Goal: Entertainment & Leisure: Browse casually

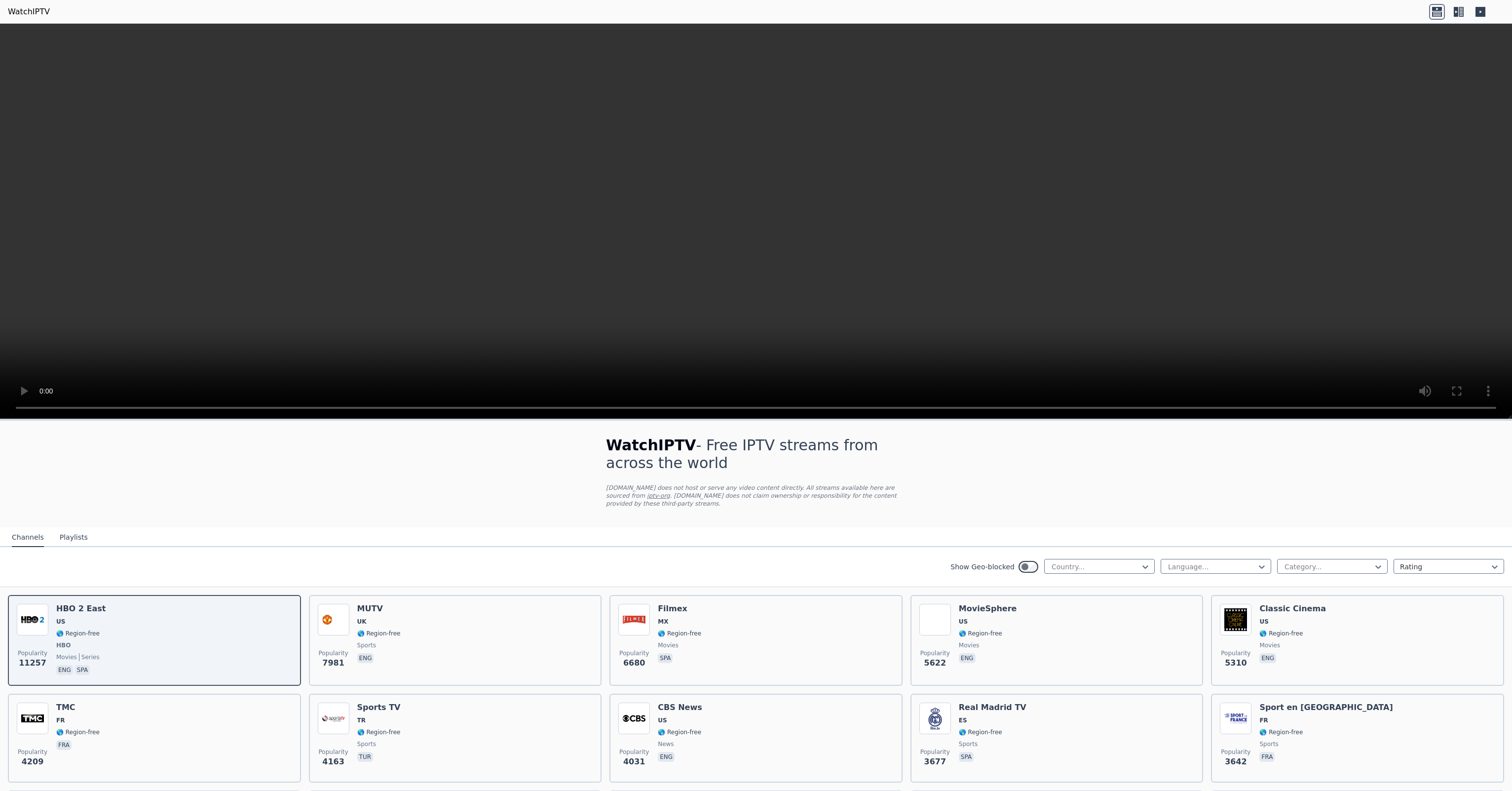
click at [69, 529] on button "Playlists" at bounding box center [74, 538] width 28 height 19
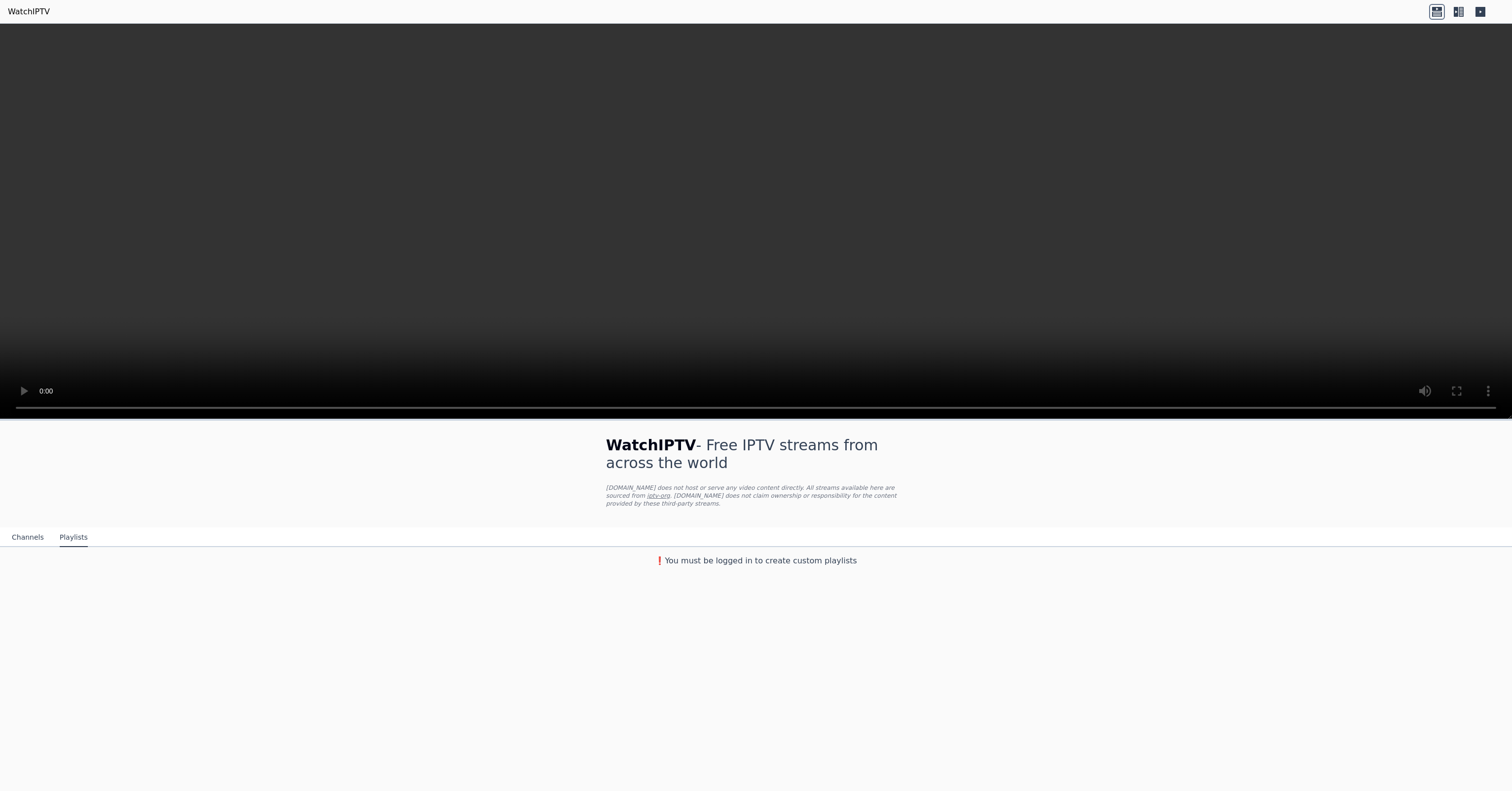
click at [26, 529] on button "Channels" at bounding box center [28, 538] width 32 height 19
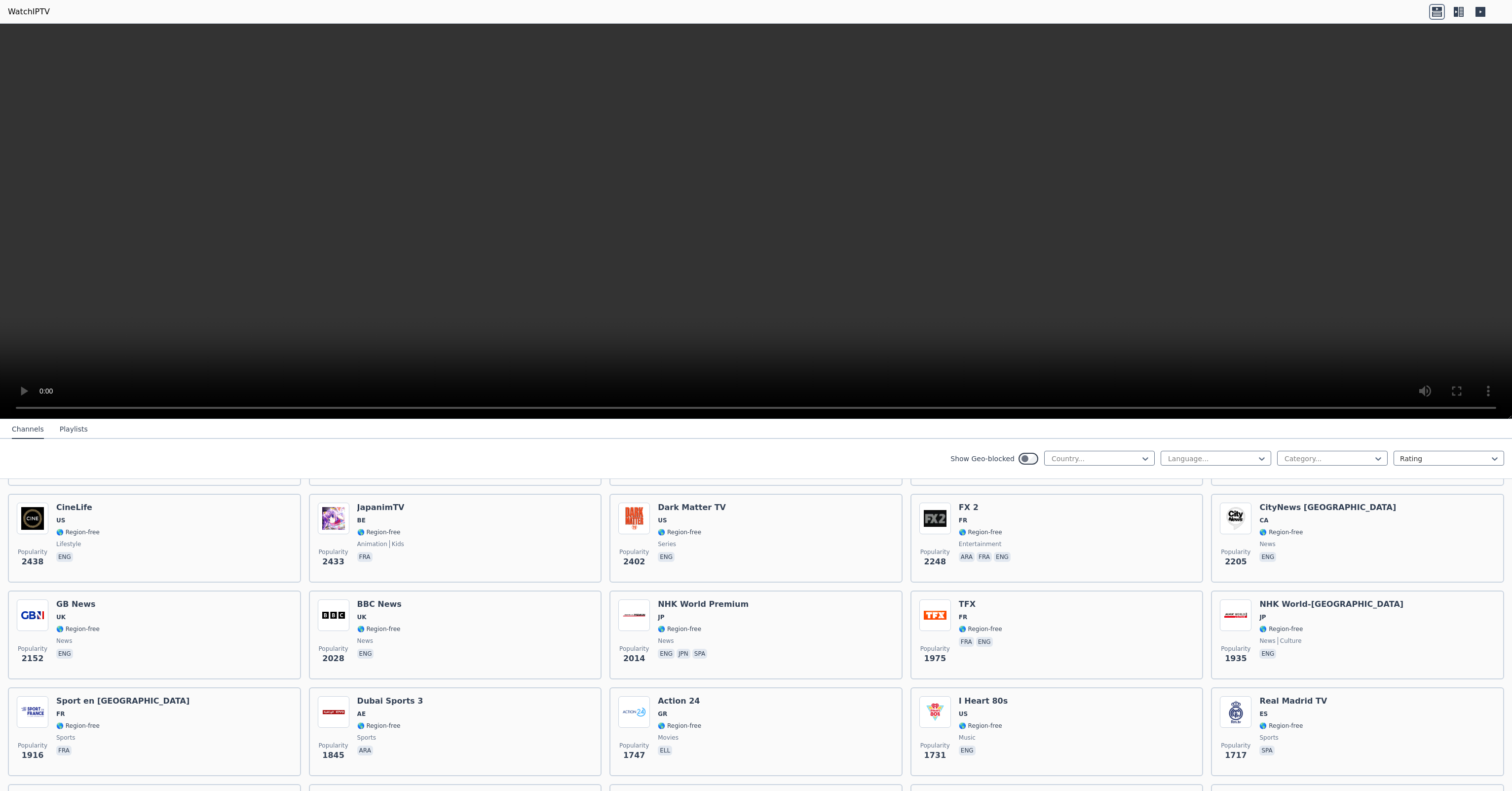
scroll to position [411, 0]
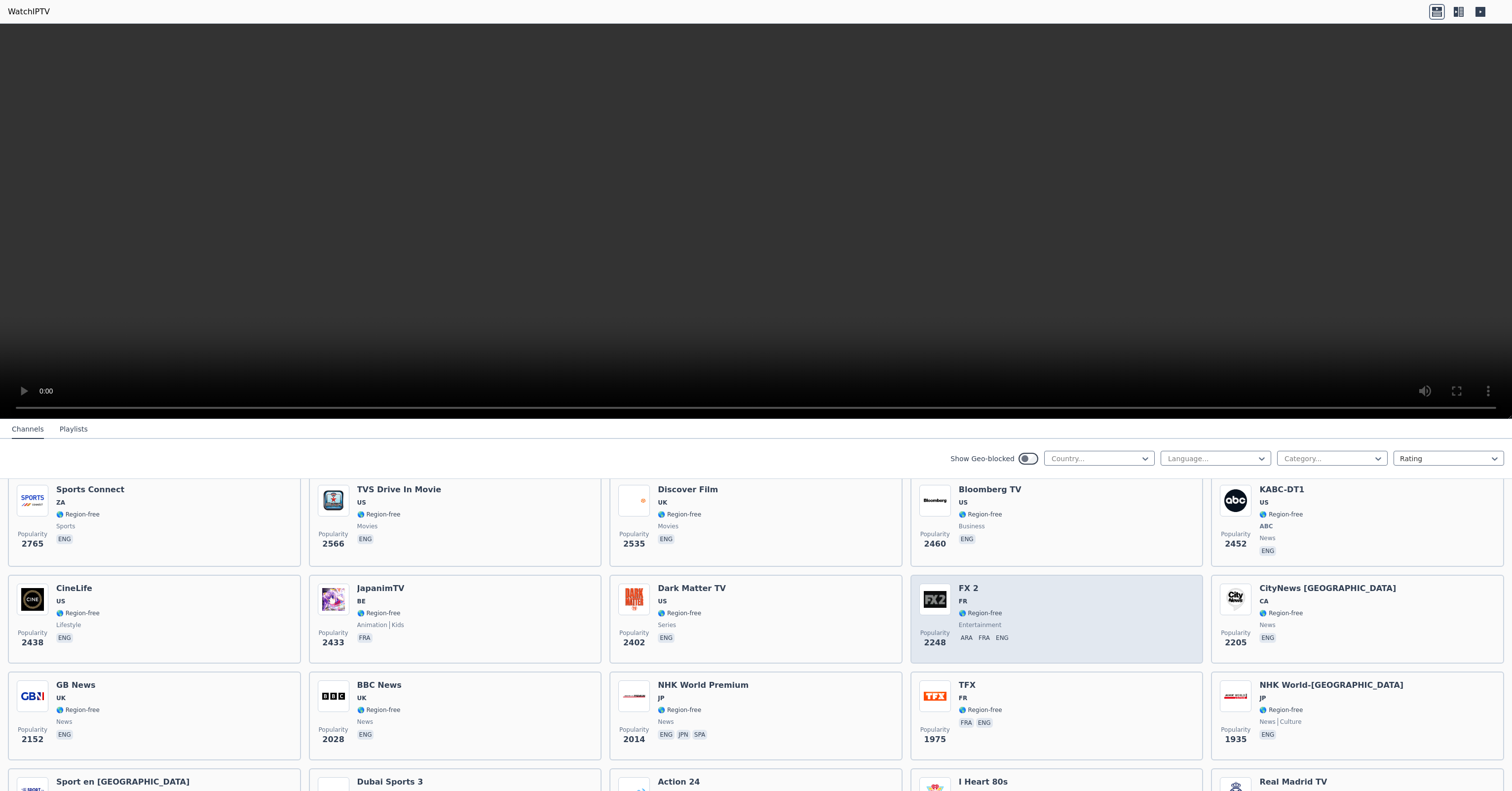
click at [1020, 607] on div "Popularity 2248 FX 2 FR 🌎 Region-free entertainment ara fra eng" at bounding box center [1057, 619] width 275 height 71
click at [995, 633] on p "eng" at bounding box center [1002, 638] width 17 height 10
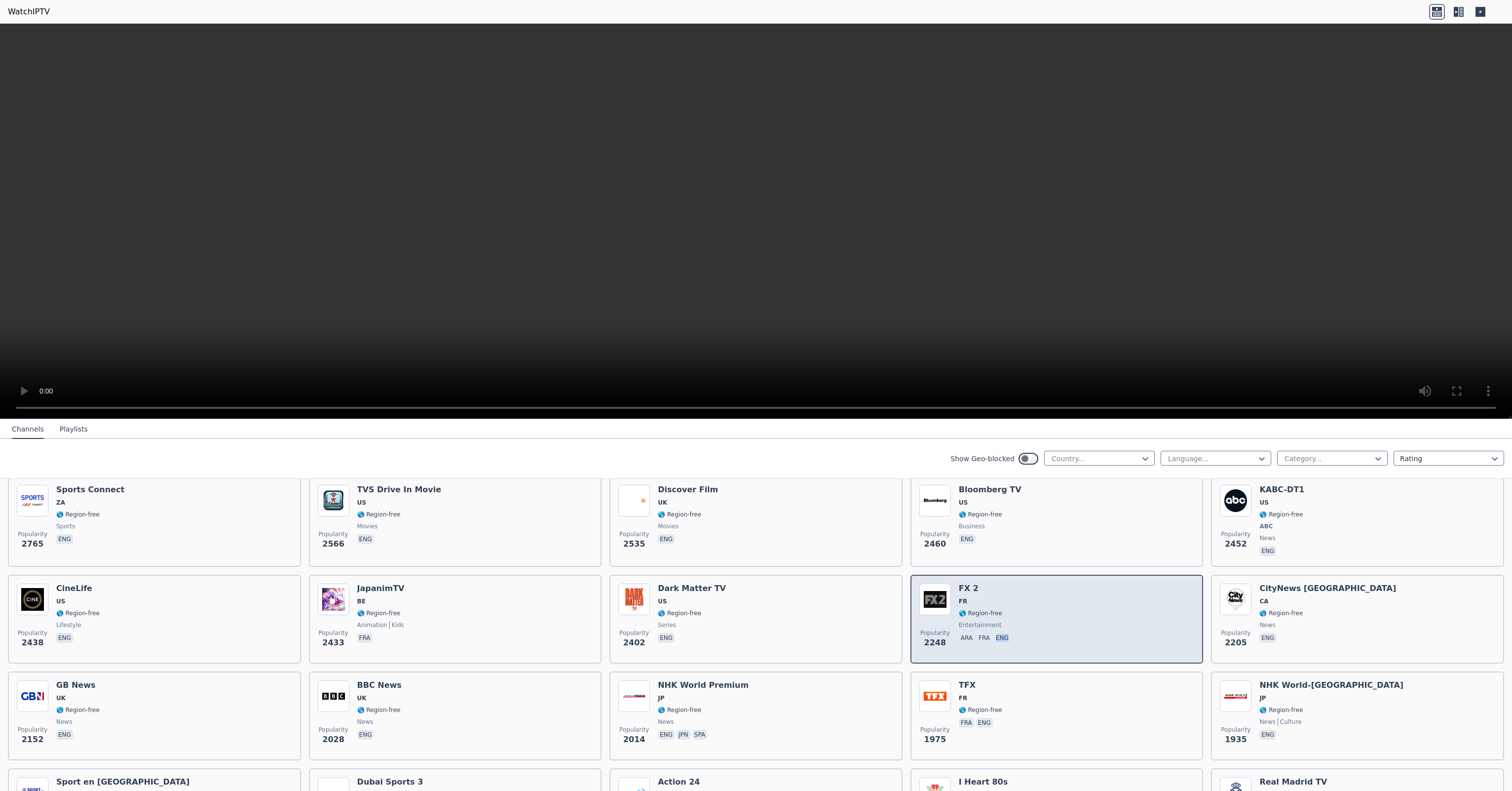
click at [995, 633] on p "eng" at bounding box center [1002, 638] width 17 height 10
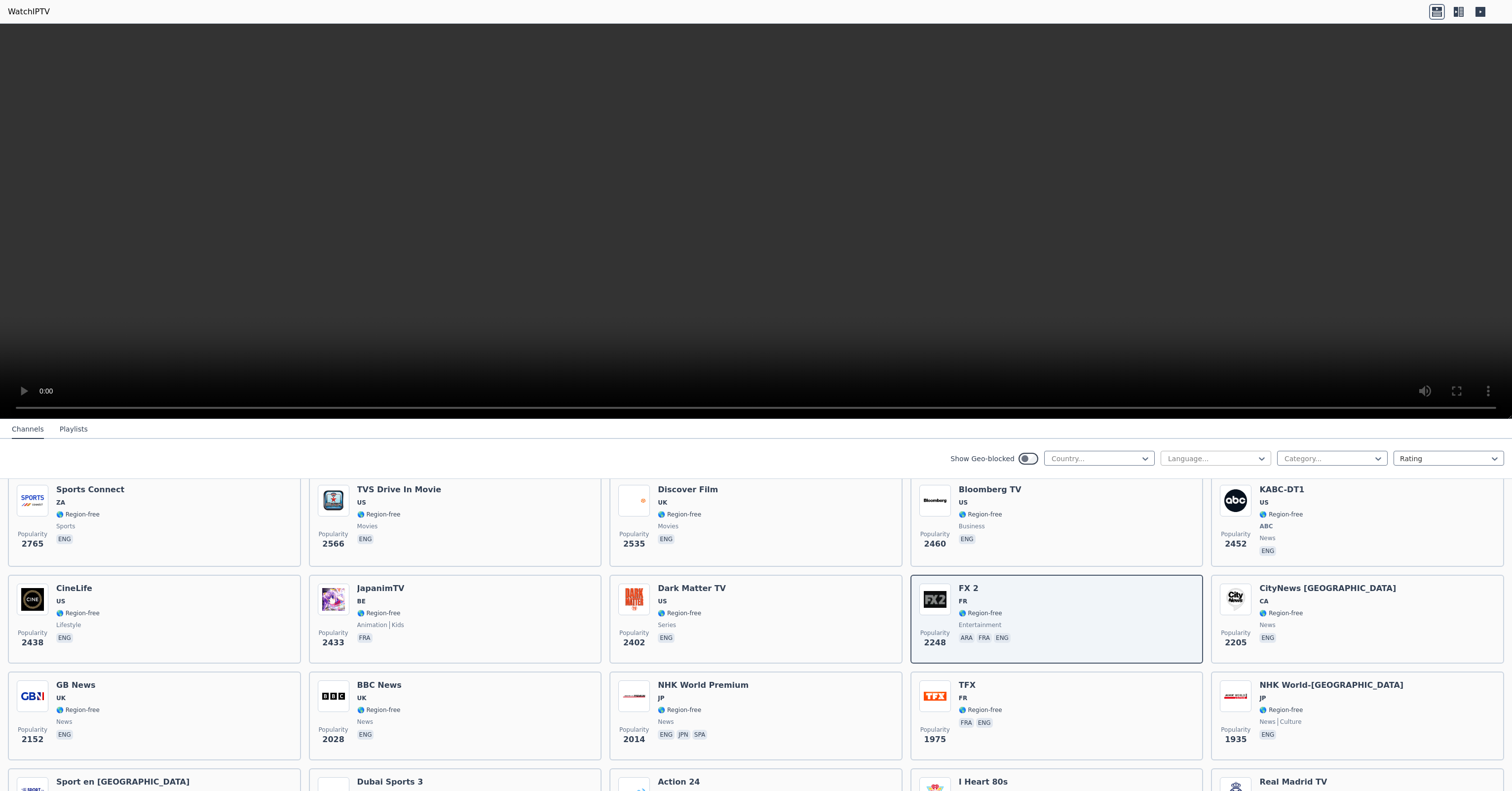
click at [1186, 460] on div at bounding box center [1211, 459] width 90 height 10
click at [1174, 510] on div "English" at bounding box center [1216, 516] width 110 height 18
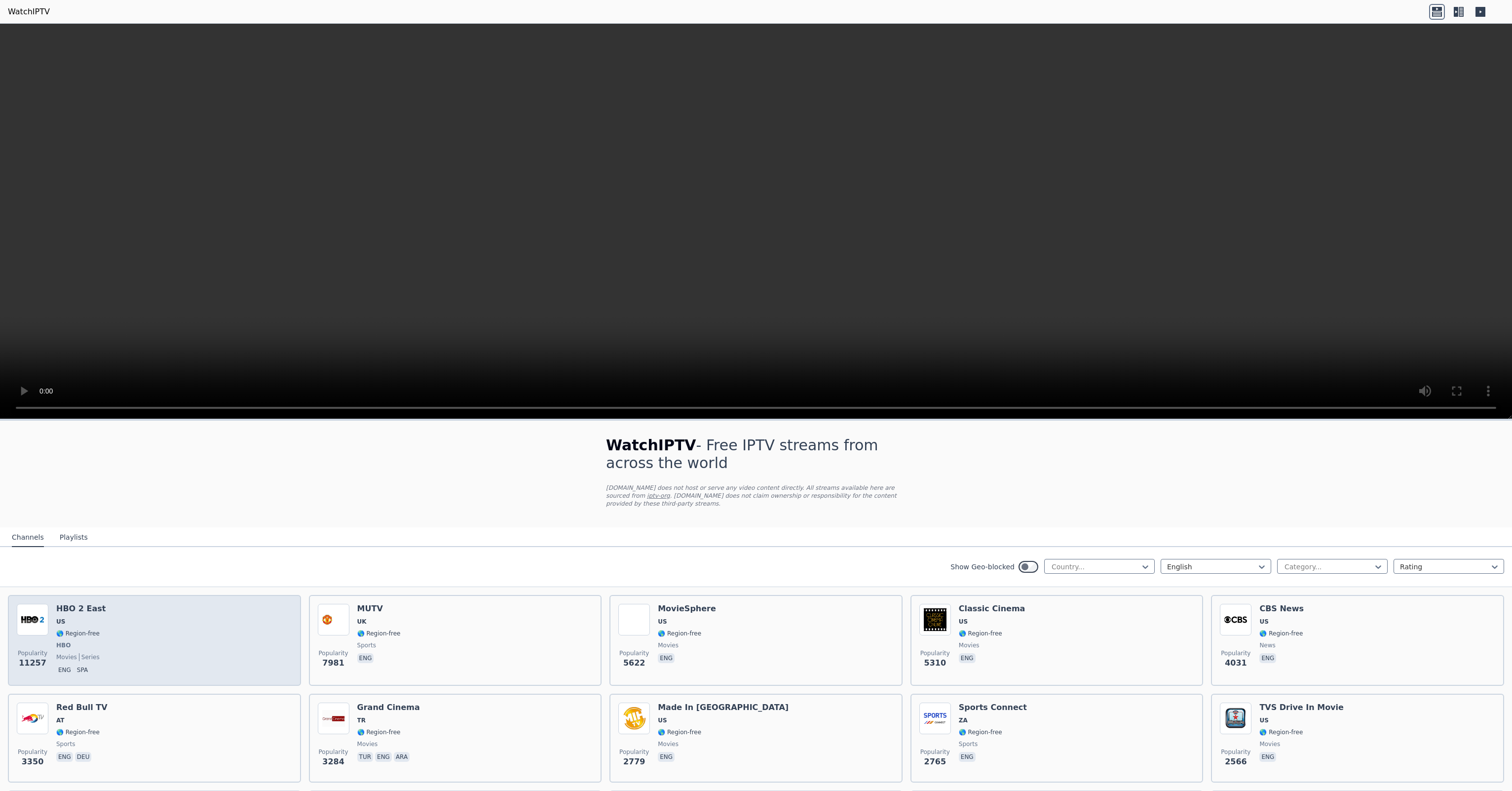
click at [174, 650] on div "Popularity 11257 HBO 2 East US 🌎 Region-free HBO movies series eng spa" at bounding box center [154, 640] width 275 height 73
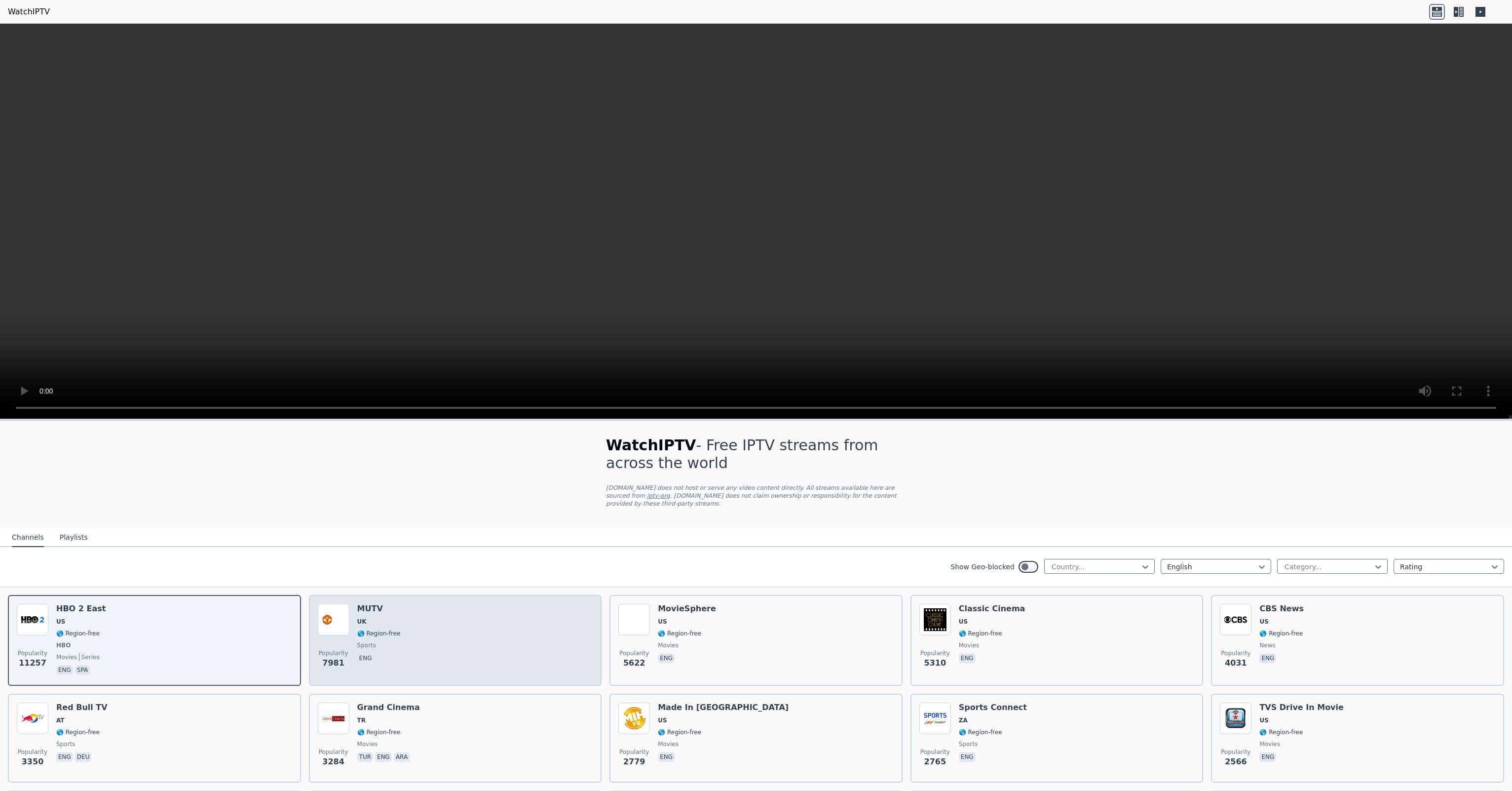
scroll to position [82, 0]
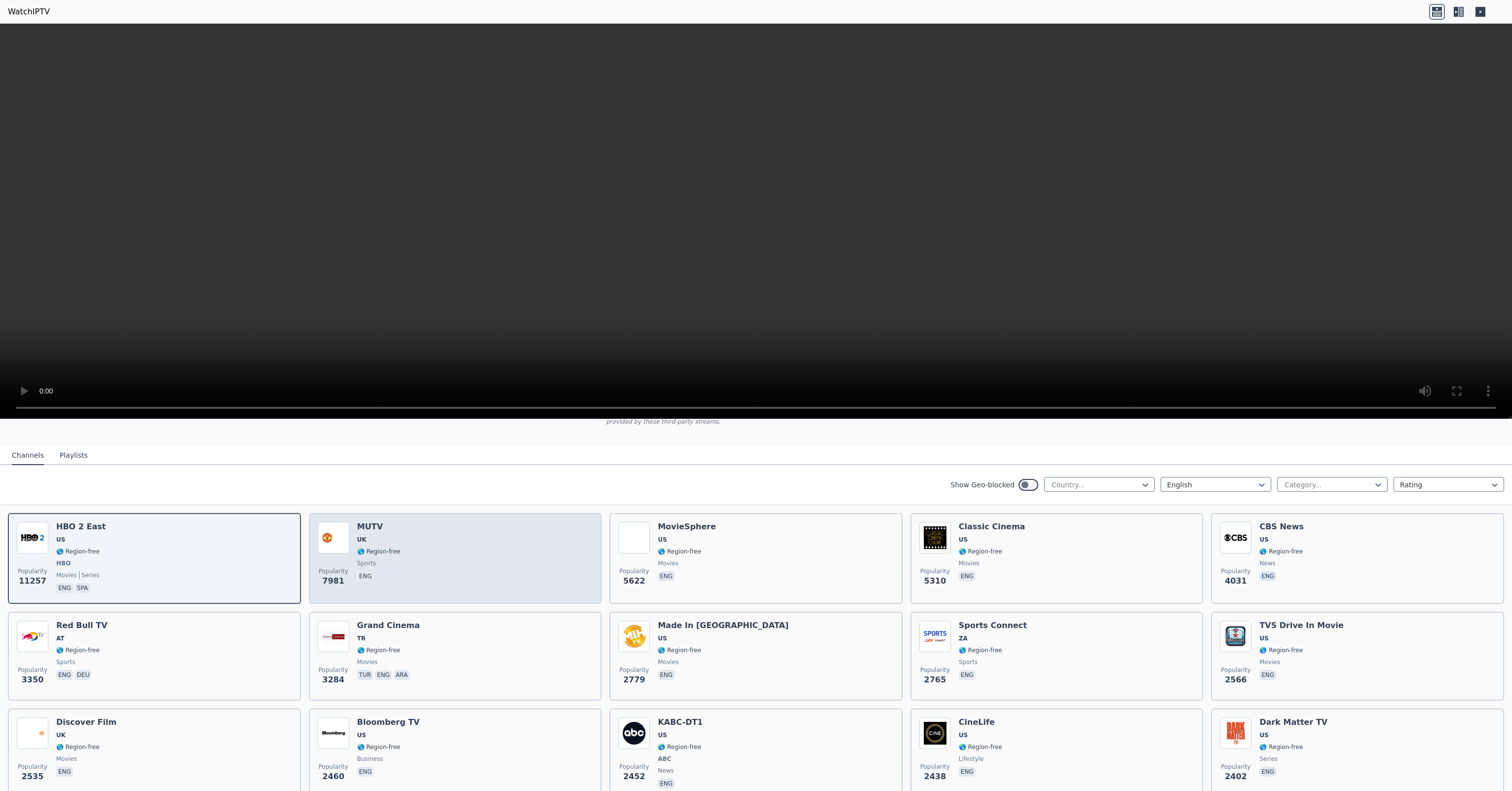
click at [426, 571] on div "Popularity 7981 MUTV [GEOGRAPHIC_DATA] 🌎 Region-free sports eng" at bounding box center [455, 558] width 275 height 73
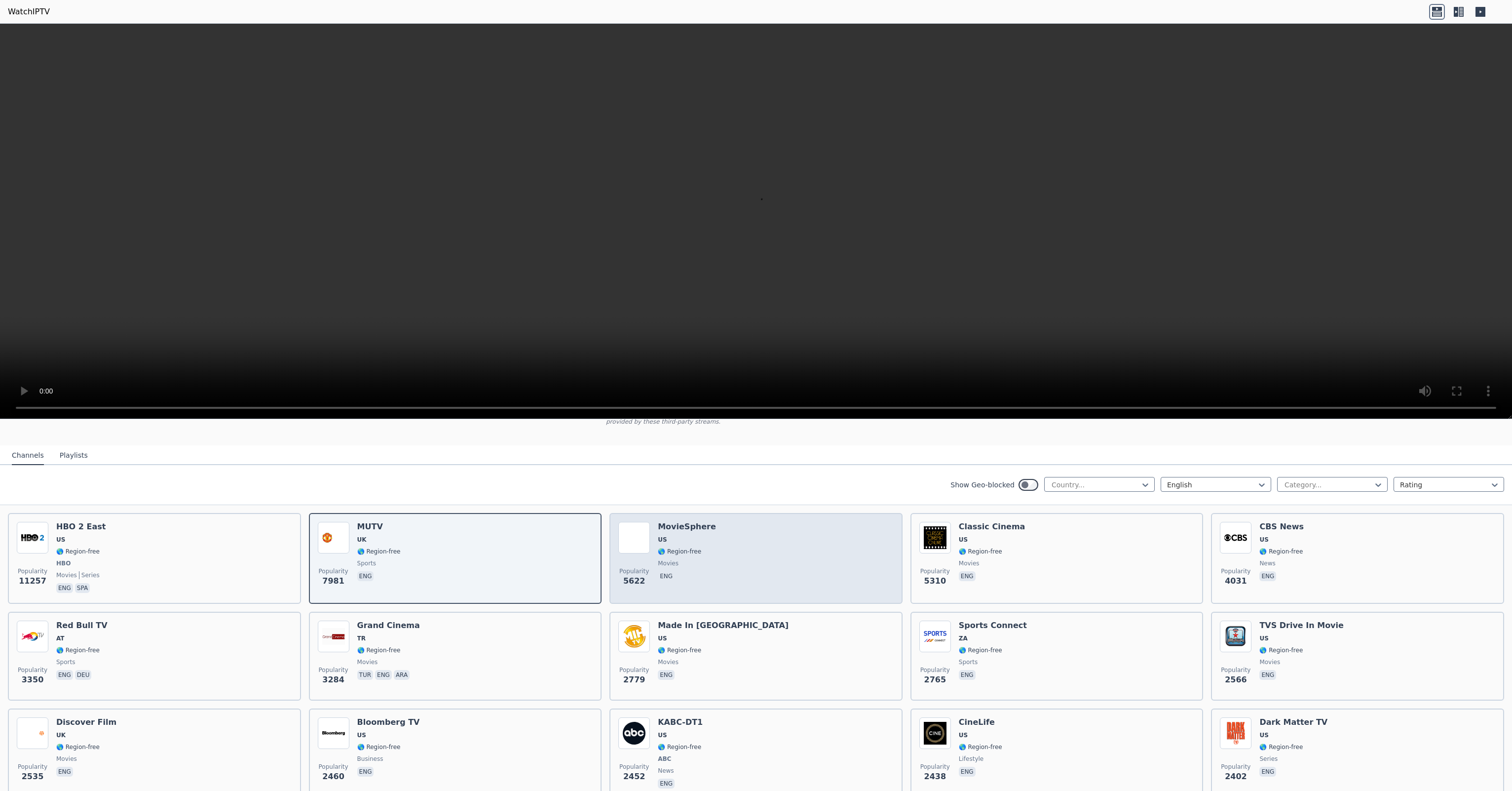
click at [779, 564] on div "Popularity 5622 MovieSphere US 🌎 Region-free movies eng" at bounding box center [755, 558] width 275 height 73
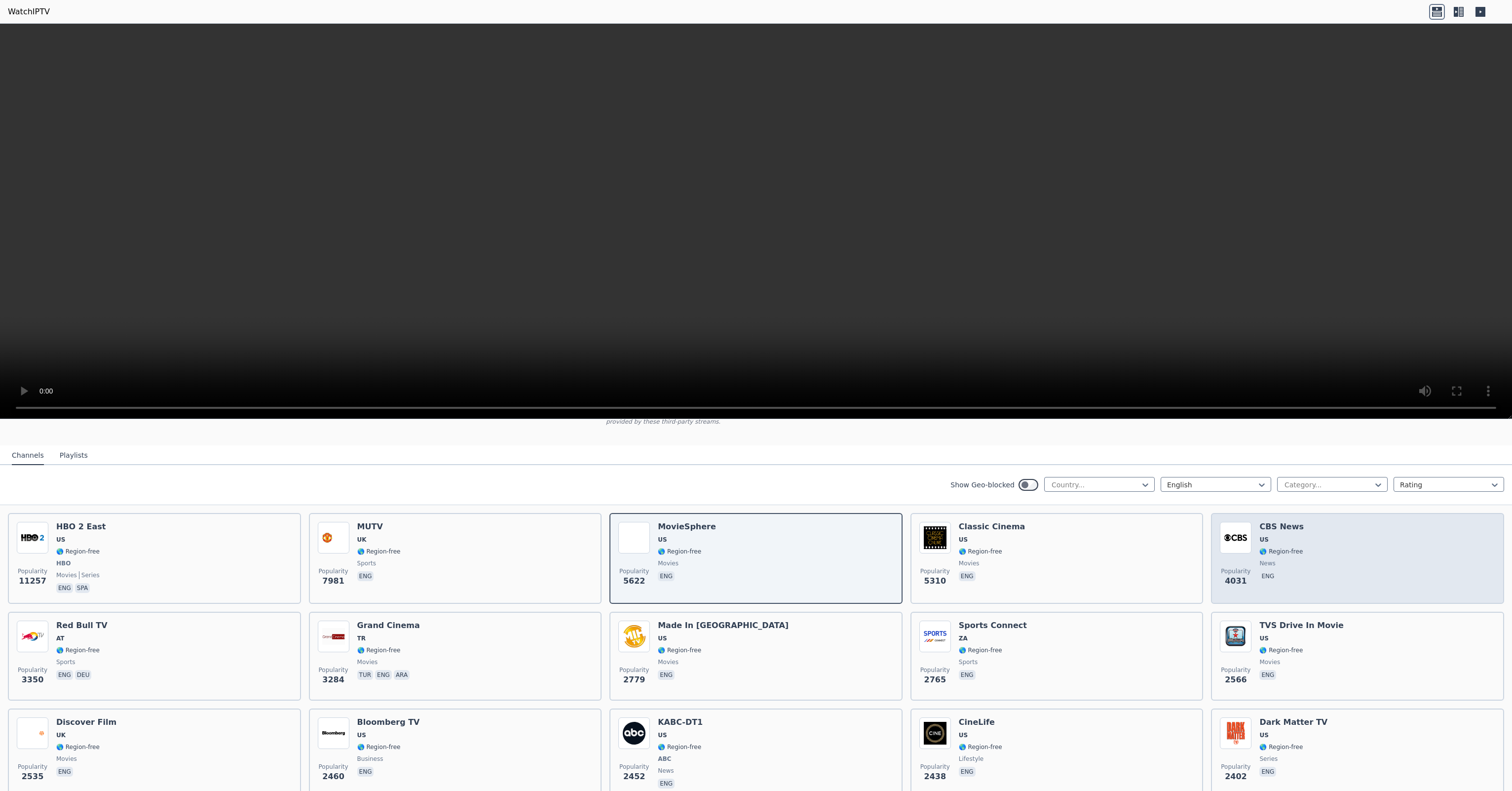
click at [1375, 538] on div "Popularity 4031 CBS News US 🌎 Region-free news eng" at bounding box center [1357, 558] width 275 height 73
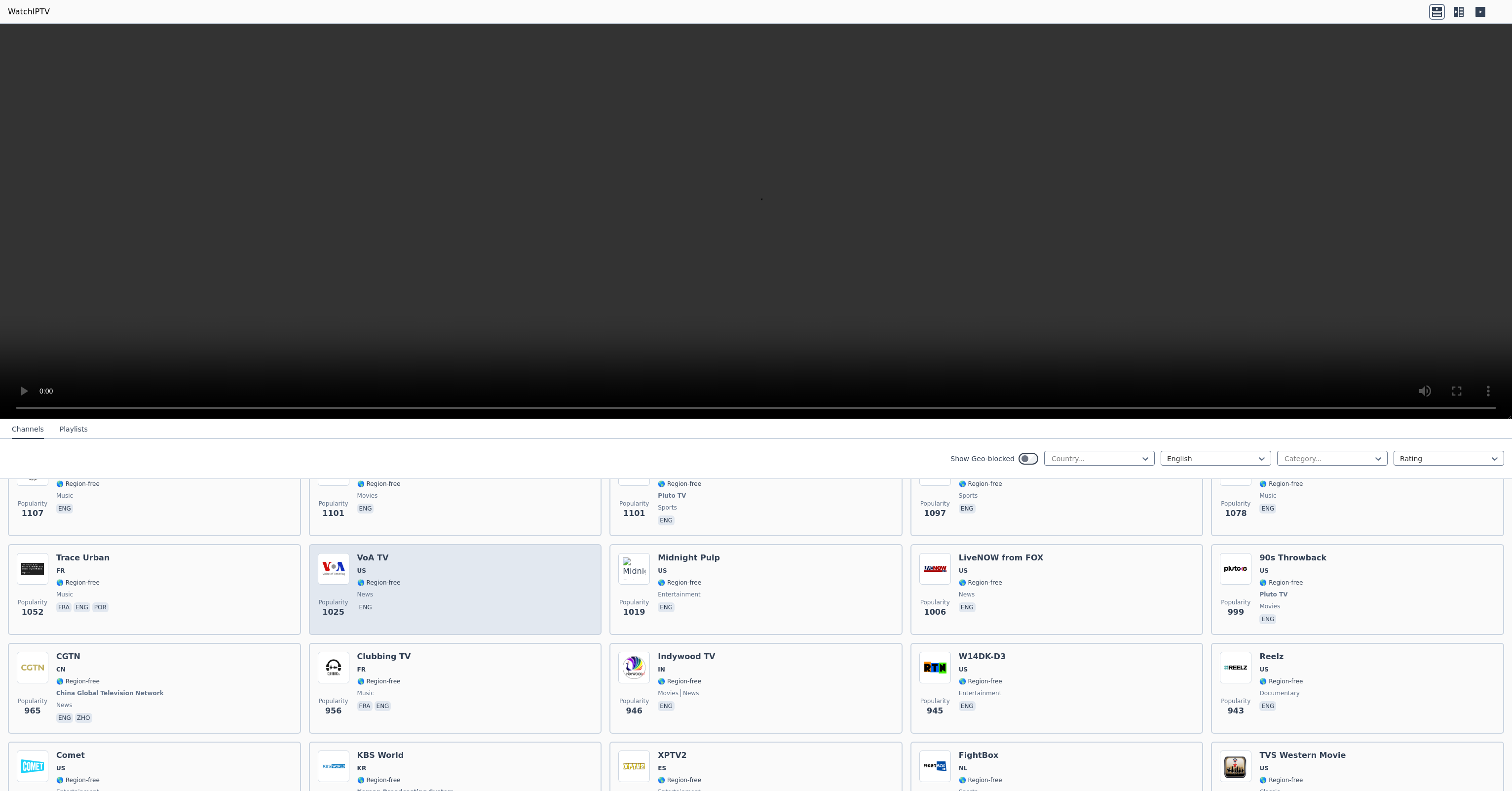
scroll to position [987, 0]
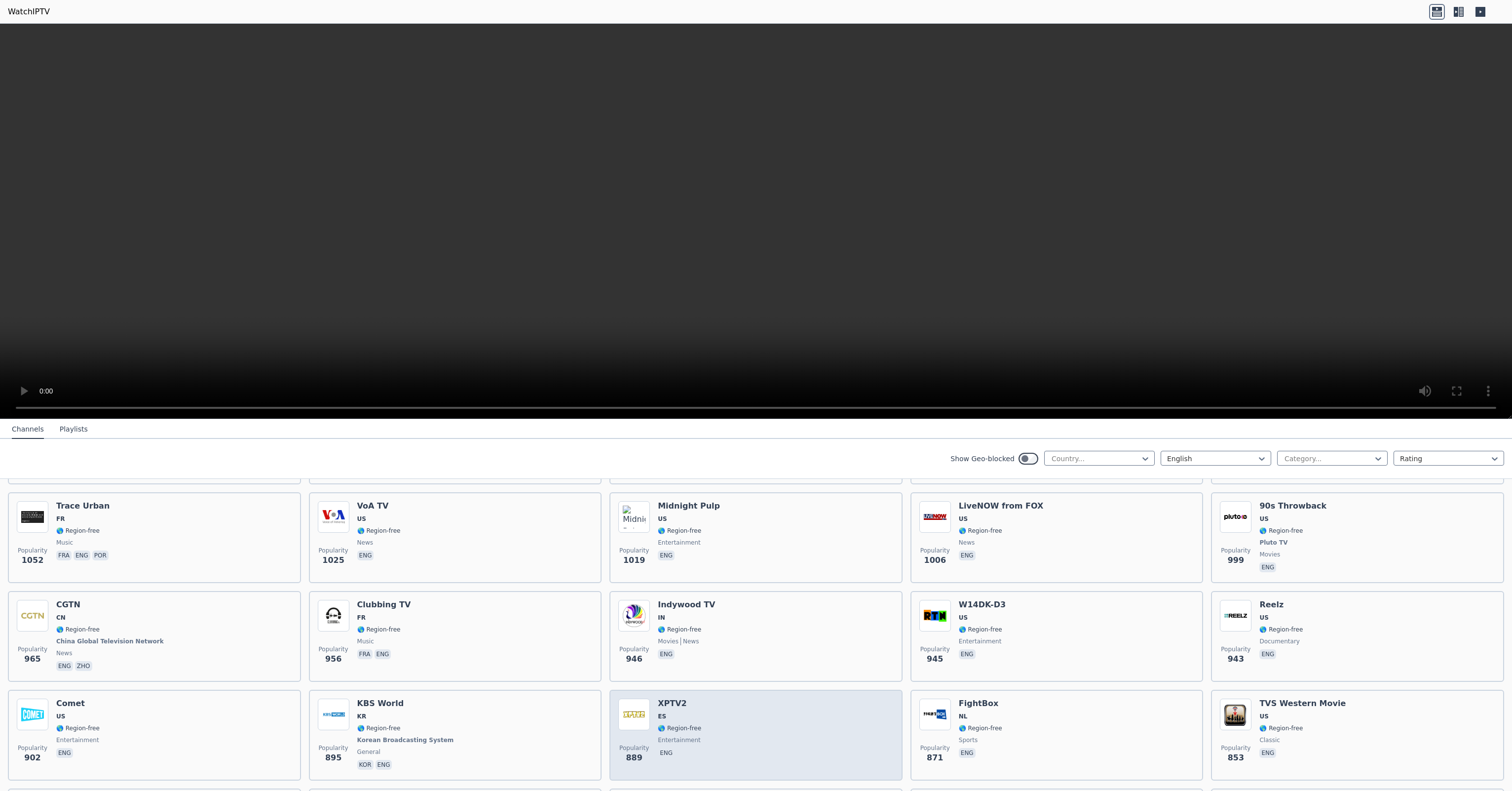
click at [742, 723] on div "Popularity 889 XPTV2 ES 🌎 Region-free entertainment eng" at bounding box center [755, 735] width 275 height 73
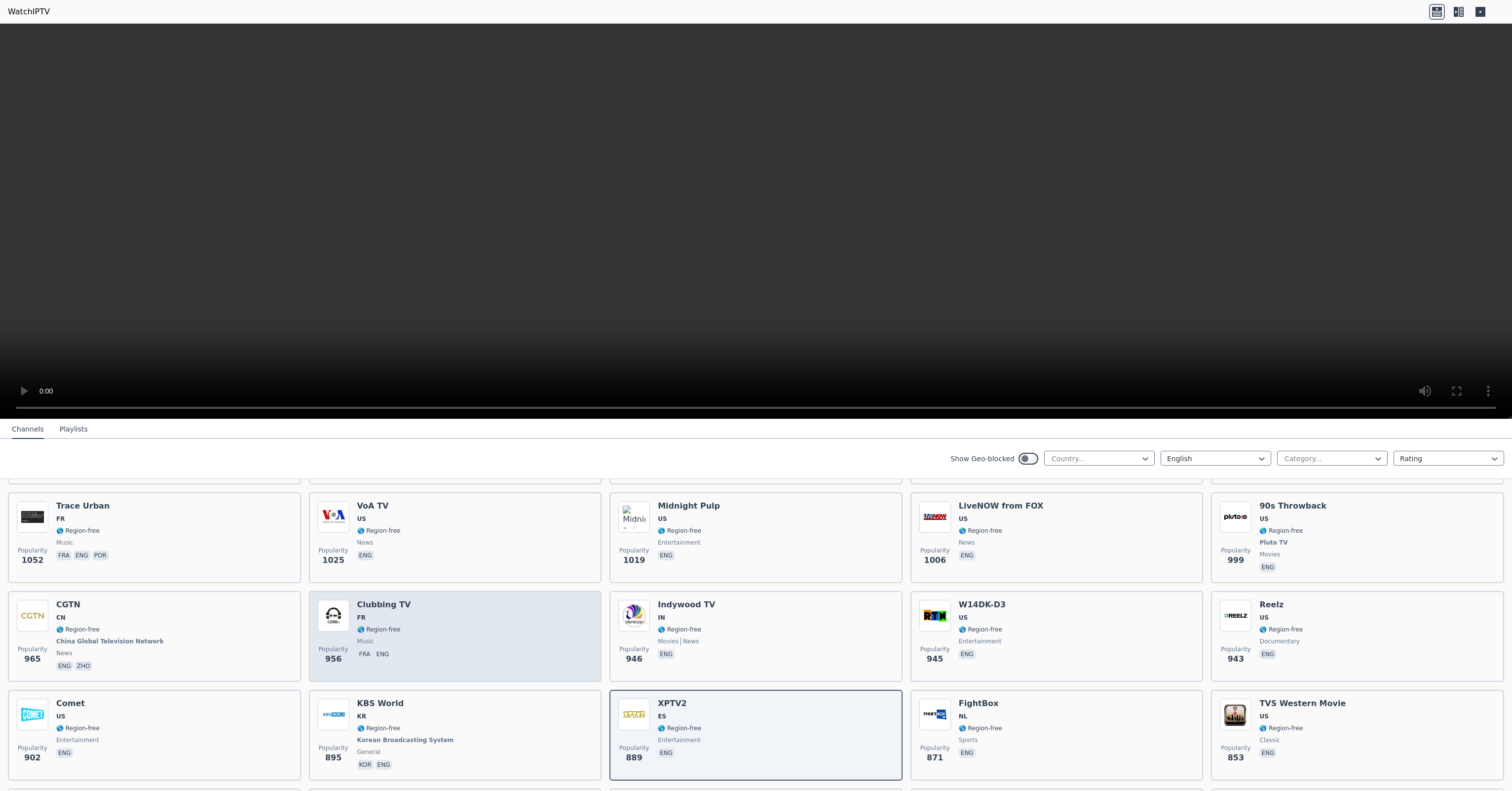
click at [455, 631] on div "Popularity 956 Clubbing TV FR 🌎 Region-free music fra eng" at bounding box center [455, 636] width 275 height 73
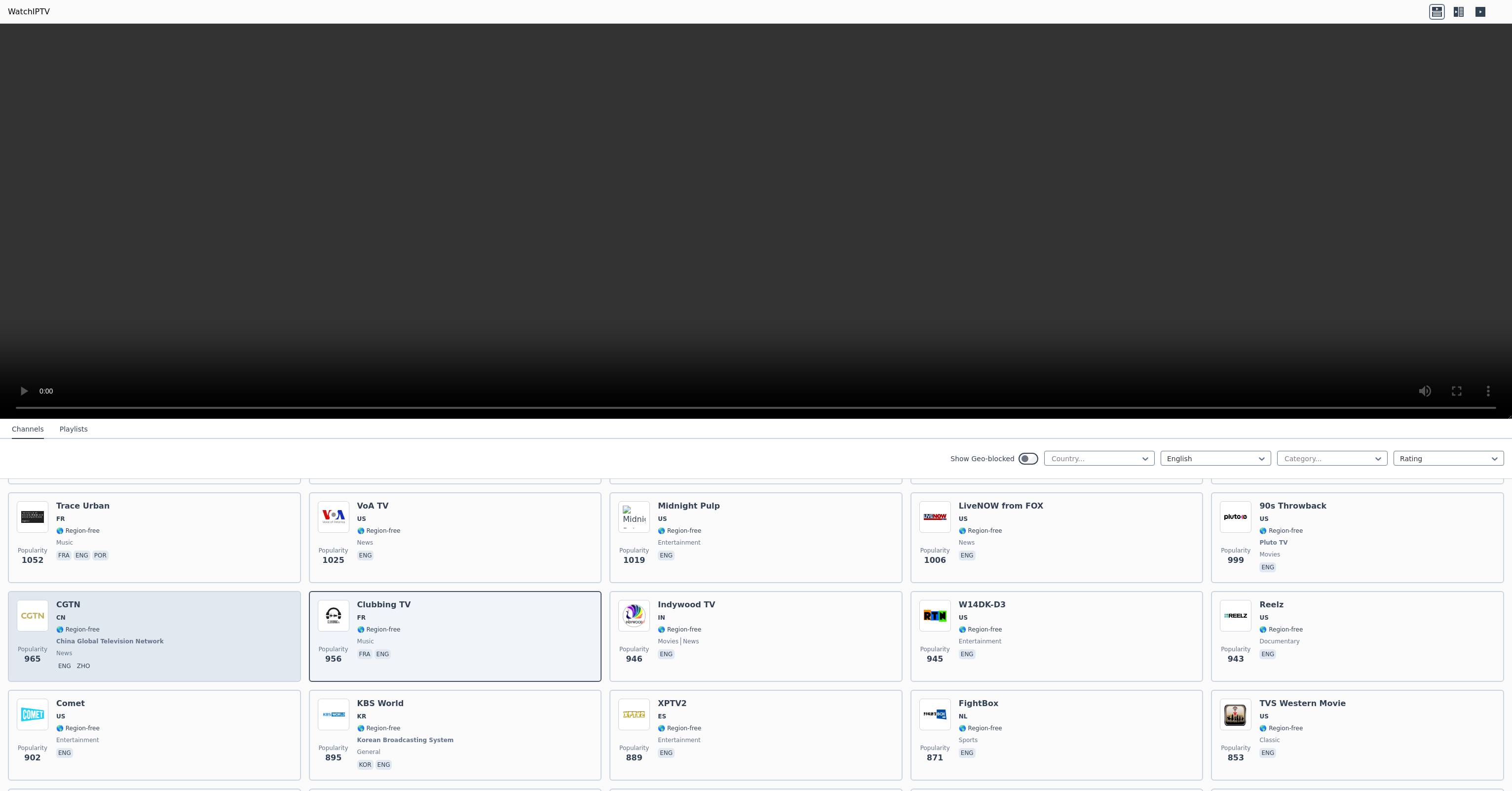
click at [194, 614] on div "Popularity 965 CGTN CN 🌎 Region-free [GEOGRAPHIC_DATA] Global Television Networ…" at bounding box center [154, 636] width 275 height 73
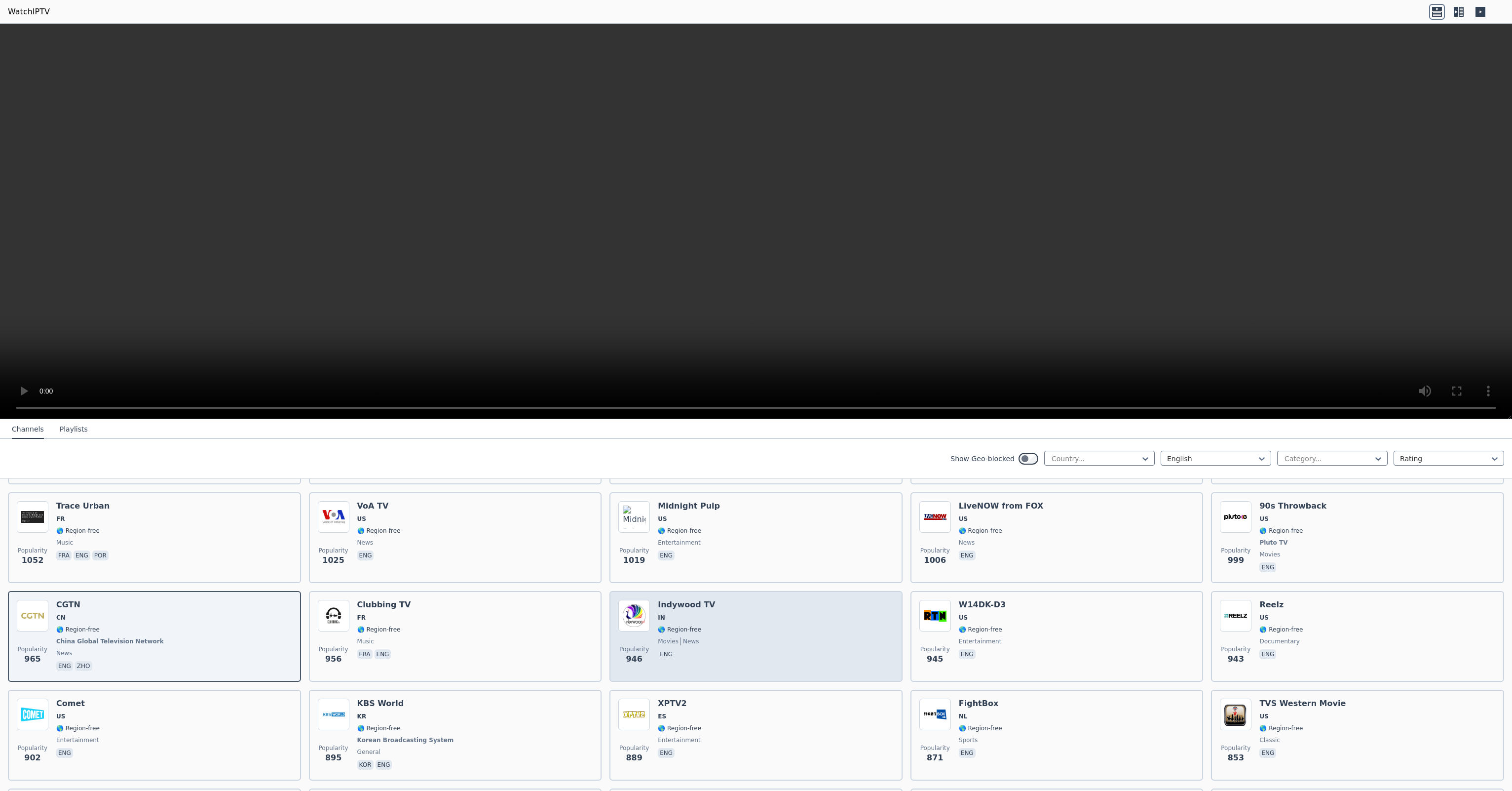
click at [730, 639] on div "Popularity 946 Indywood TV IN 🌎 Region-free movies news eng" at bounding box center [755, 636] width 275 height 73
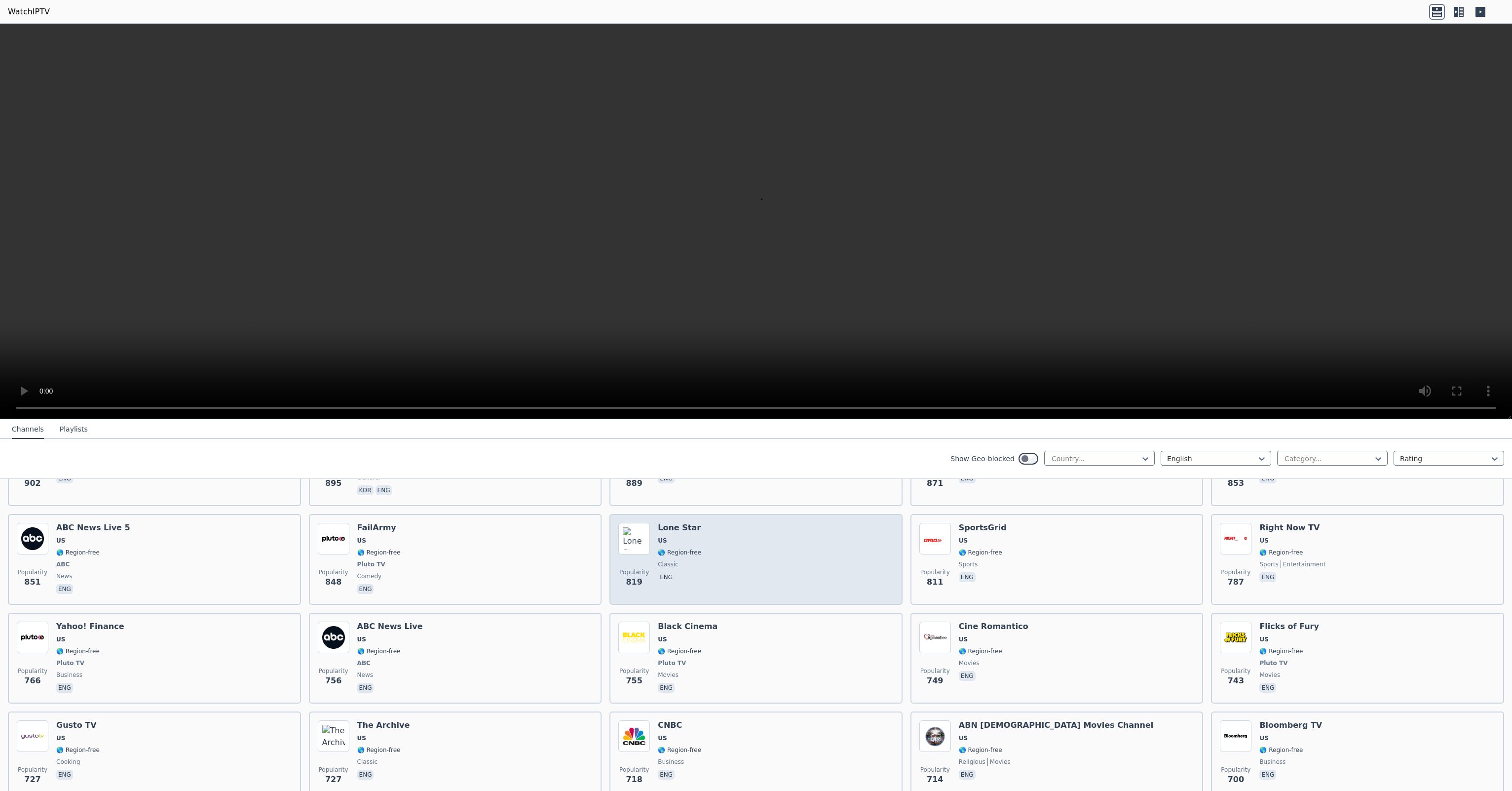
scroll to position [1316, 0]
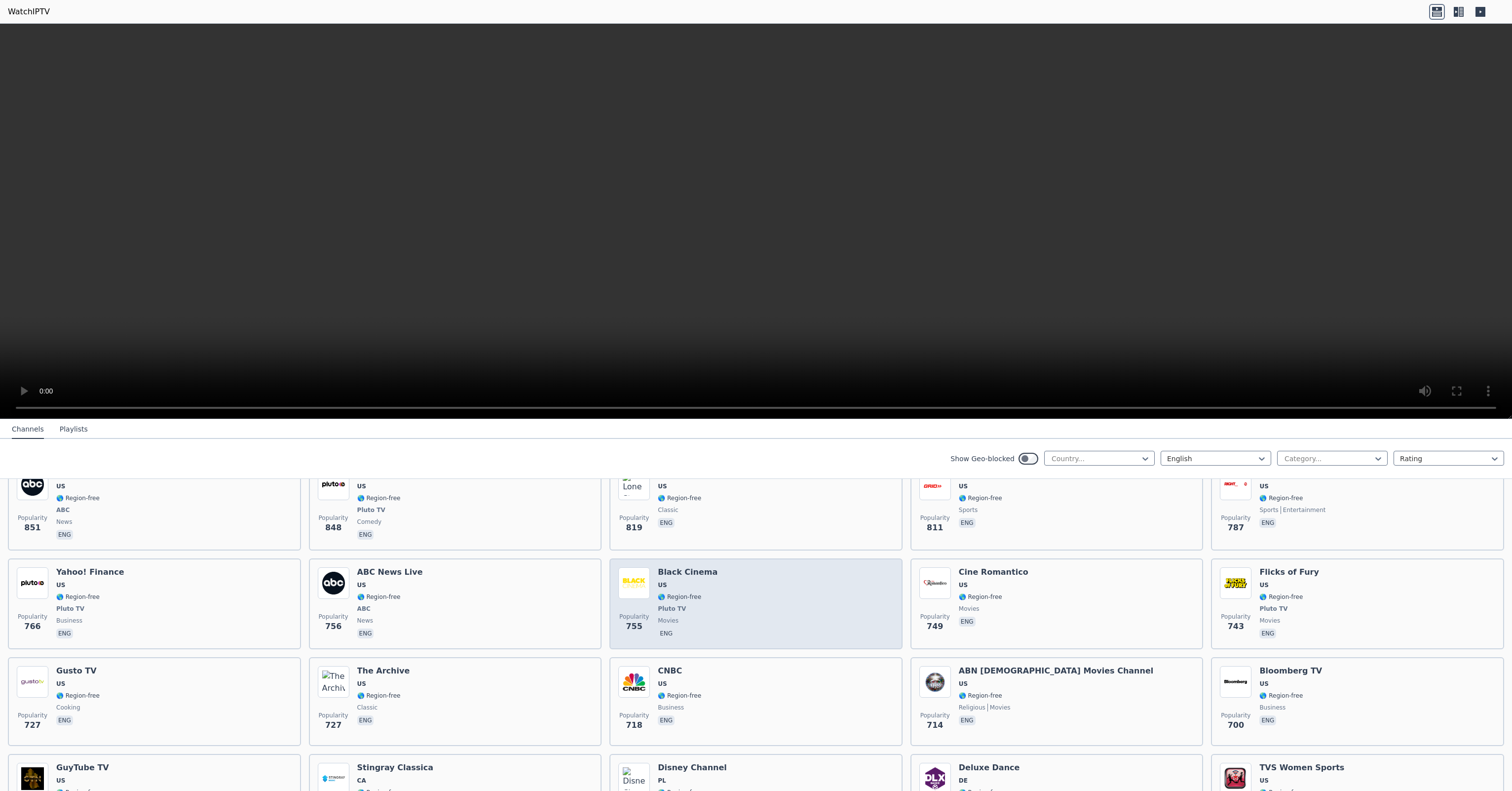
click at [746, 614] on div "Popularity 755 Black Cinema US 🌎 Region-free Pluto TV movies eng" at bounding box center [755, 604] width 275 height 73
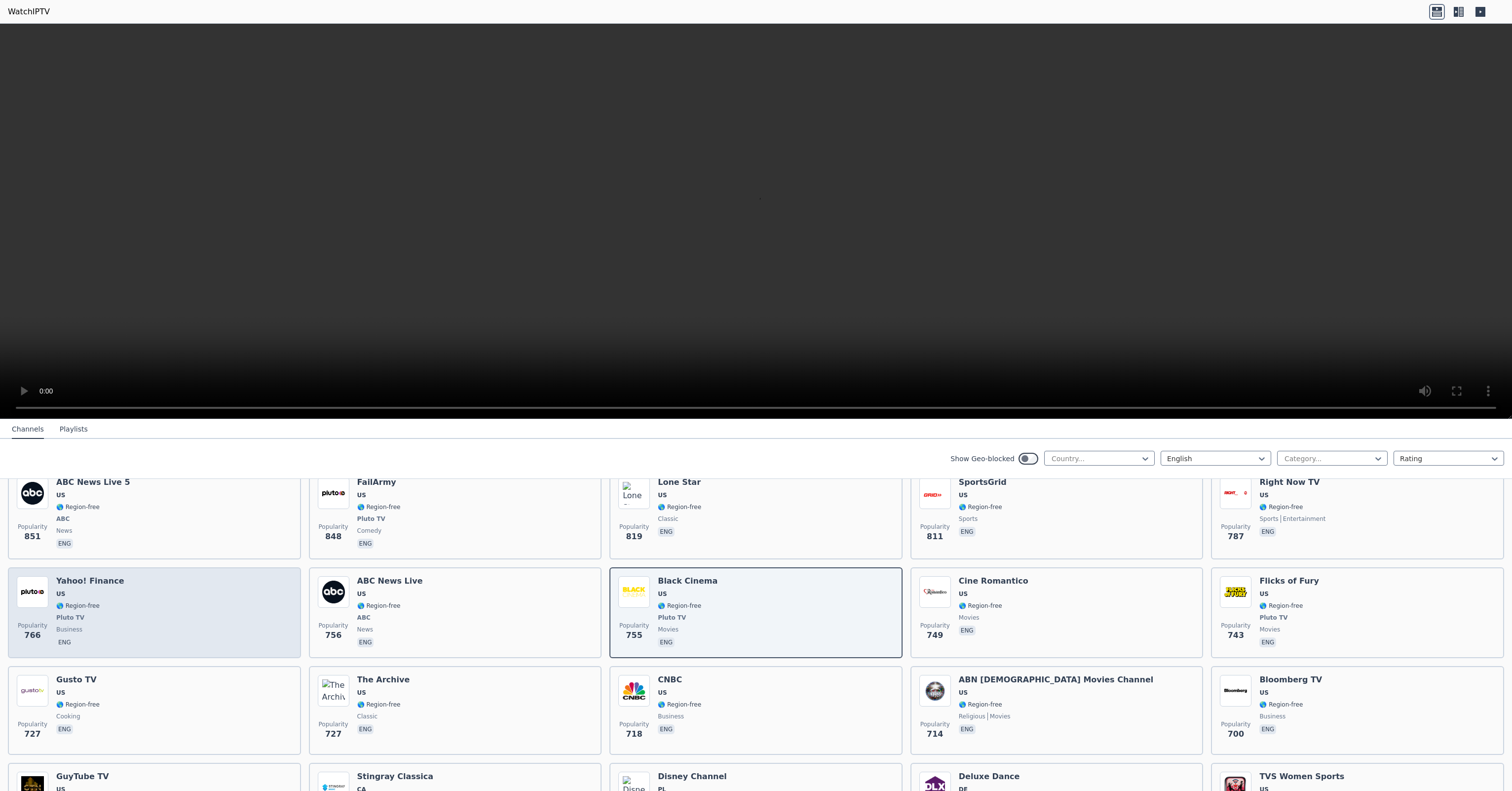
scroll to position [1399, 0]
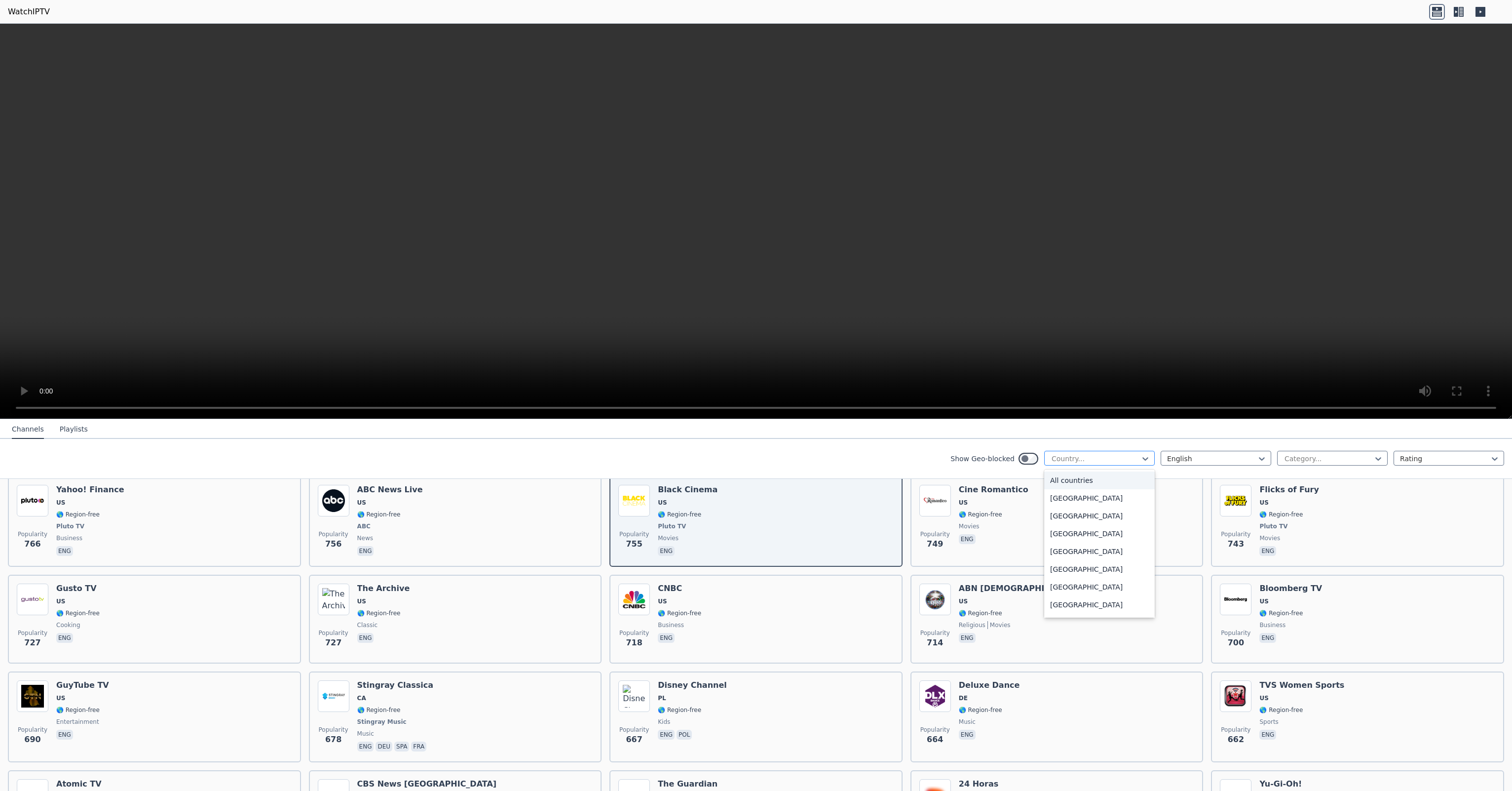
click at [1076, 458] on div at bounding box center [1095, 459] width 90 height 10
click at [886, 454] on div "Show Geo-blocked Country... English Category... Rating" at bounding box center [756, 459] width 1512 height 40
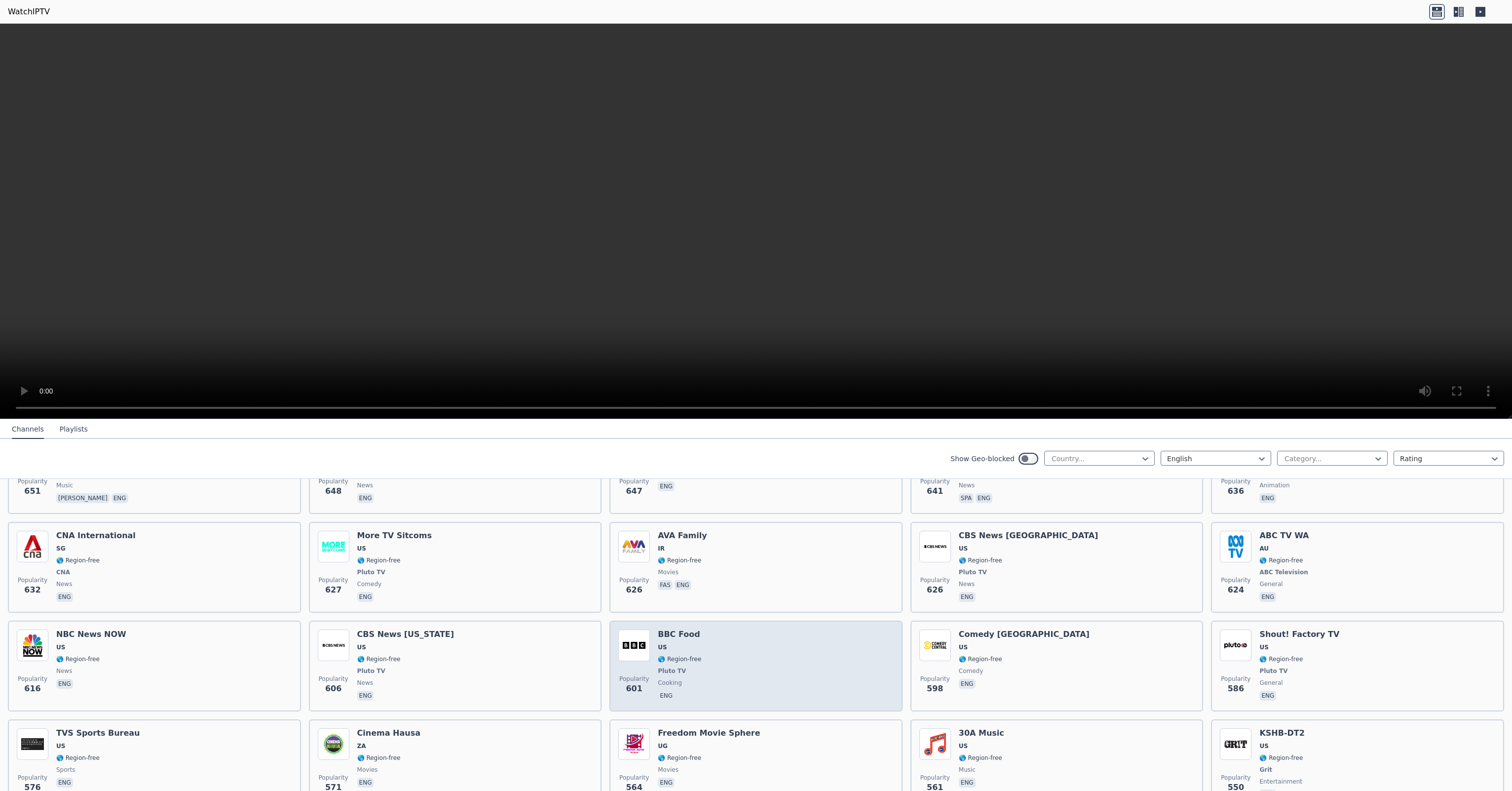
scroll to position [1810, 0]
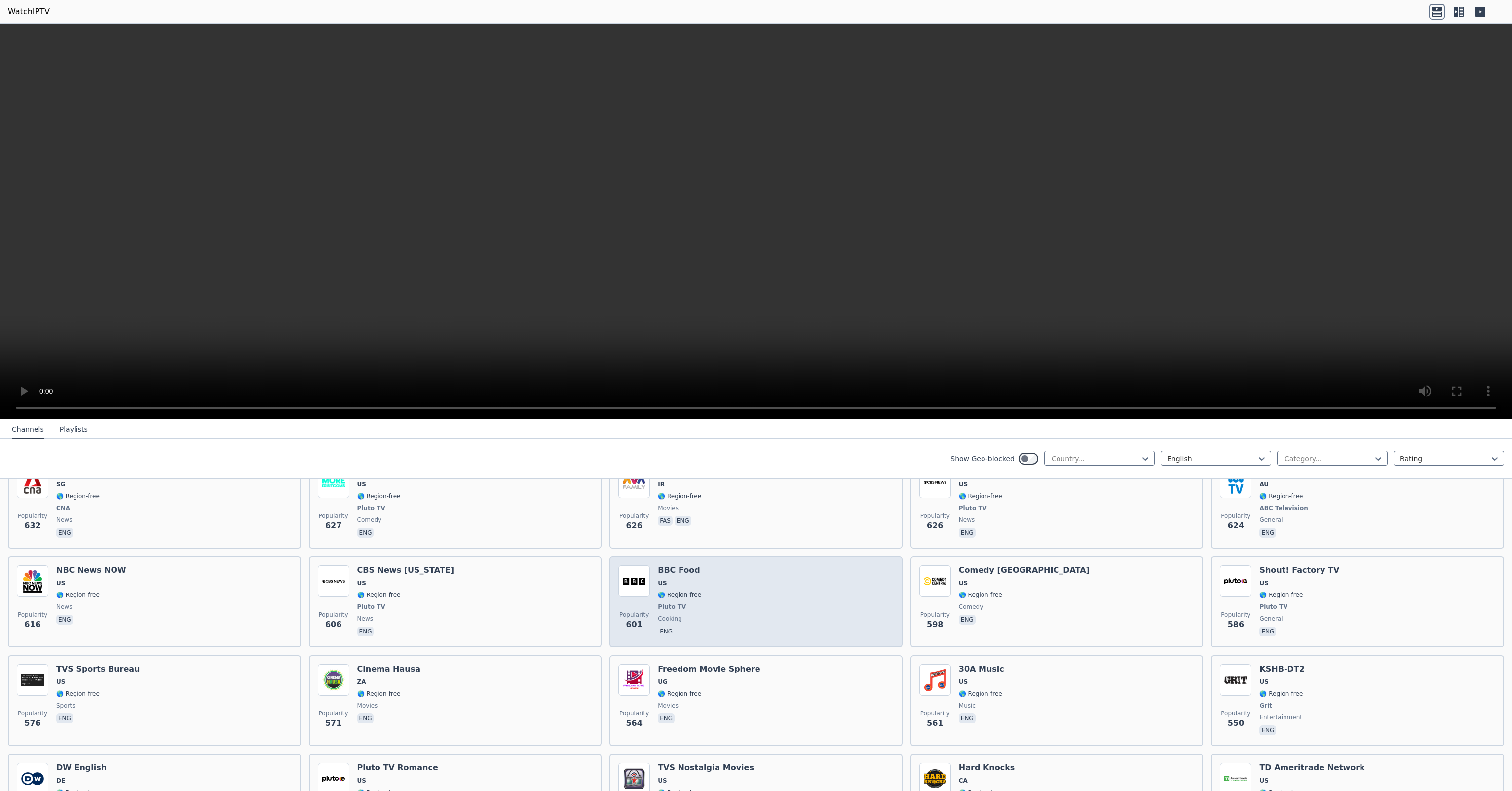
click at [720, 600] on div "Popularity 601 BBC Food US 🌎 Region-free Pluto TV cooking eng" at bounding box center [755, 602] width 275 height 73
click at [792, 603] on div "Popularity 601 BBC Food US 🌎 Region-free Pluto TV cooking eng" at bounding box center [755, 602] width 275 height 73
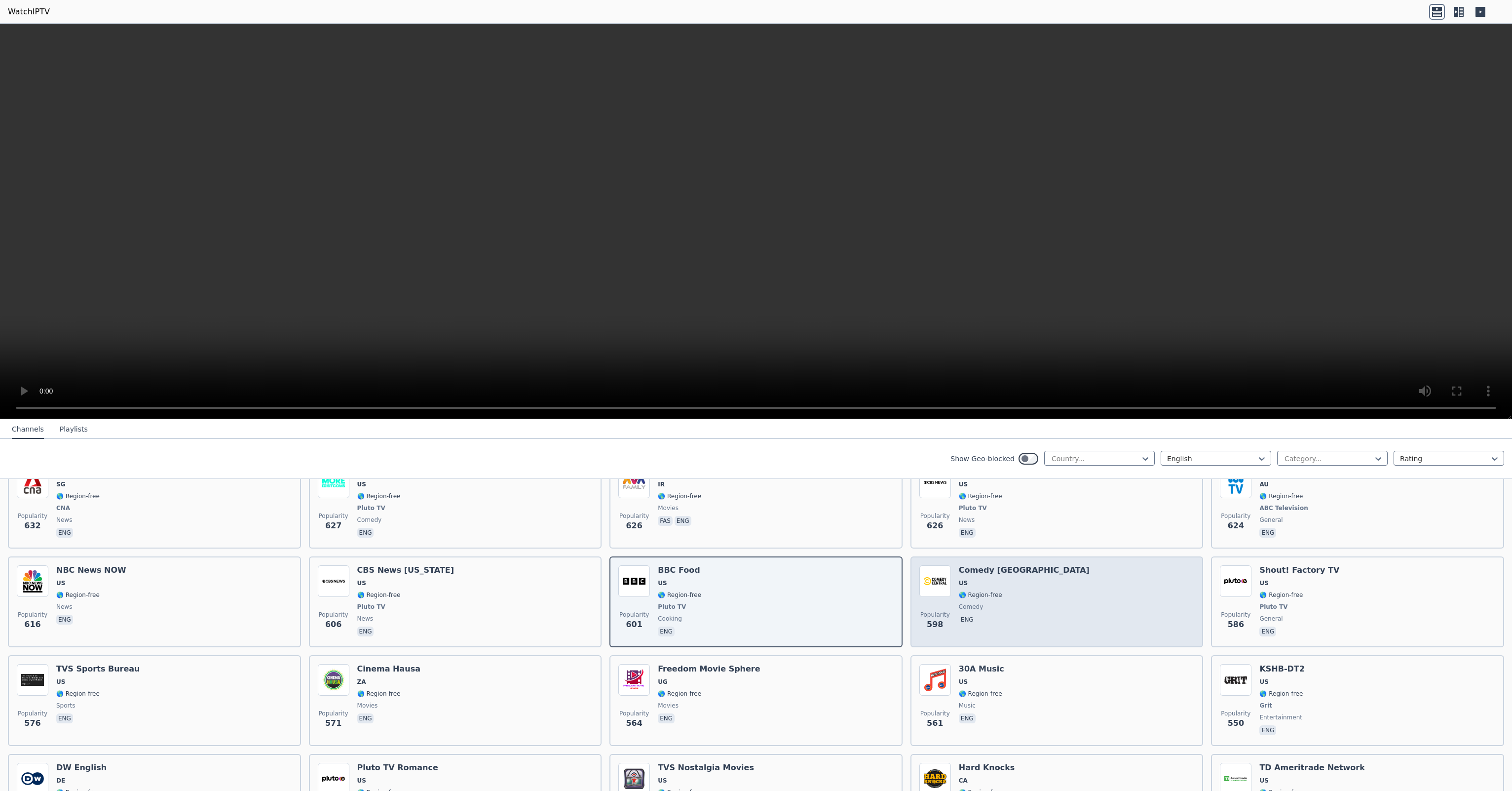
click at [1048, 605] on div "Popularity 598 Comedy [GEOGRAPHIC_DATA] 🌎 Region-free comedy eng" at bounding box center [1057, 602] width 275 height 73
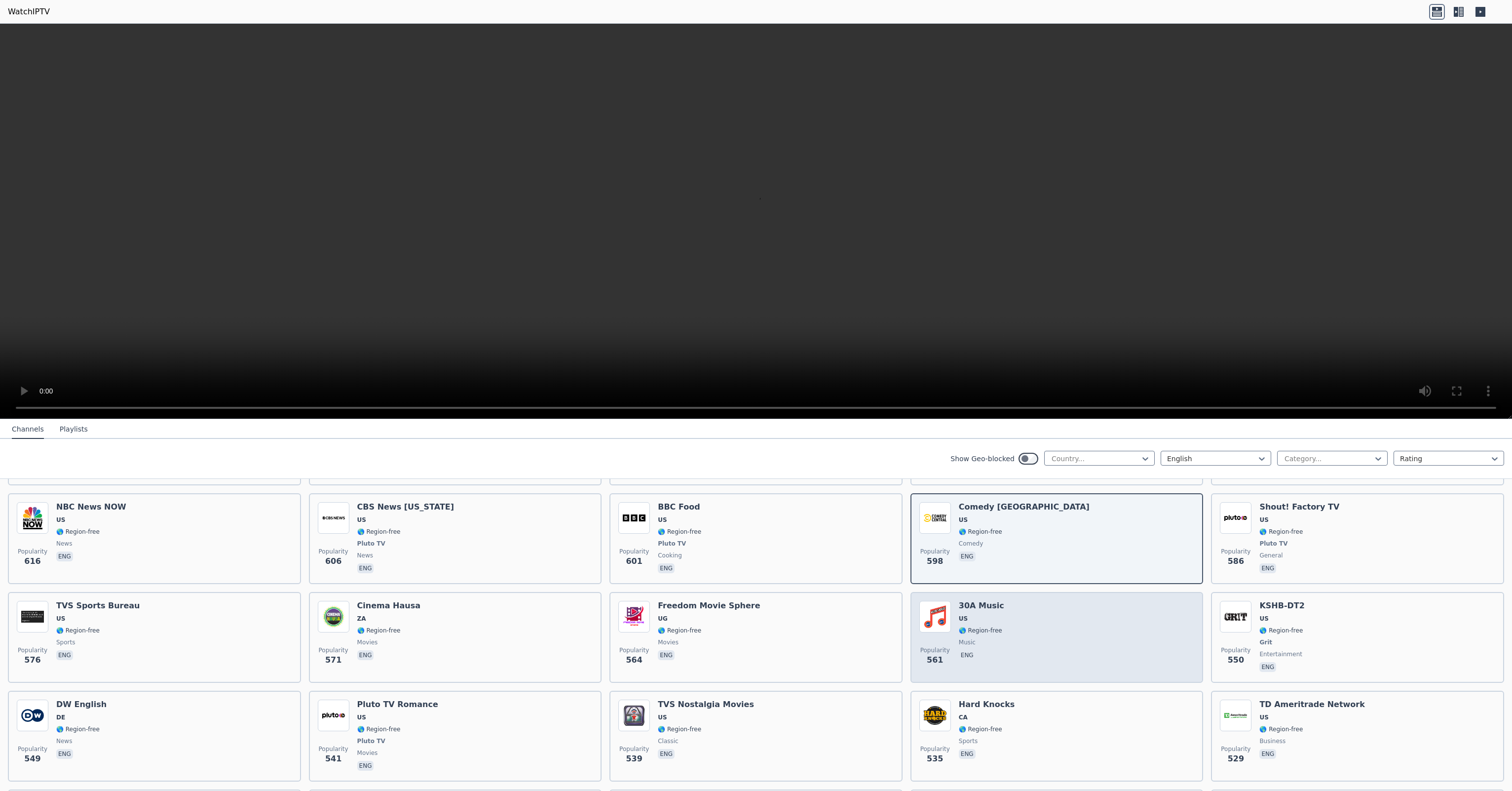
scroll to position [1893, 0]
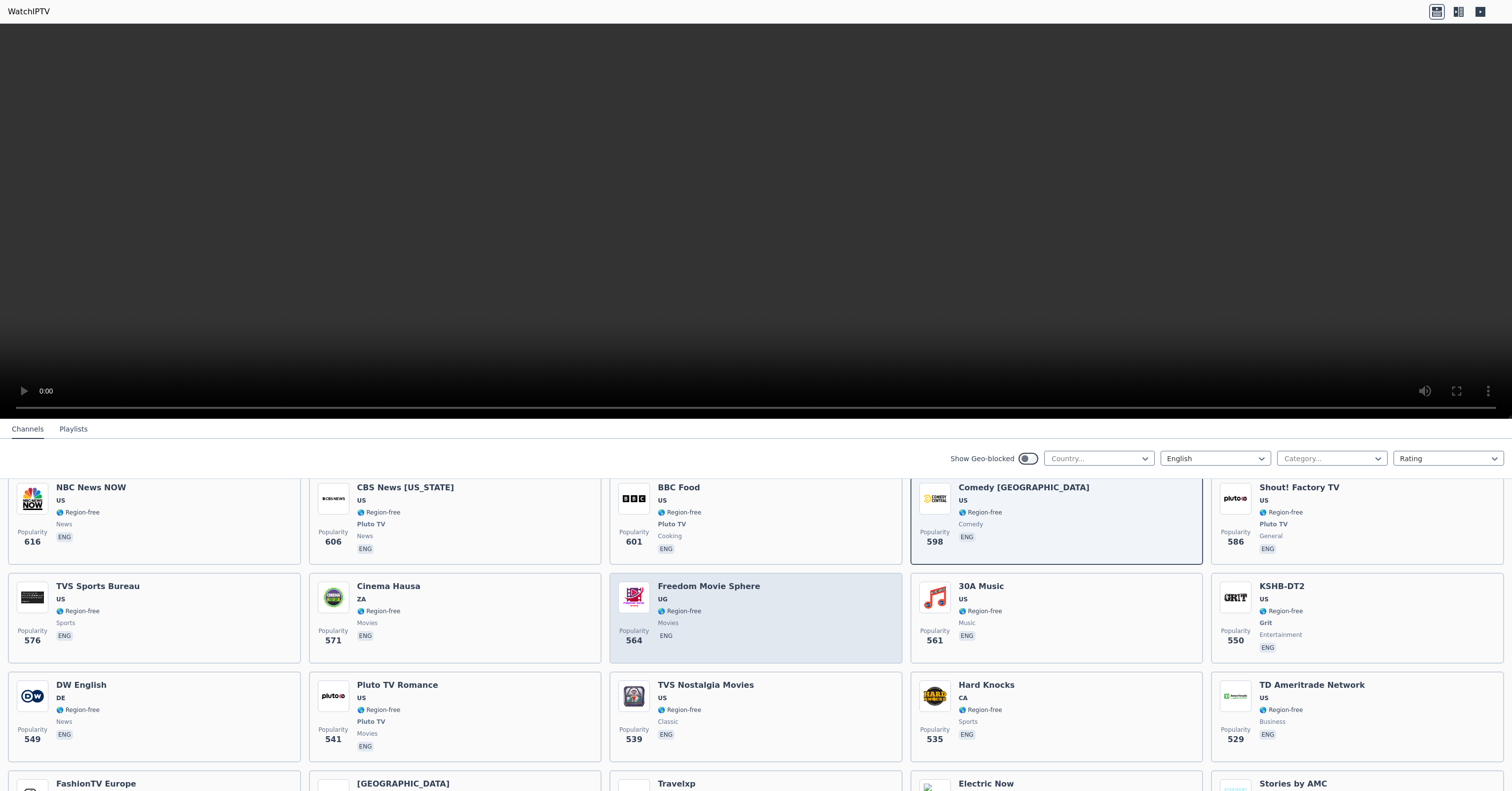
click at [791, 609] on div "Popularity 564 Freedom Movie Sphere UG 🌎 Region-free movies eng" at bounding box center [755, 618] width 275 height 73
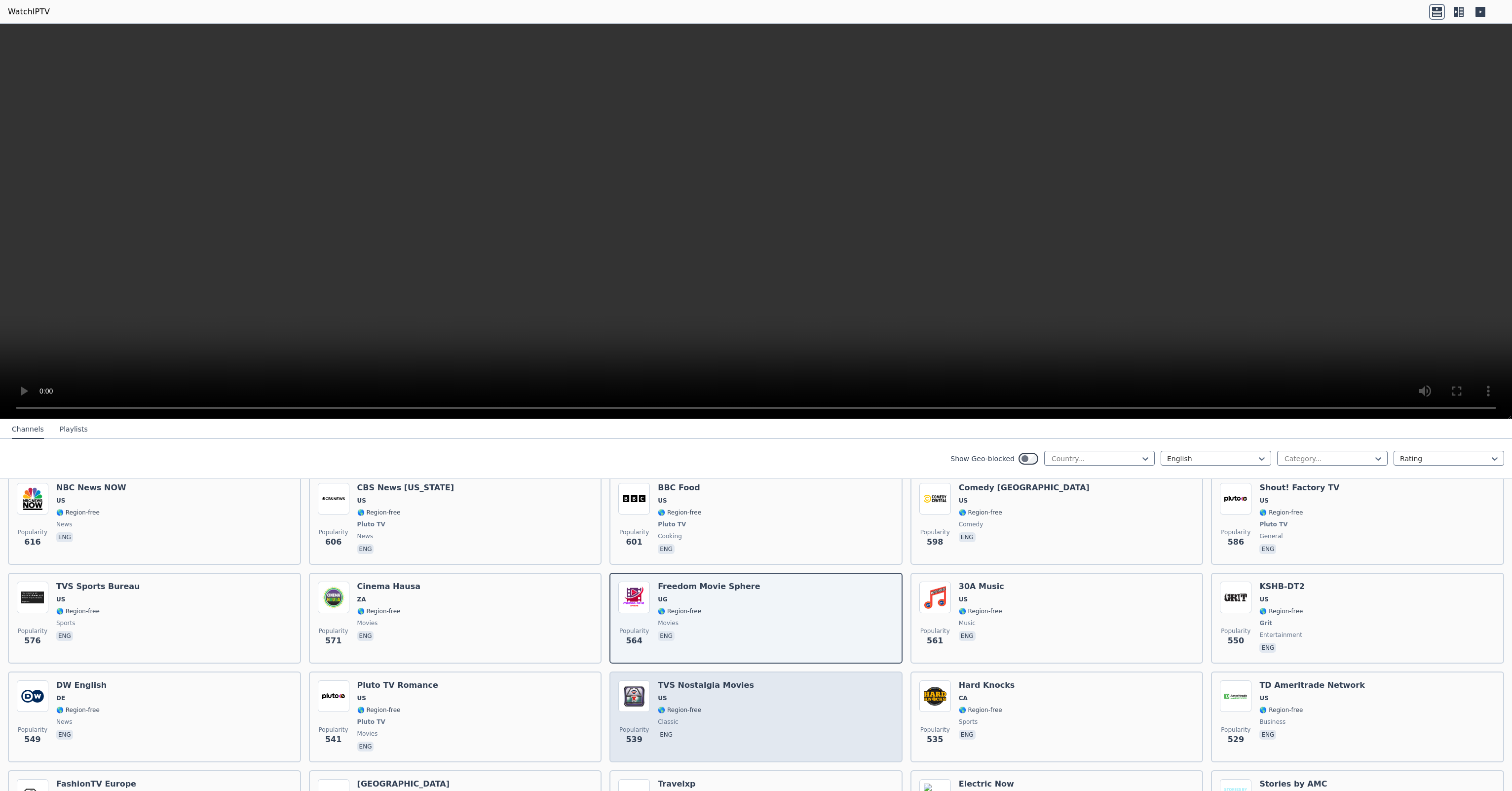
click at [841, 704] on div "Popularity 539 TVS Nostalgia Movies US 🌎 Region-free classic eng" at bounding box center [755, 717] width 275 height 73
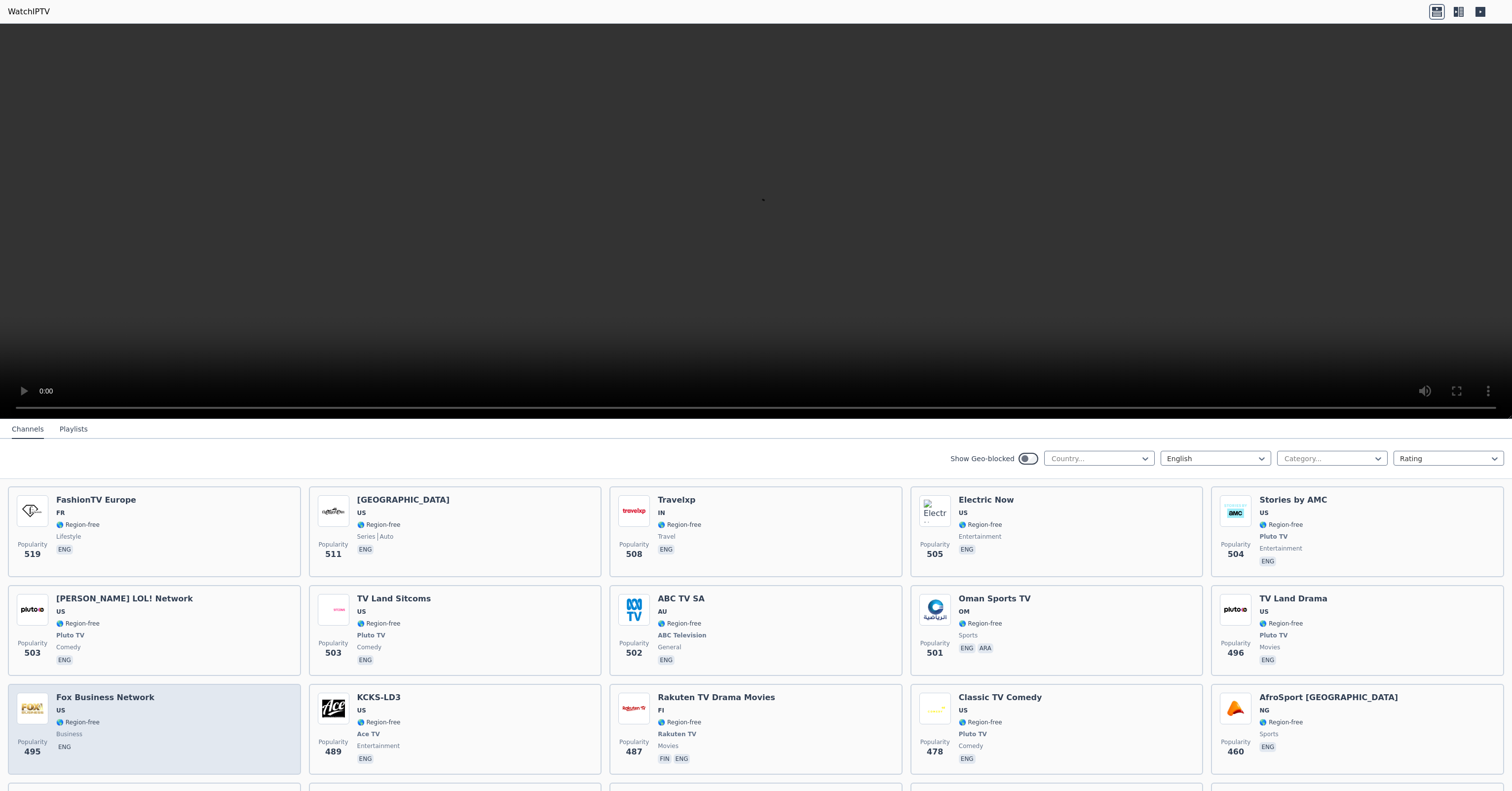
scroll to position [2221, 0]
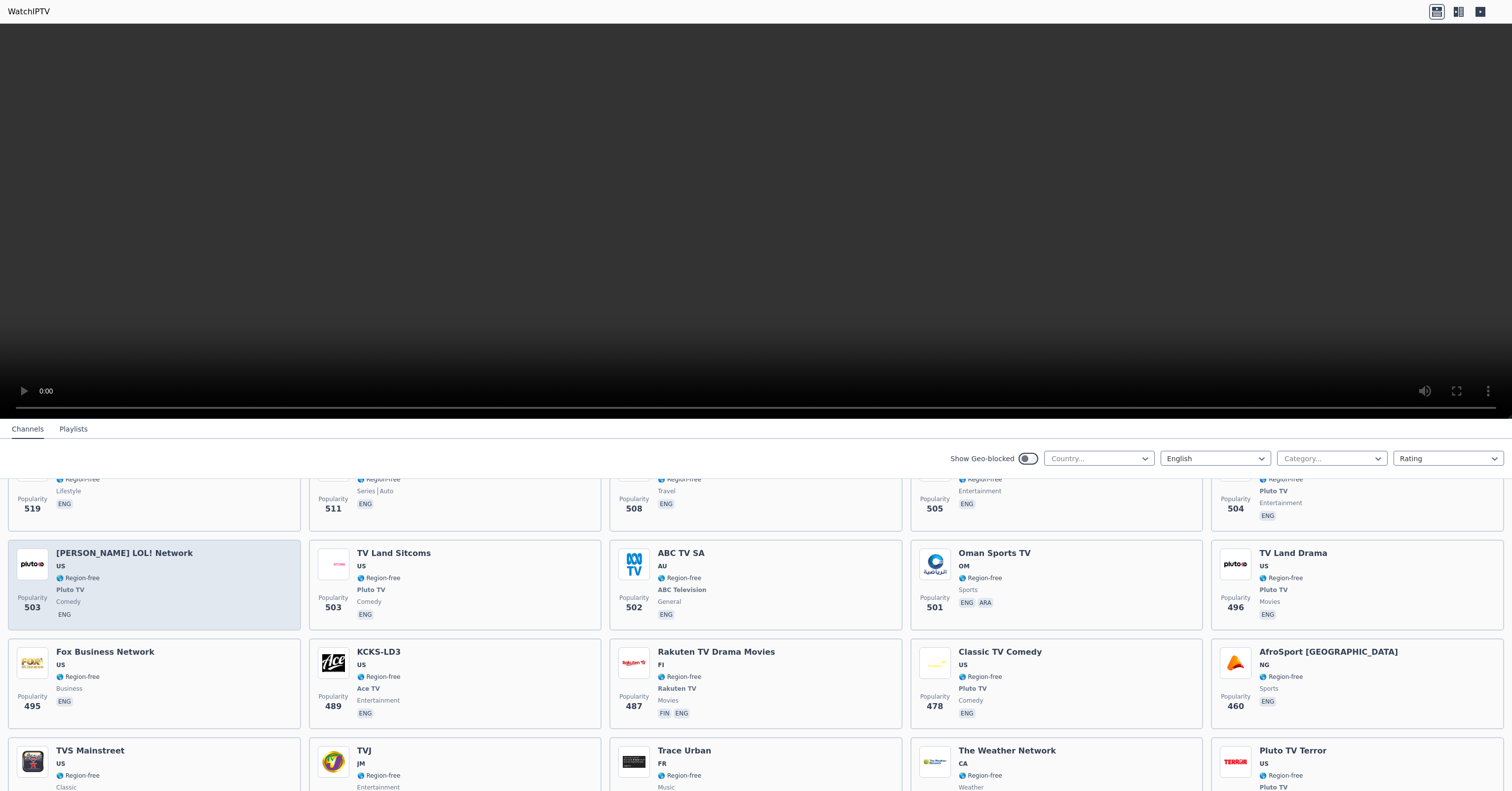
click at [159, 571] on div "Popularity 503 [PERSON_NAME] LOL! Network US 🌎 Region-free Pluto TV comedy eng" at bounding box center [154, 585] width 275 height 73
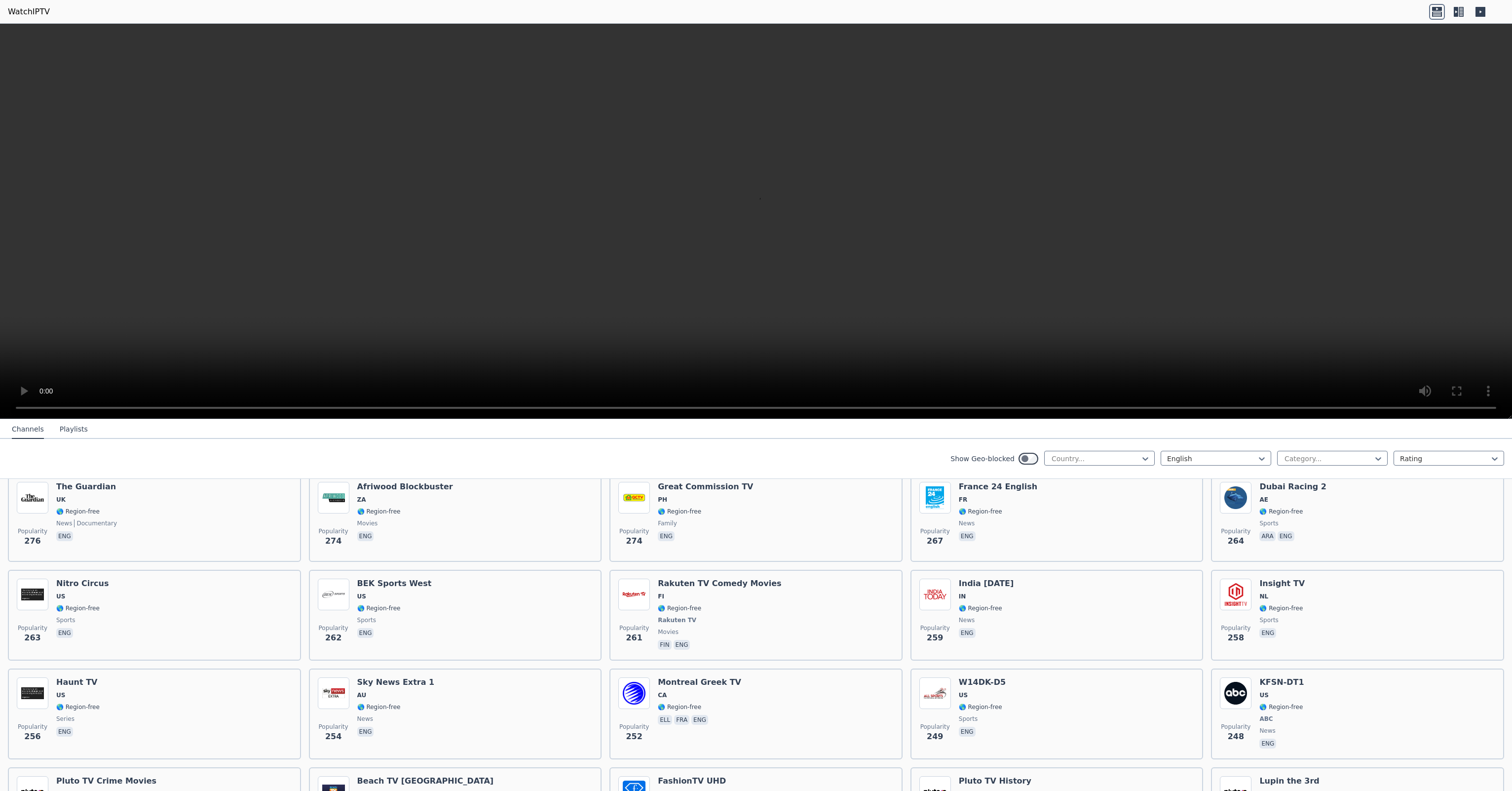
scroll to position [3209, 0]
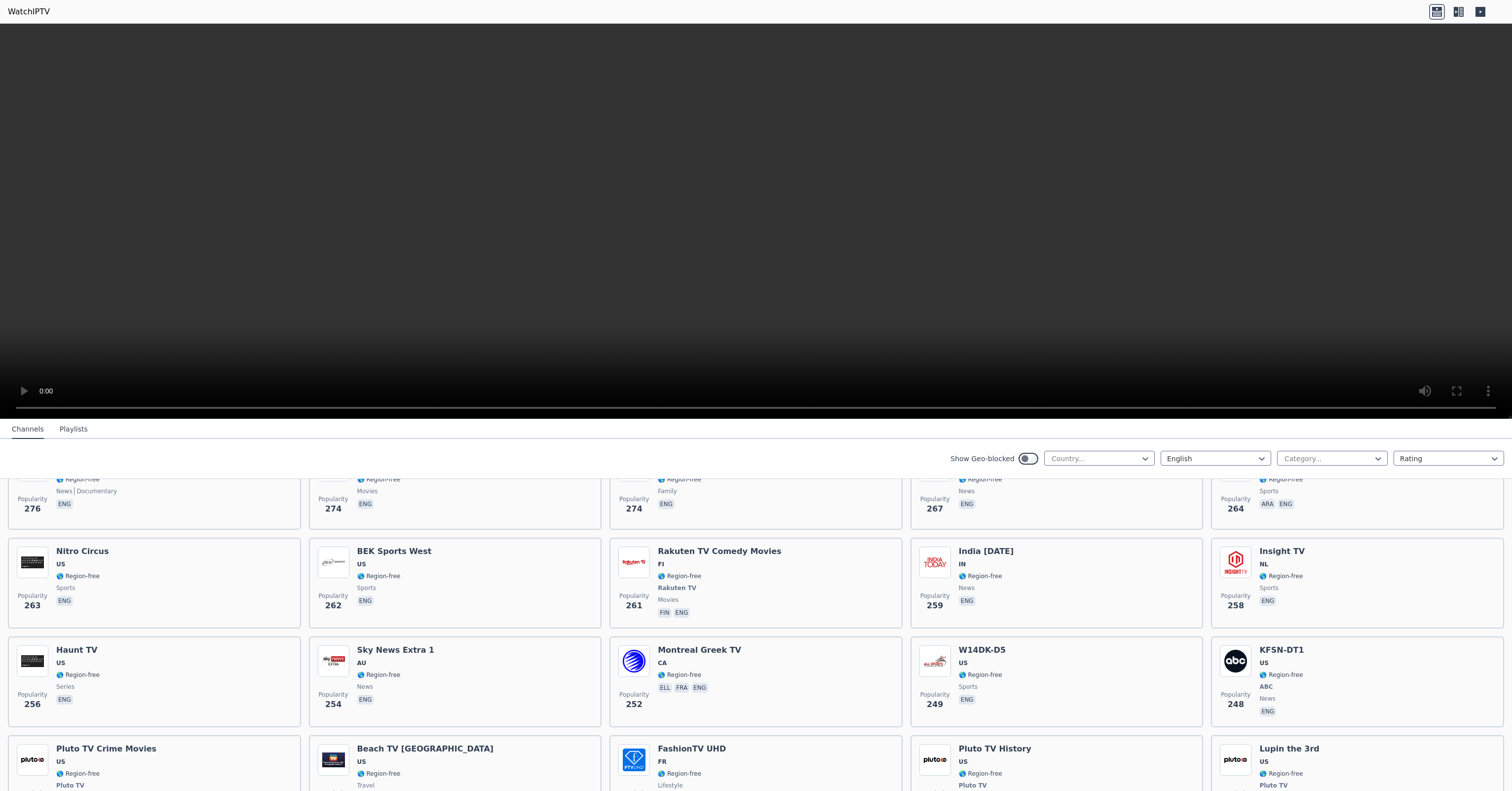
click at [60, 426] on button "Playlists" at bounding box center [74, 429] width 28 height 19
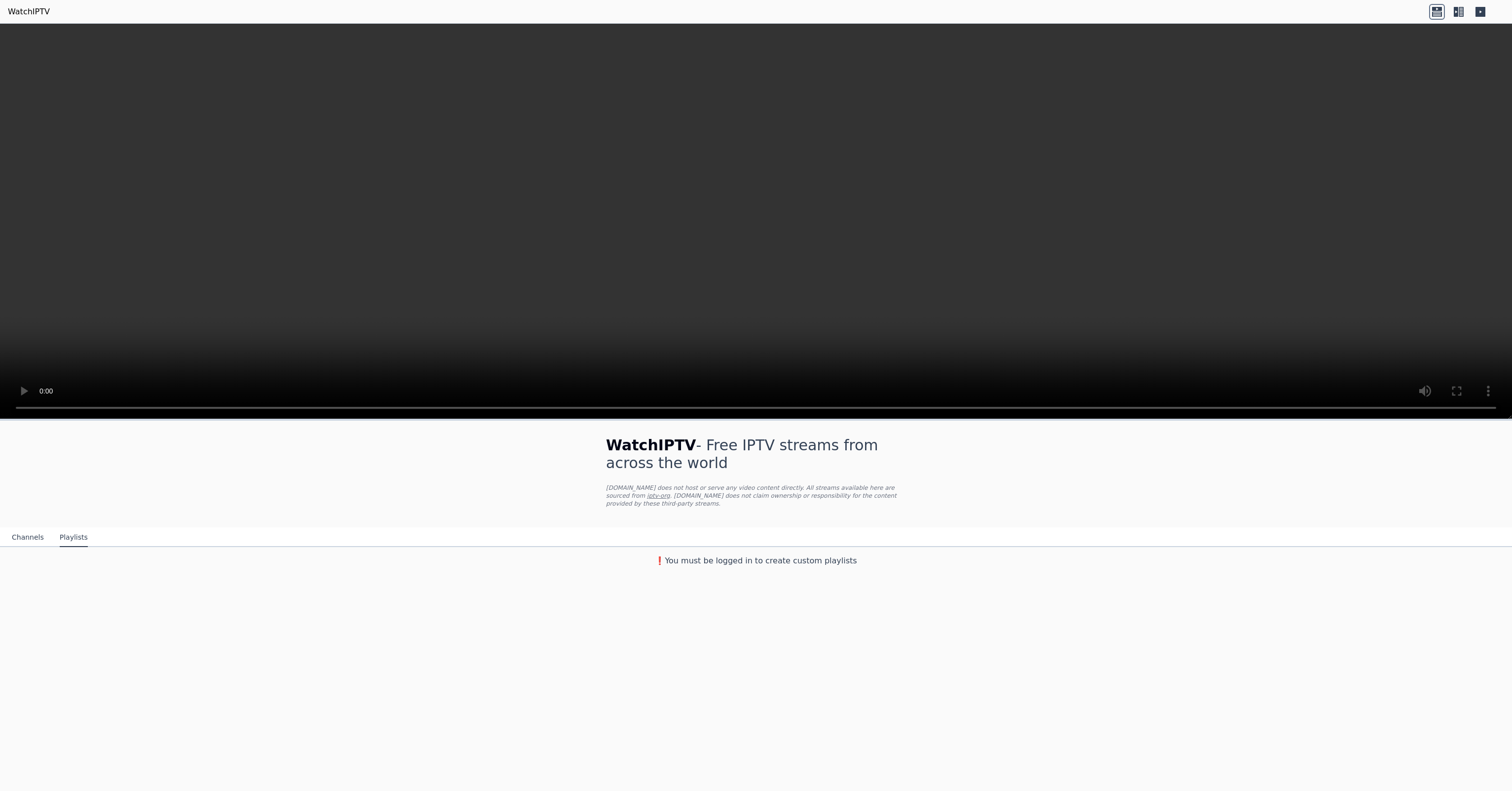
scroll to position [0, 0]
click at [670, 492] on link "iptv-org" at bounding box center [659, 496] width 23 height 7
click at [33, 529] on button "Channels" at bounding box center [28, 538] width 32 height 19
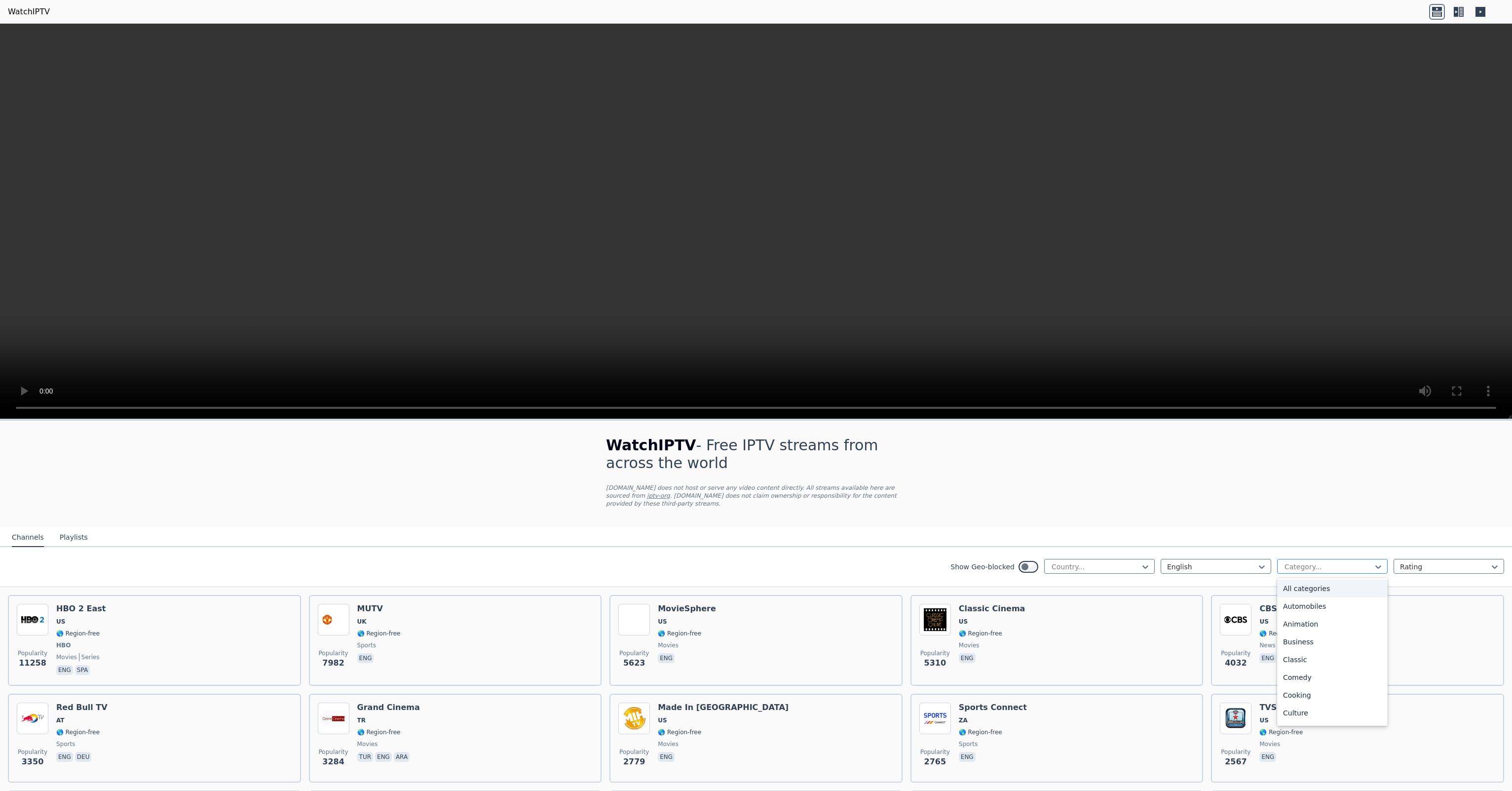
click at [1309, 562] on div at bounding box center [1328, 567] width 90 height 10
click at [1312, 601] on div "Entertainment" at bounding box center [1332, 602] width 110 height 18
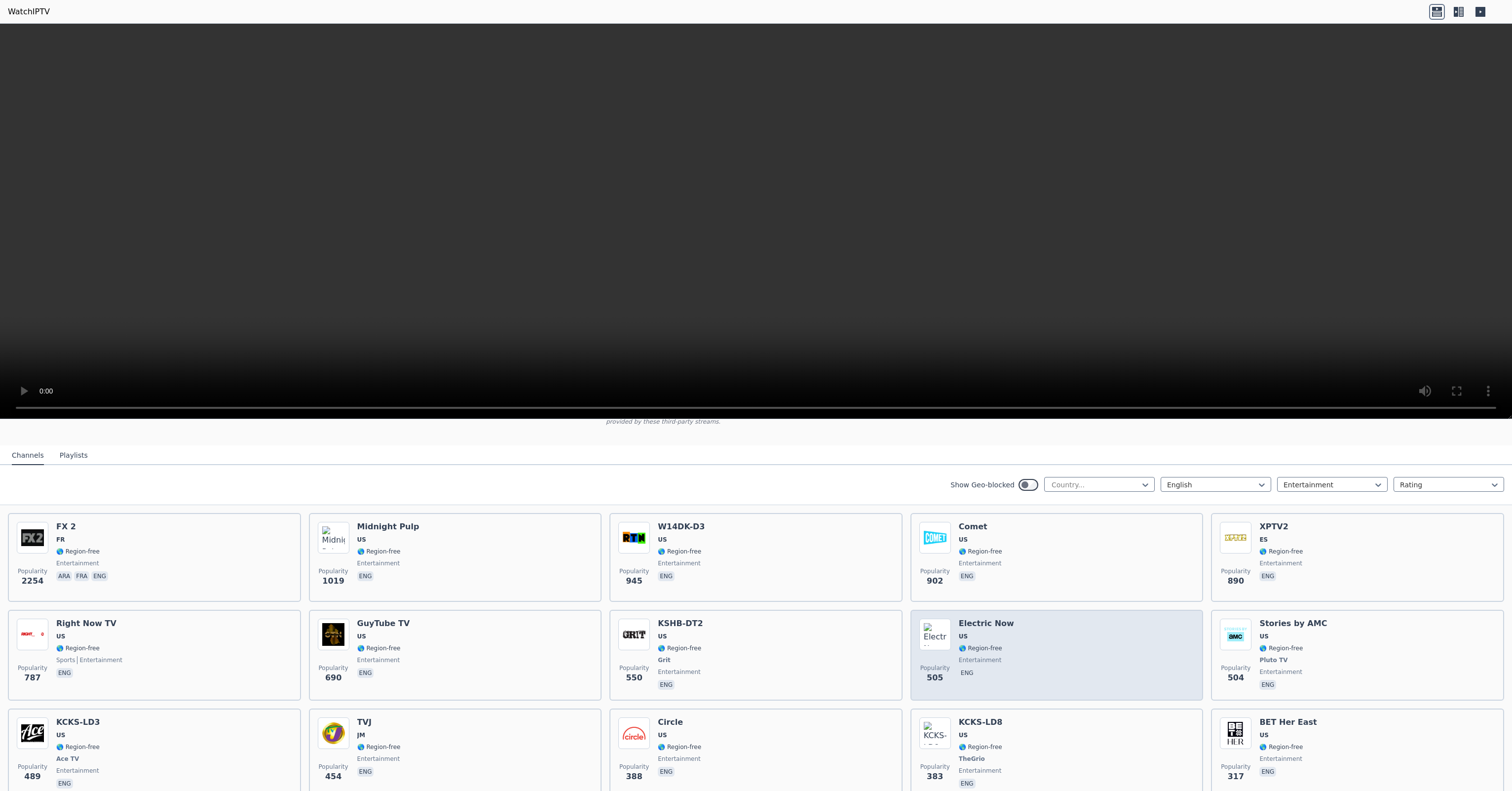
scroll to position [164, 0]
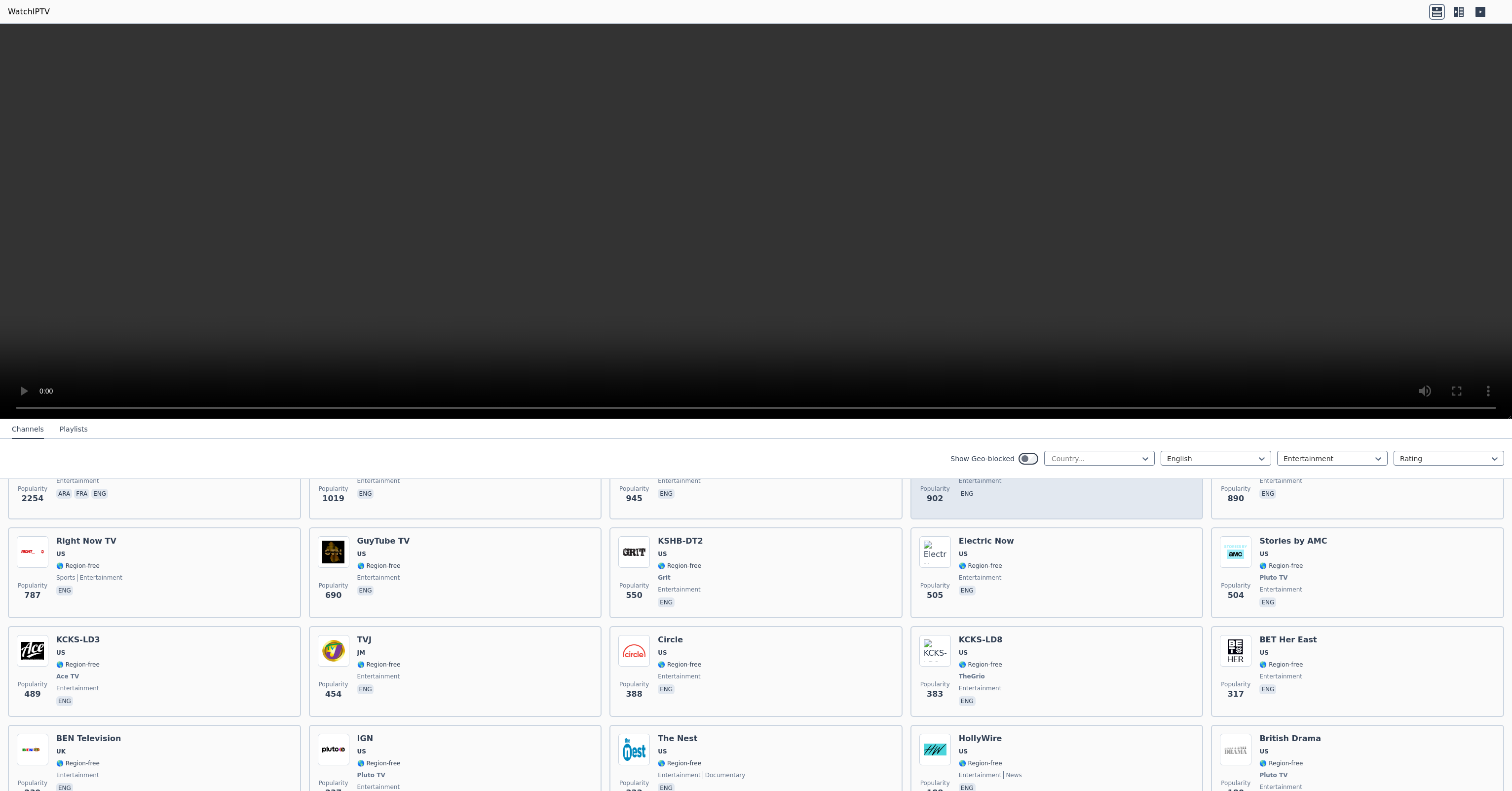
click at [1094, 492] on div "Popularity 902 Comet US 🌎 Region-free entertainment eng" at bounding box center [1057, 474] width 275 height 71
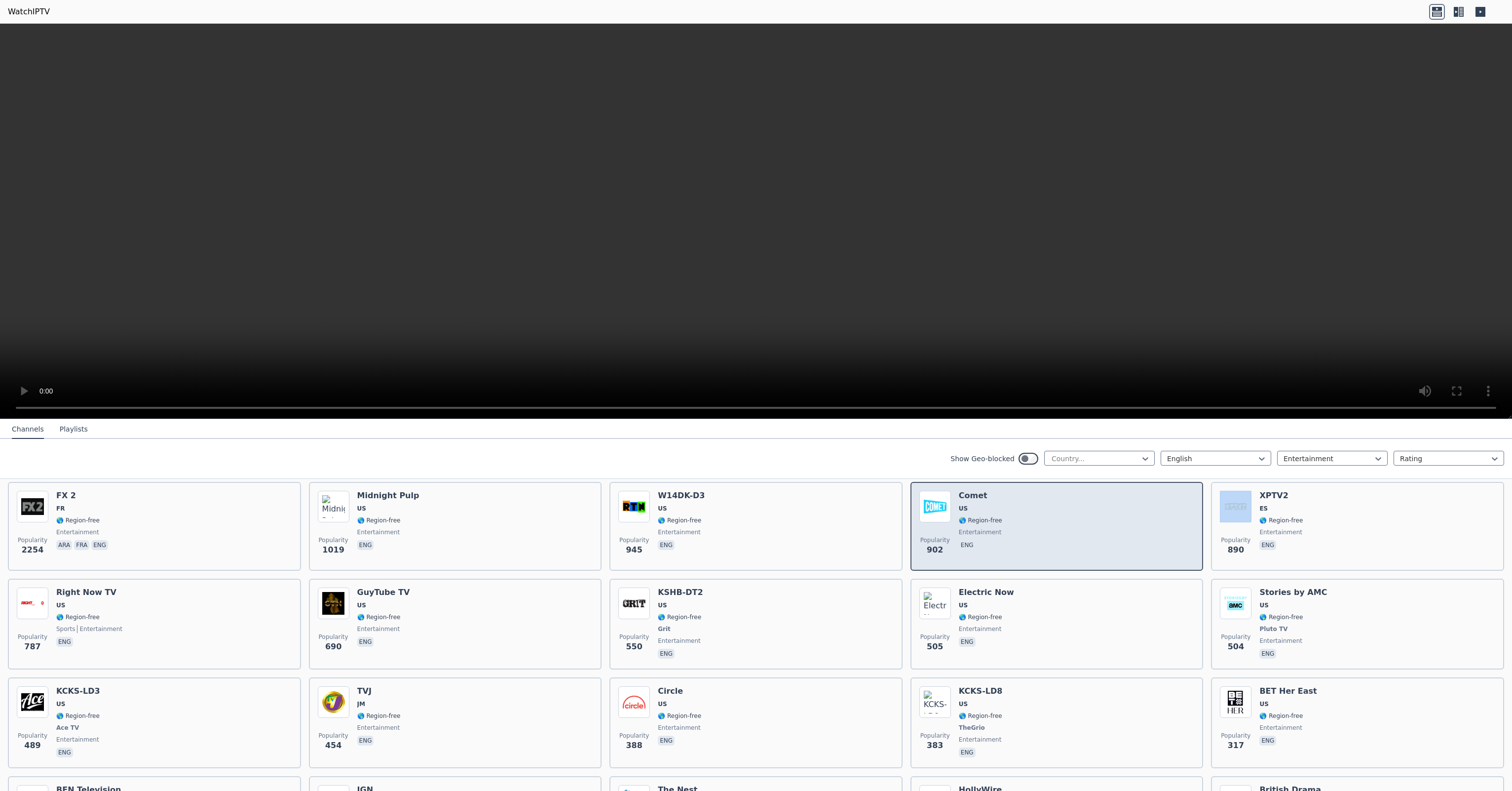
scroll to position [82, 0]
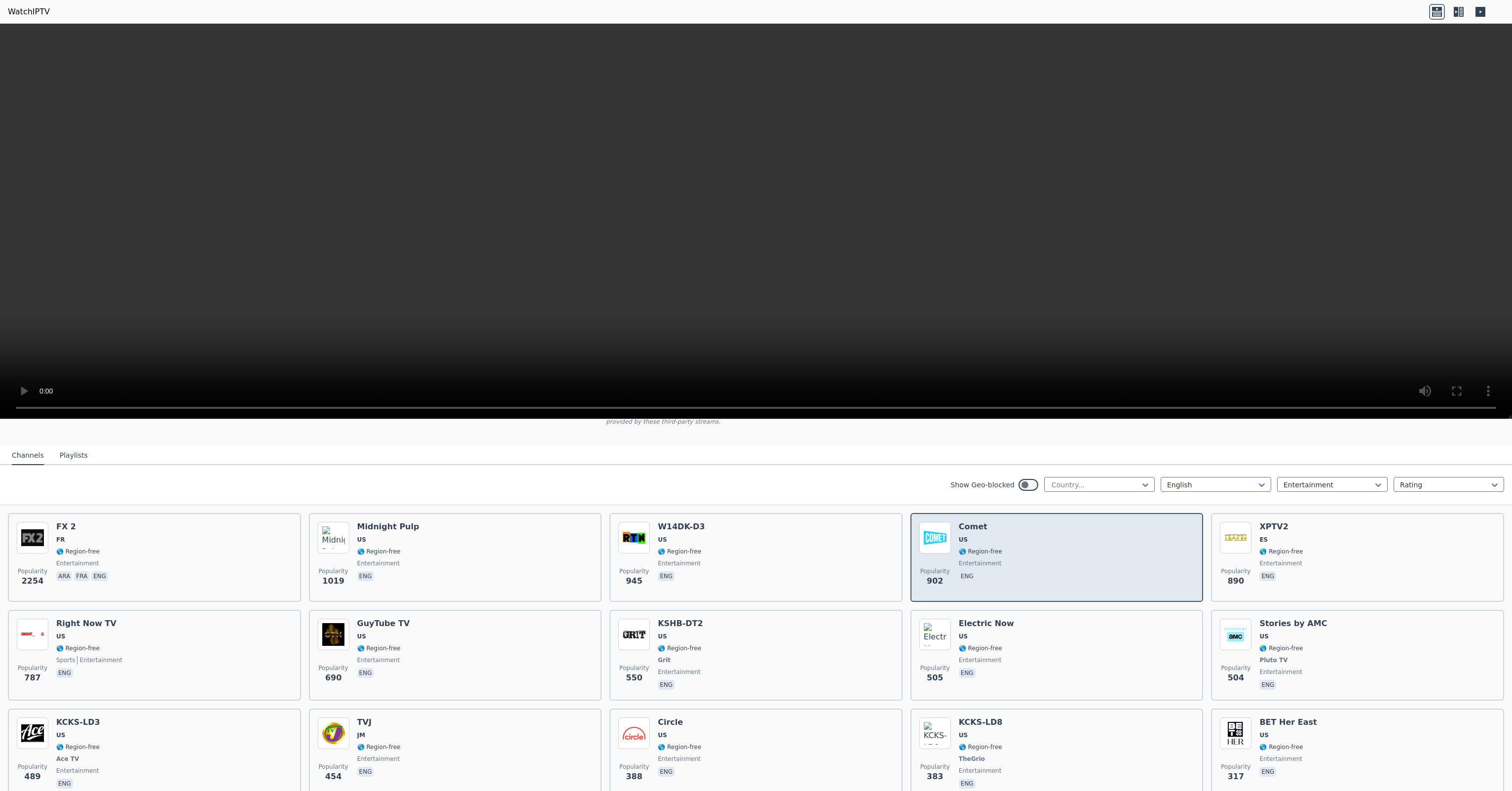
click at [1065, 548] on div "Popularity 902 Comet US 🌎 Region-free entertainment eng" at bounding box center [1057, 557] width 275 height 71
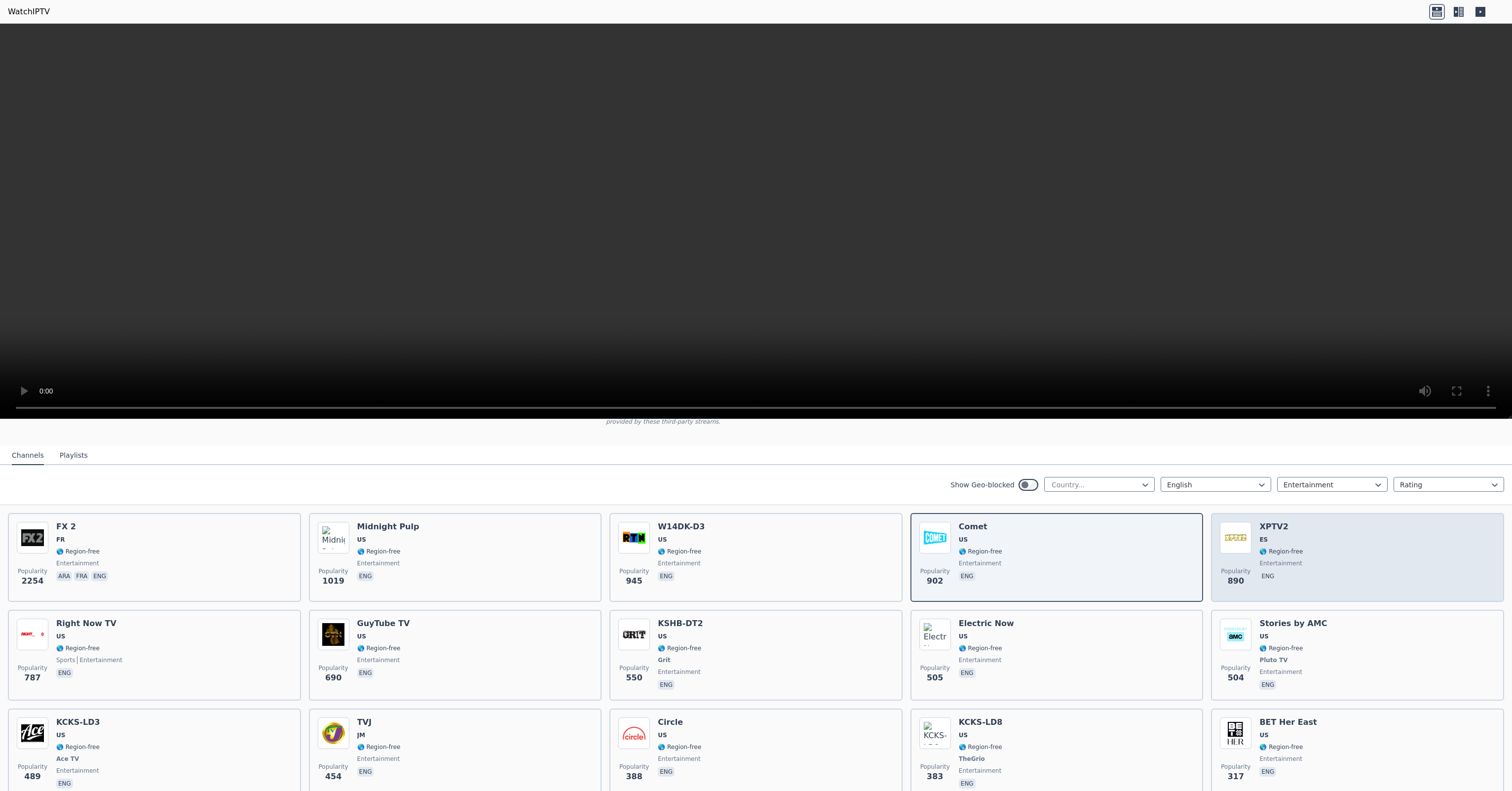
click at [1331, 543] on div "Popularity 890 XPTV2 ES 🌎 Region-free entertainment eng" at bounding box center [1357, 557] width 275 height 71
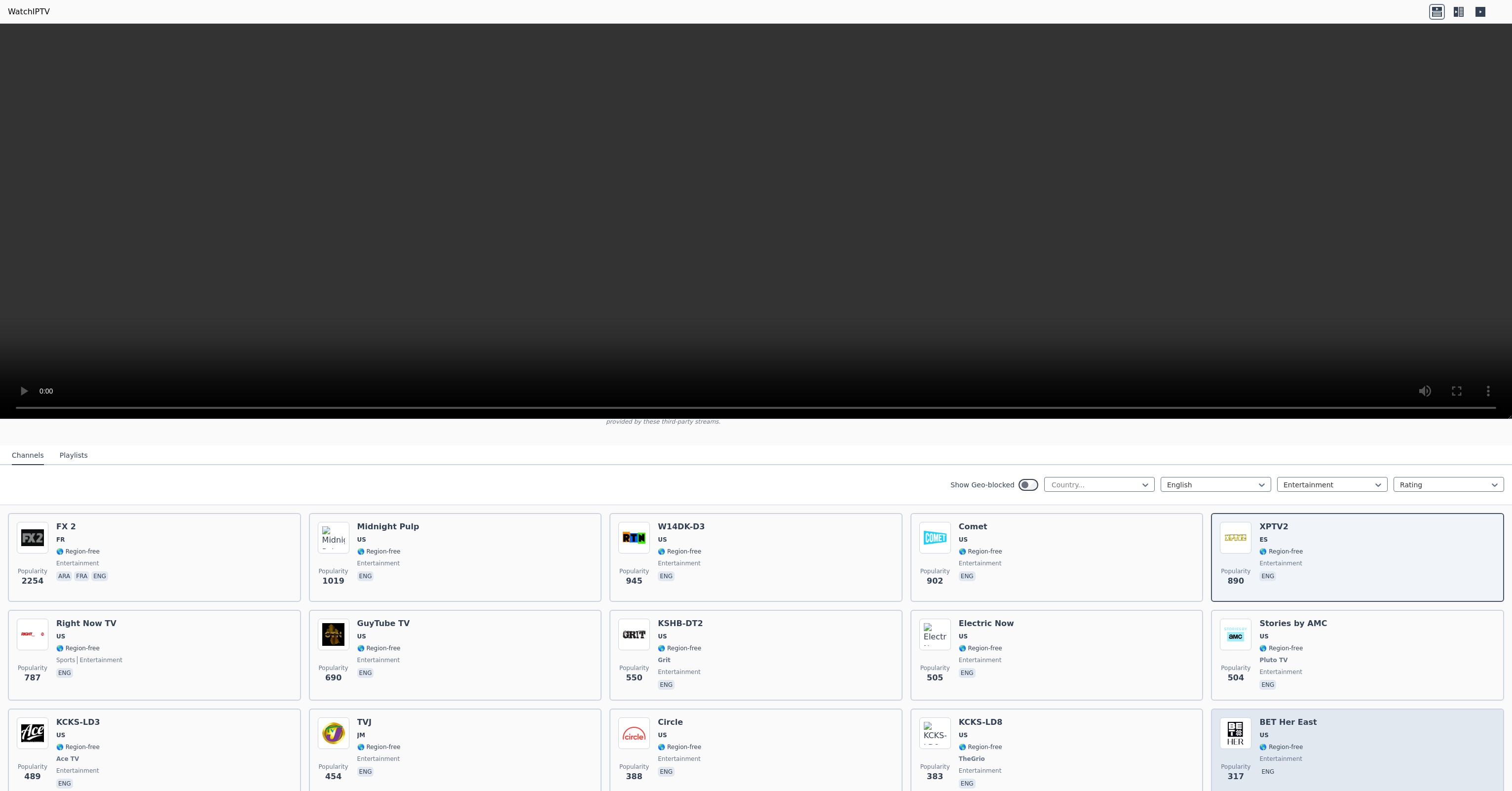
click at [1297, 731] on span "US" at bounding box center [1288, 735] width 58 height 8
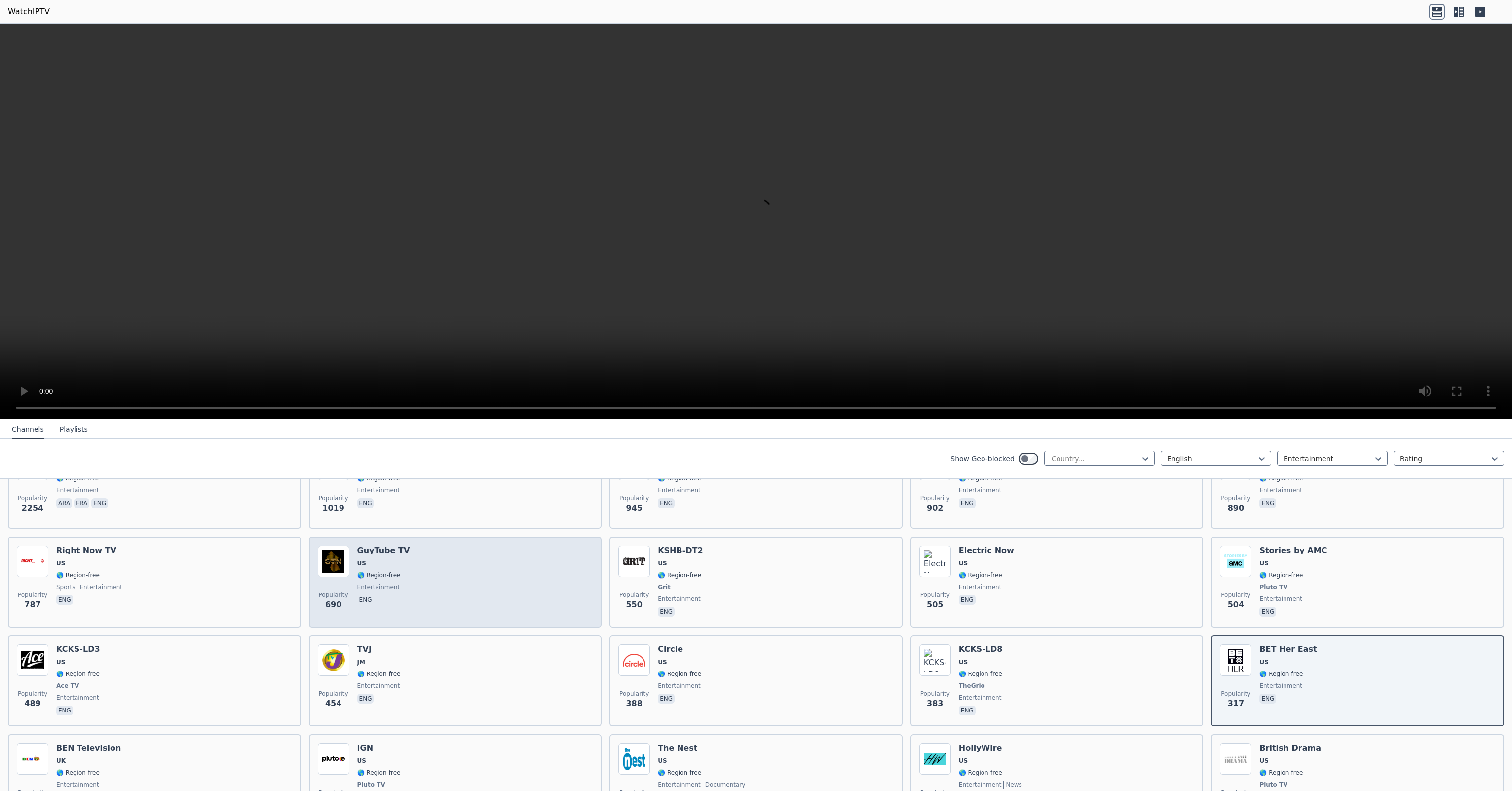
scroll to position [164, 0]
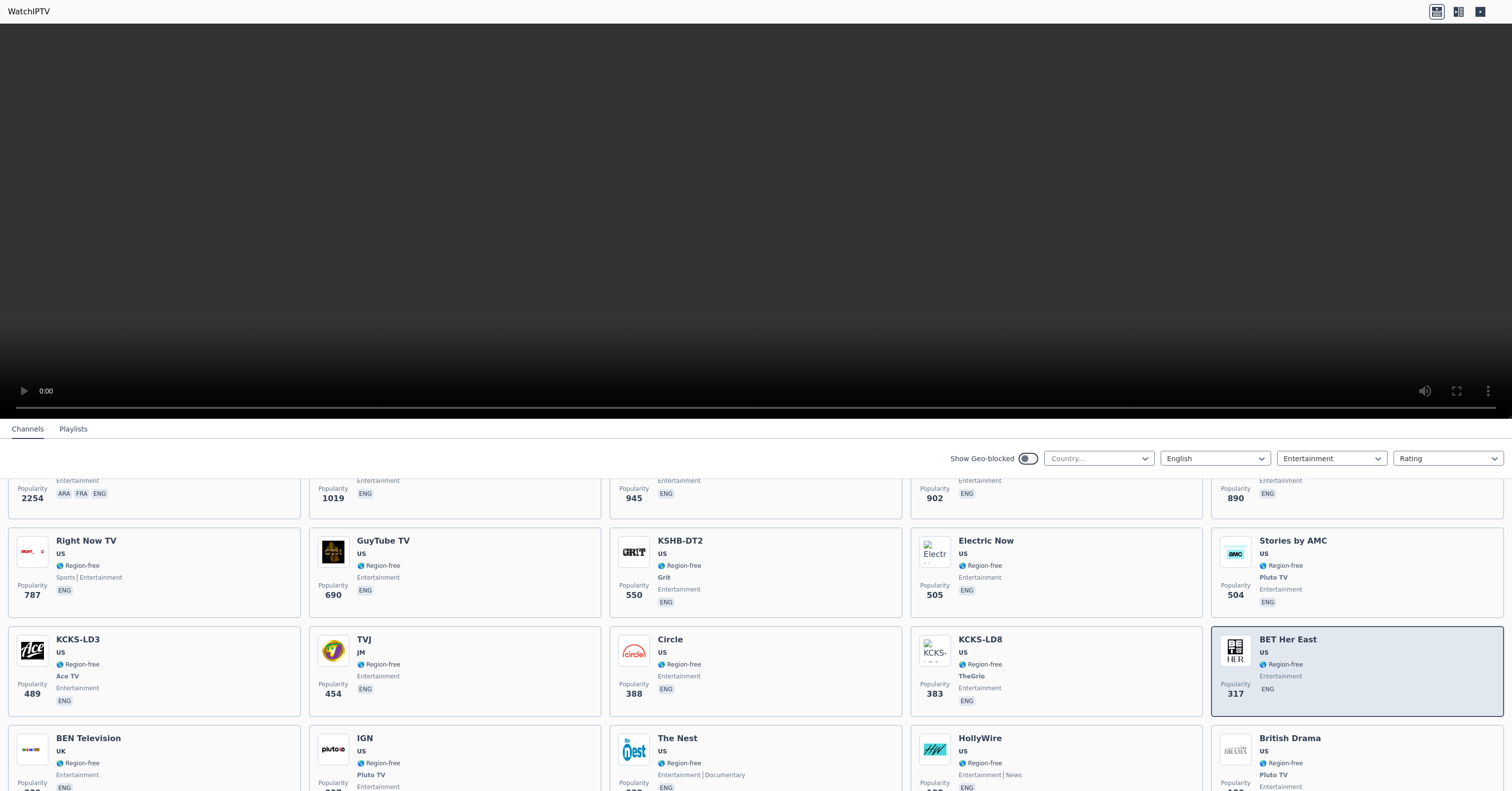
click at [1317, 657] on div "Popularity 317 BET Her East [GEOGRAPHIC_DATA] 🌎 Region-free entertainment eng" at bounding box center [1357, 671] width 275 height 73
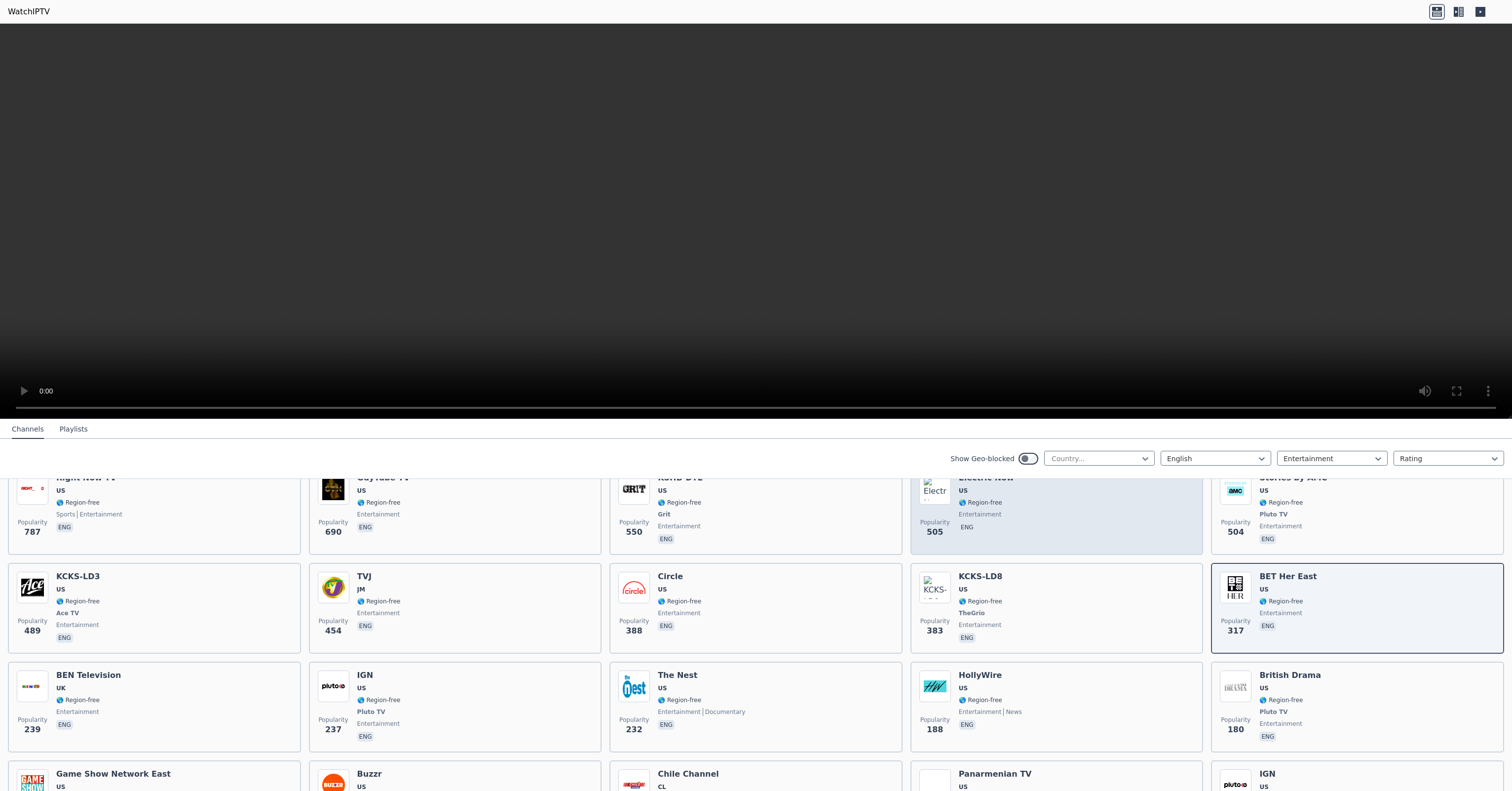
scroll to position [247, 0]
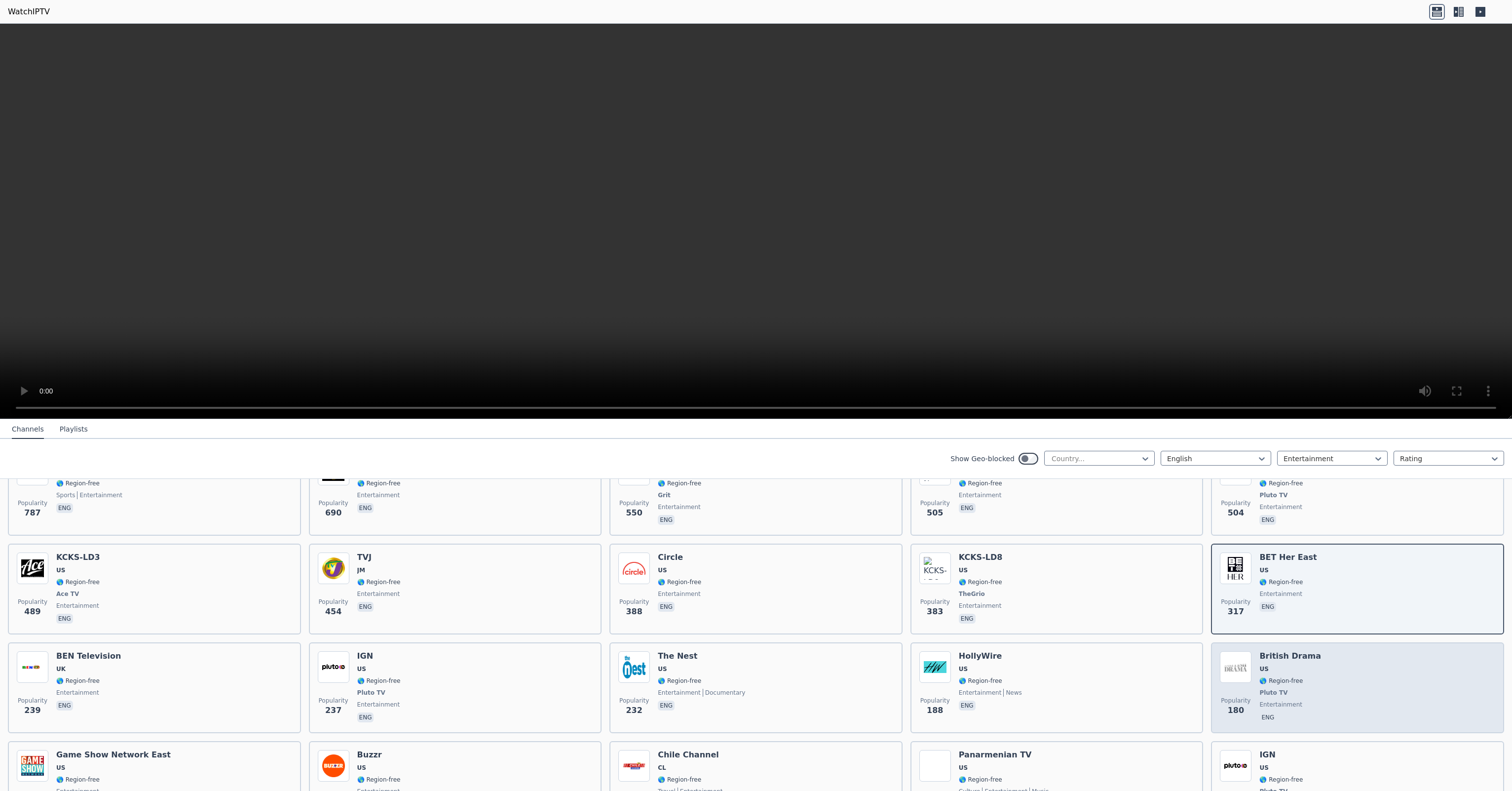
click at [1346, 680] on div "Popularity 180 British Drama US 🌎 Region-free Pluto TV entertainment eng" at bounding box center [1357, 688] width 275 height 73
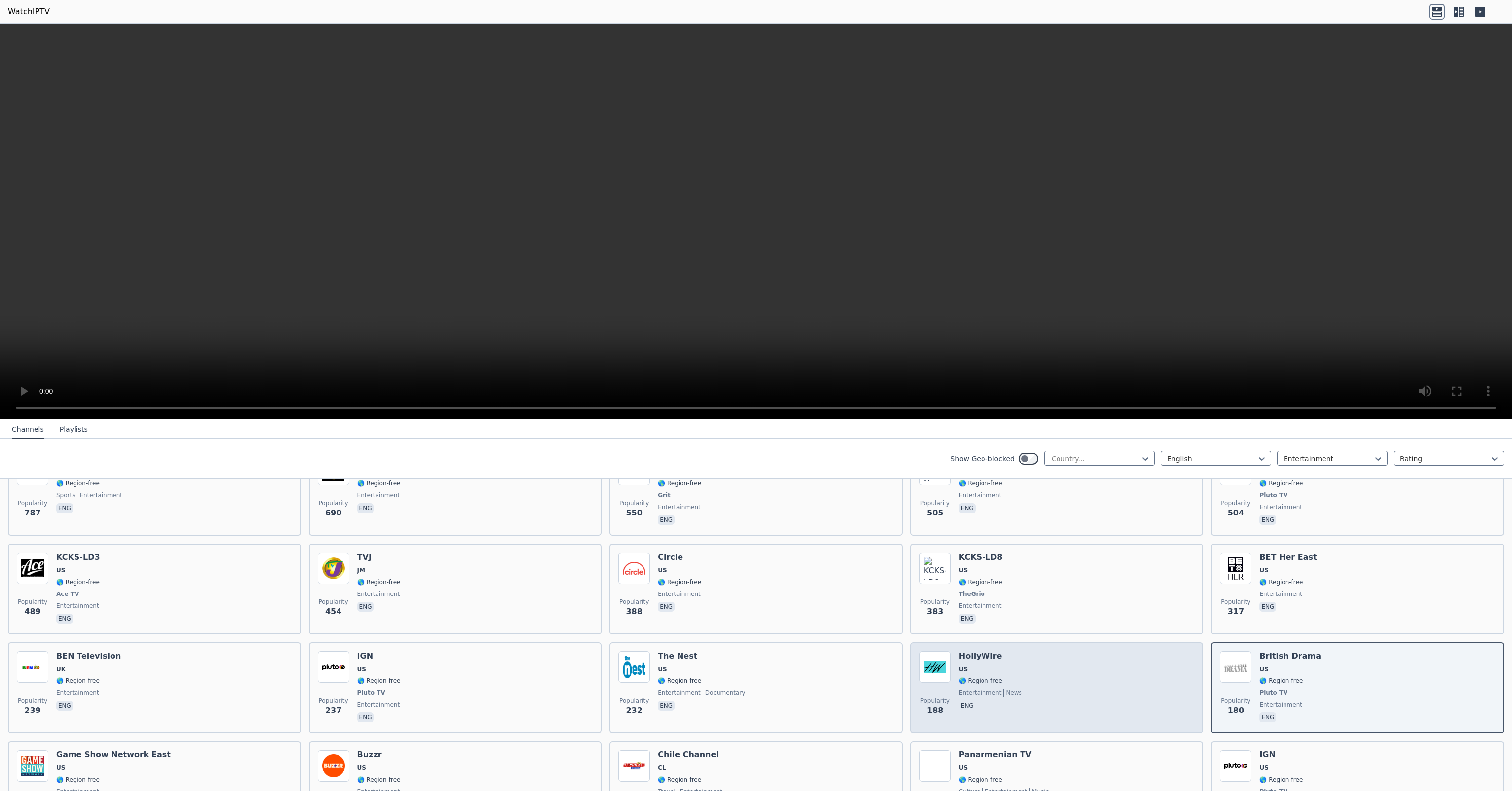
click at [1060, 676] on div "Popularity 188 HollyWire US 🌎 Region-free entertainment news eng" at bounding box center [1057, 688] width 275 height 73
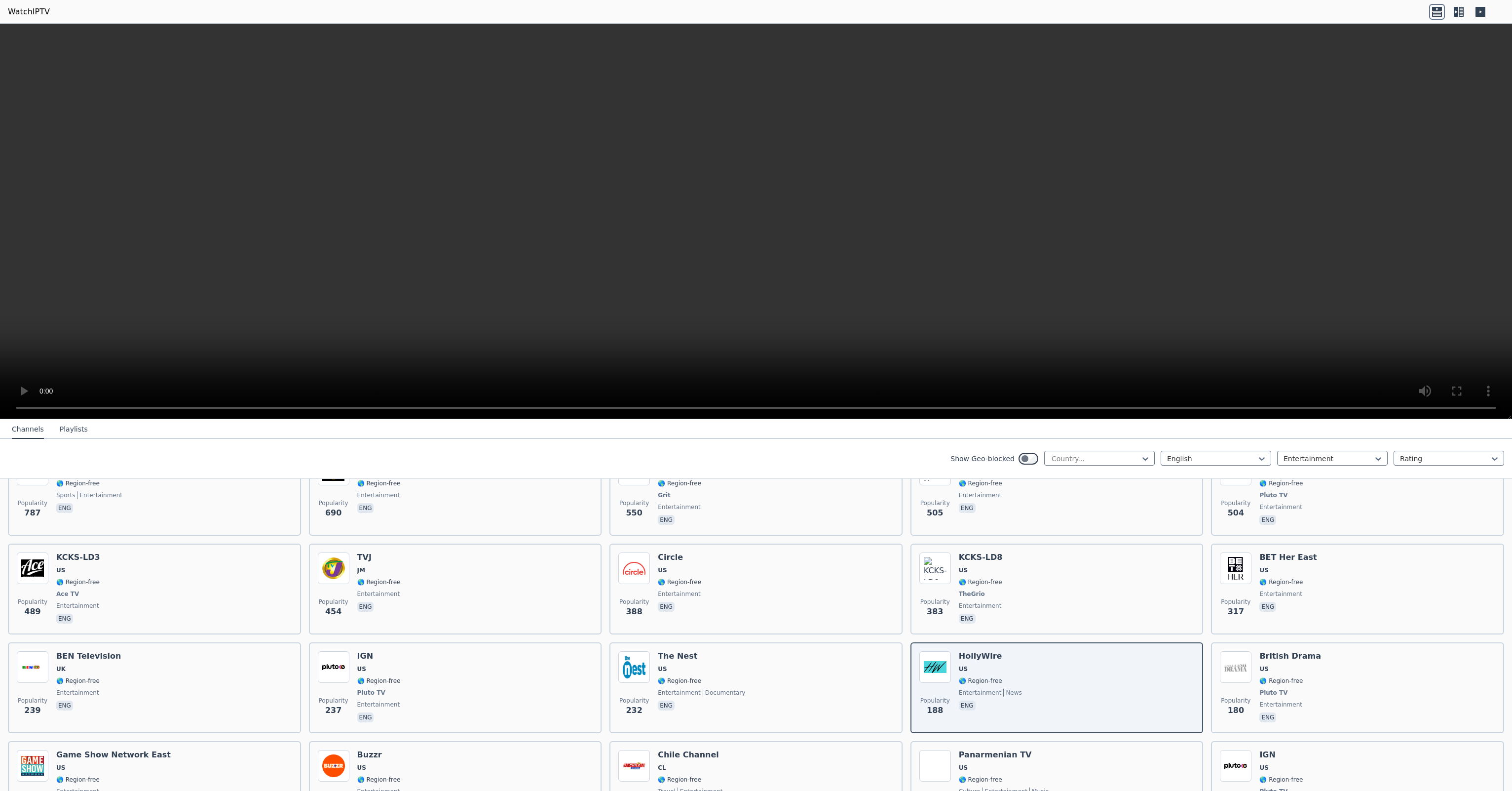
click at [1459, 15] on icon at bounding box center [1461, 12] width 5 height 10
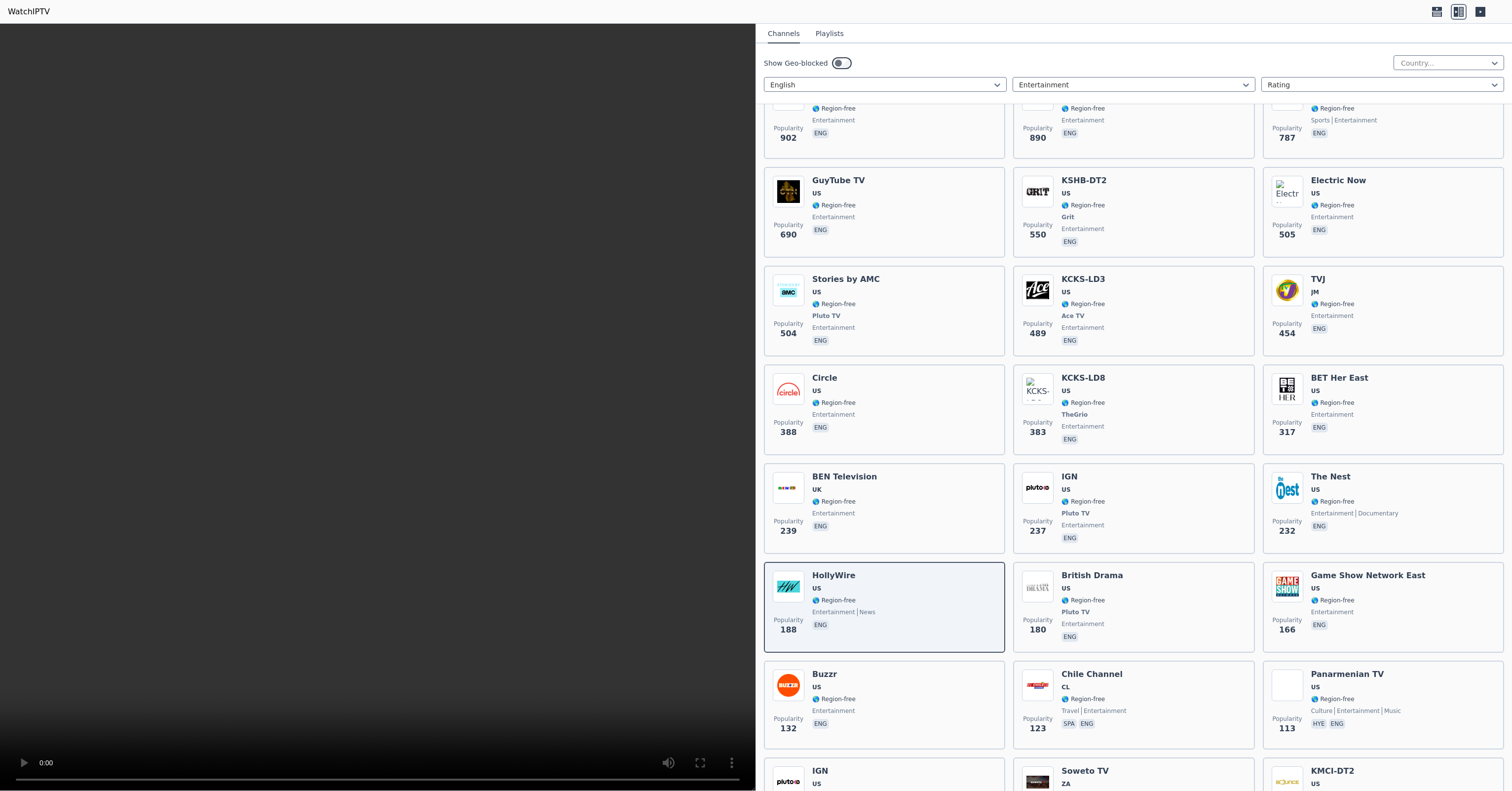
click at [1438, 15] on icon at bounding box center [1437, 12] width 16 height 16
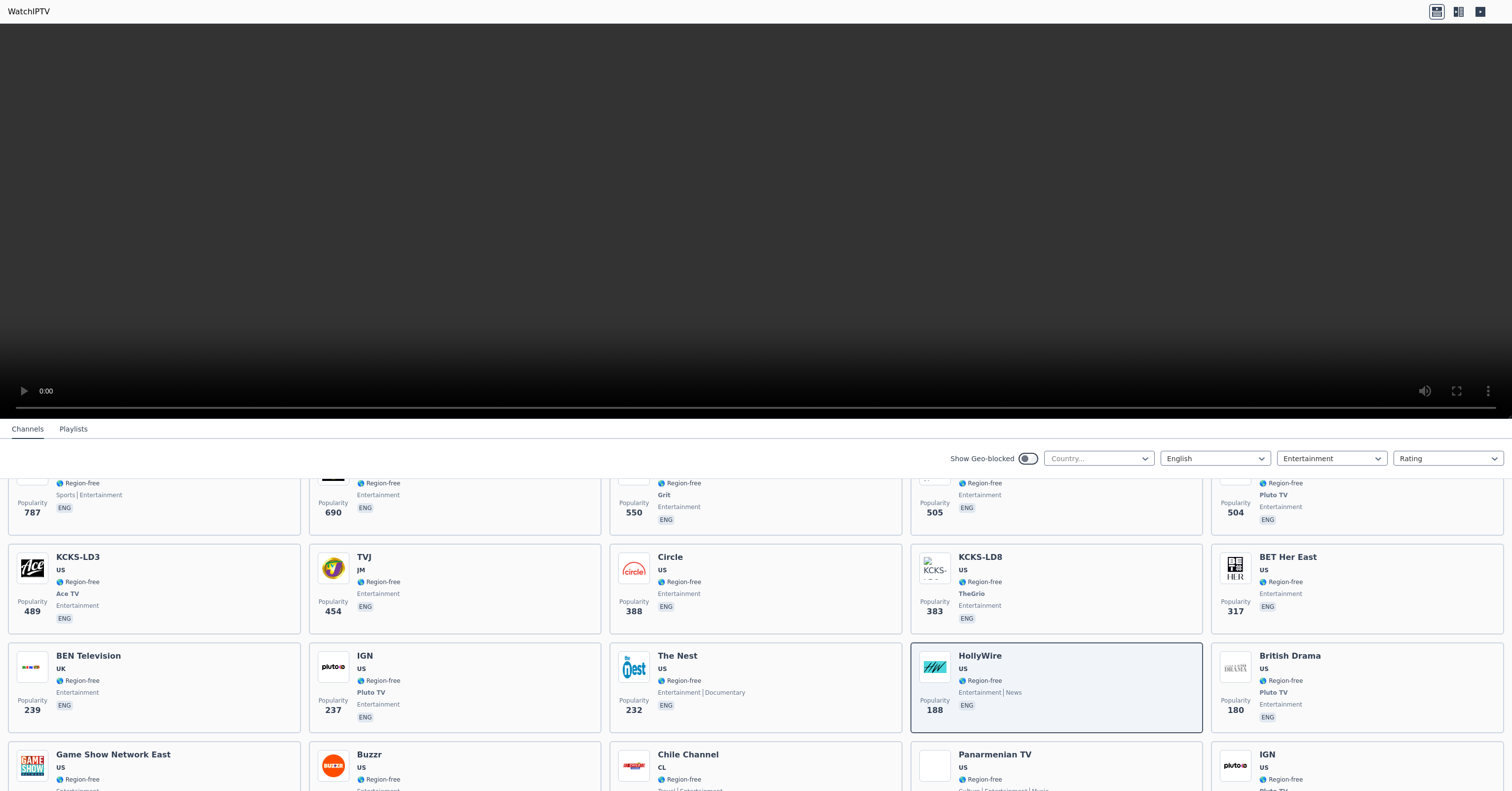
click at [1480, 14] on icon at bounding box center [1480, 12] width 10 height 10
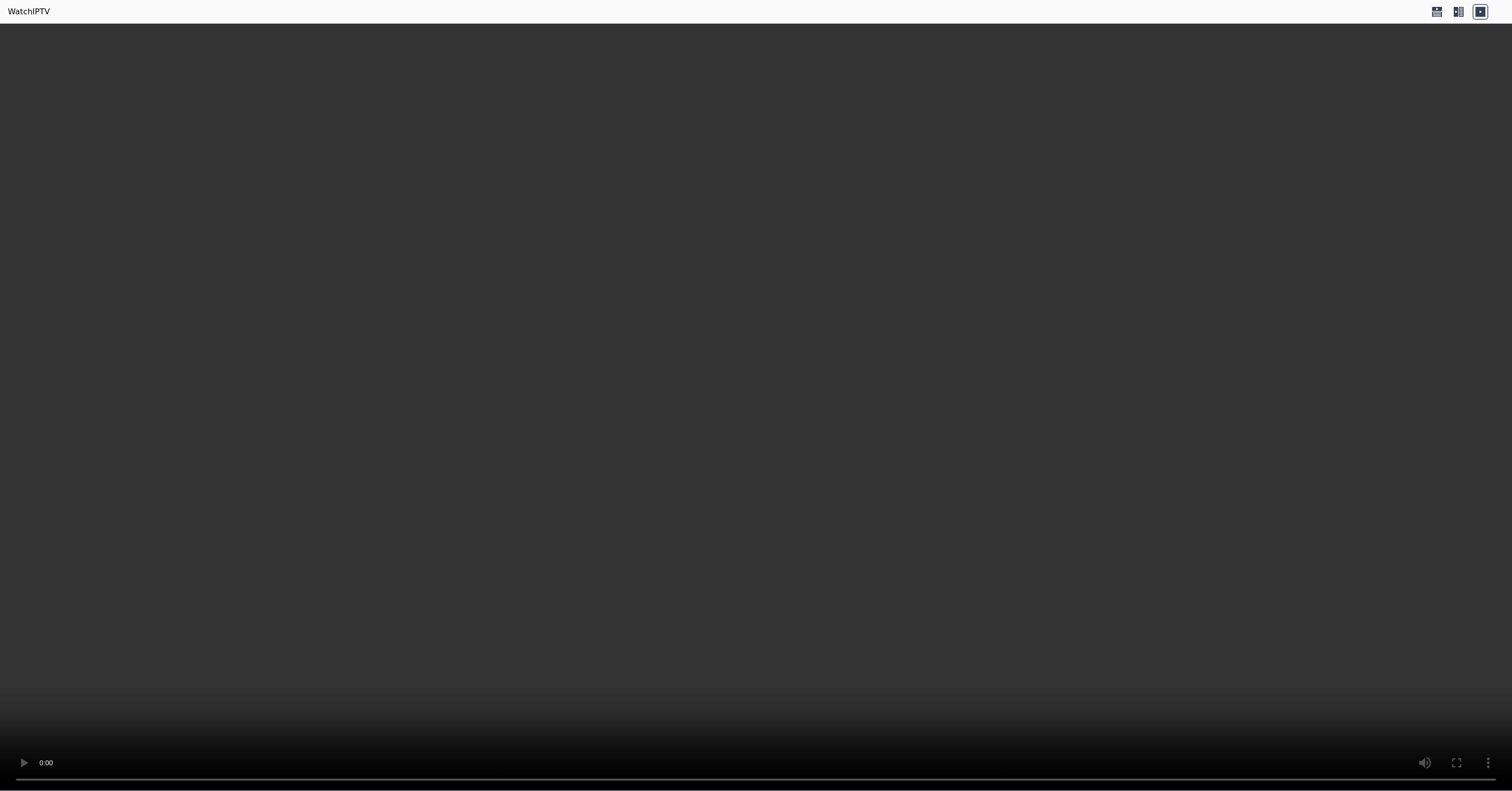
click at [1437, 13] on icon at bounding box center [1437, 14] width 10 height 5
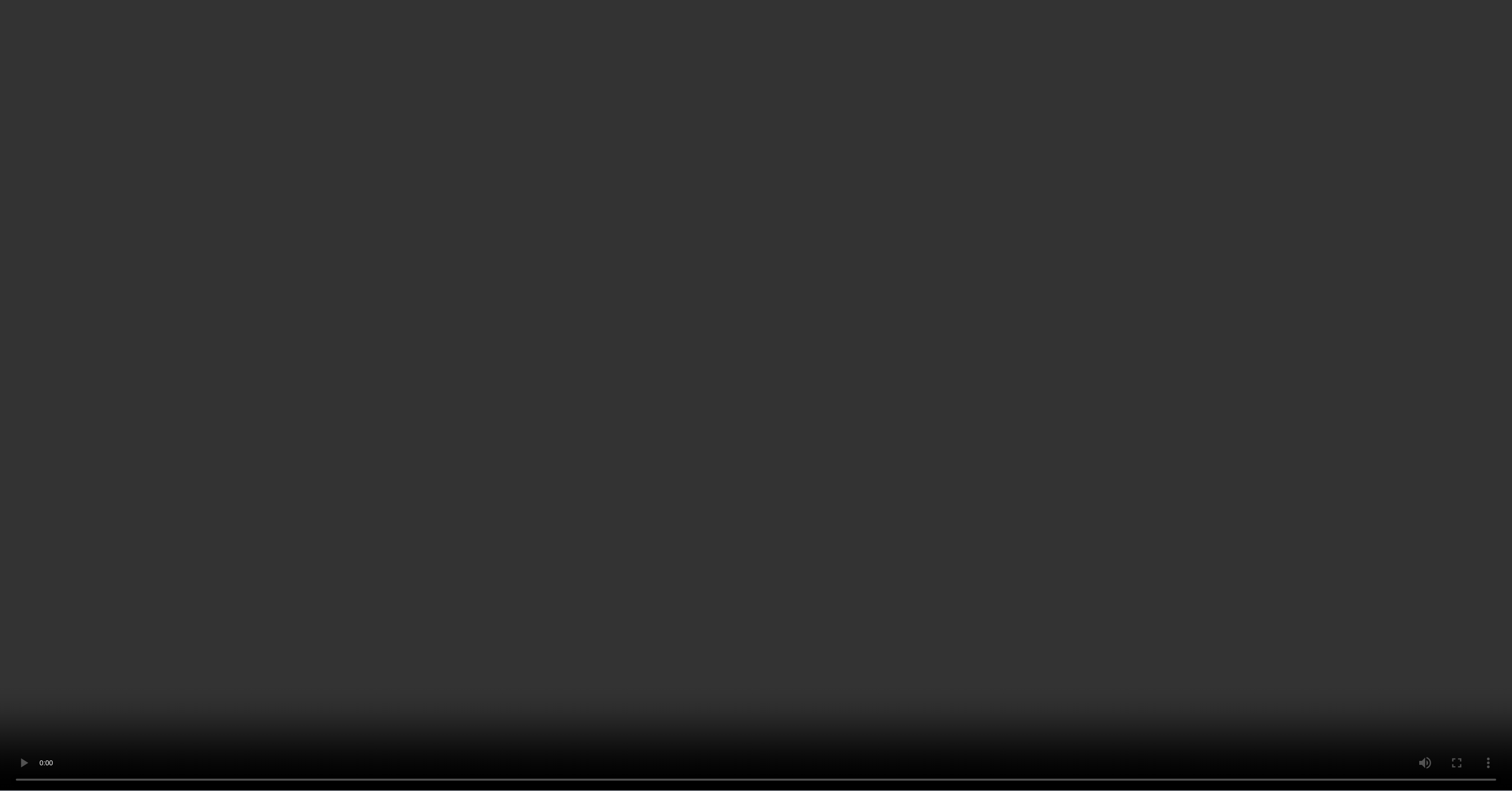
scroll to position [670, 0]
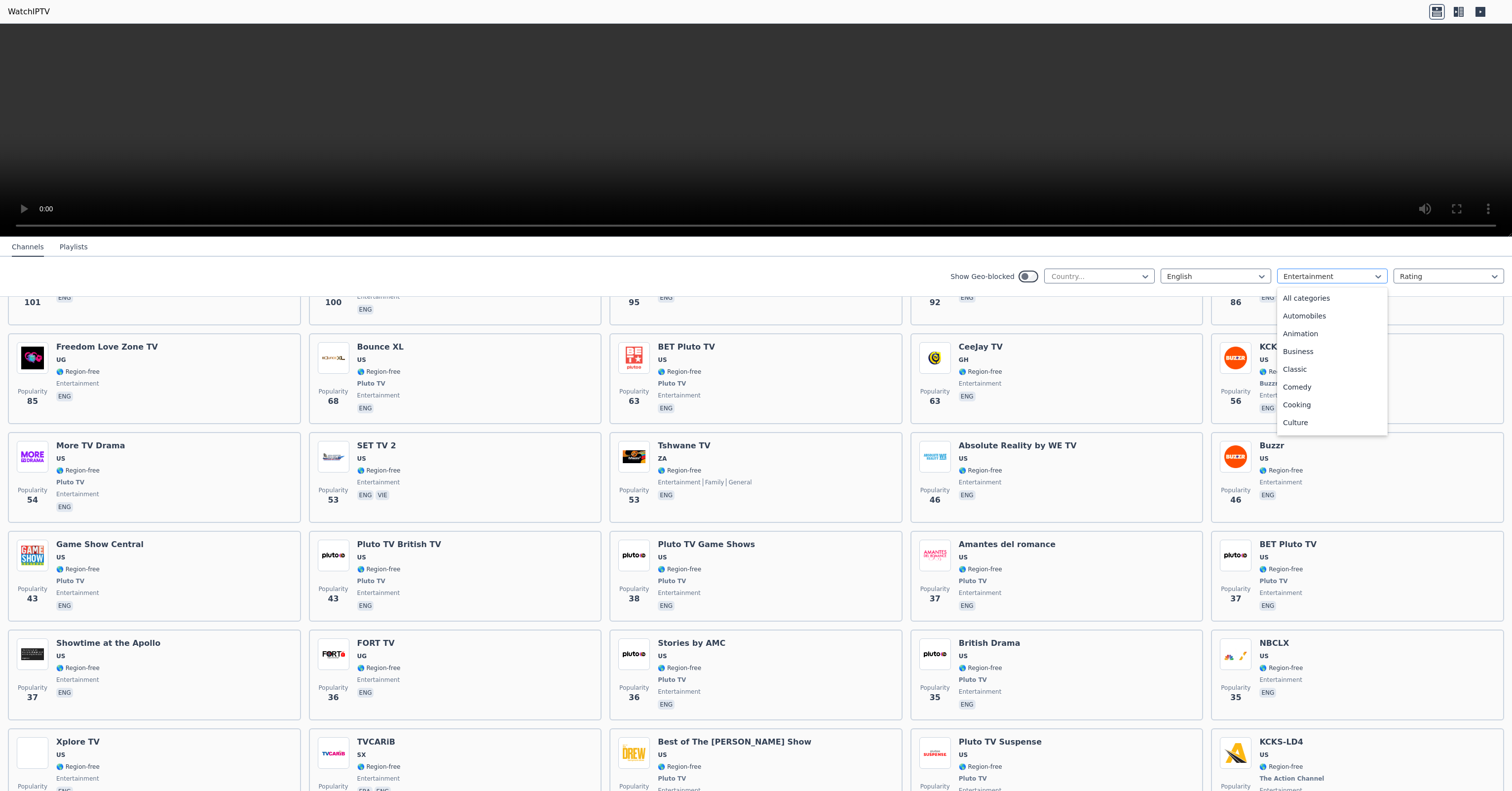
click at [1284, 277] on div at bounding box center [1328, 276] width 90 height 10
click at [1283, 297] on div "All categories" at bounding box center [1332, 298] width 110 height 18
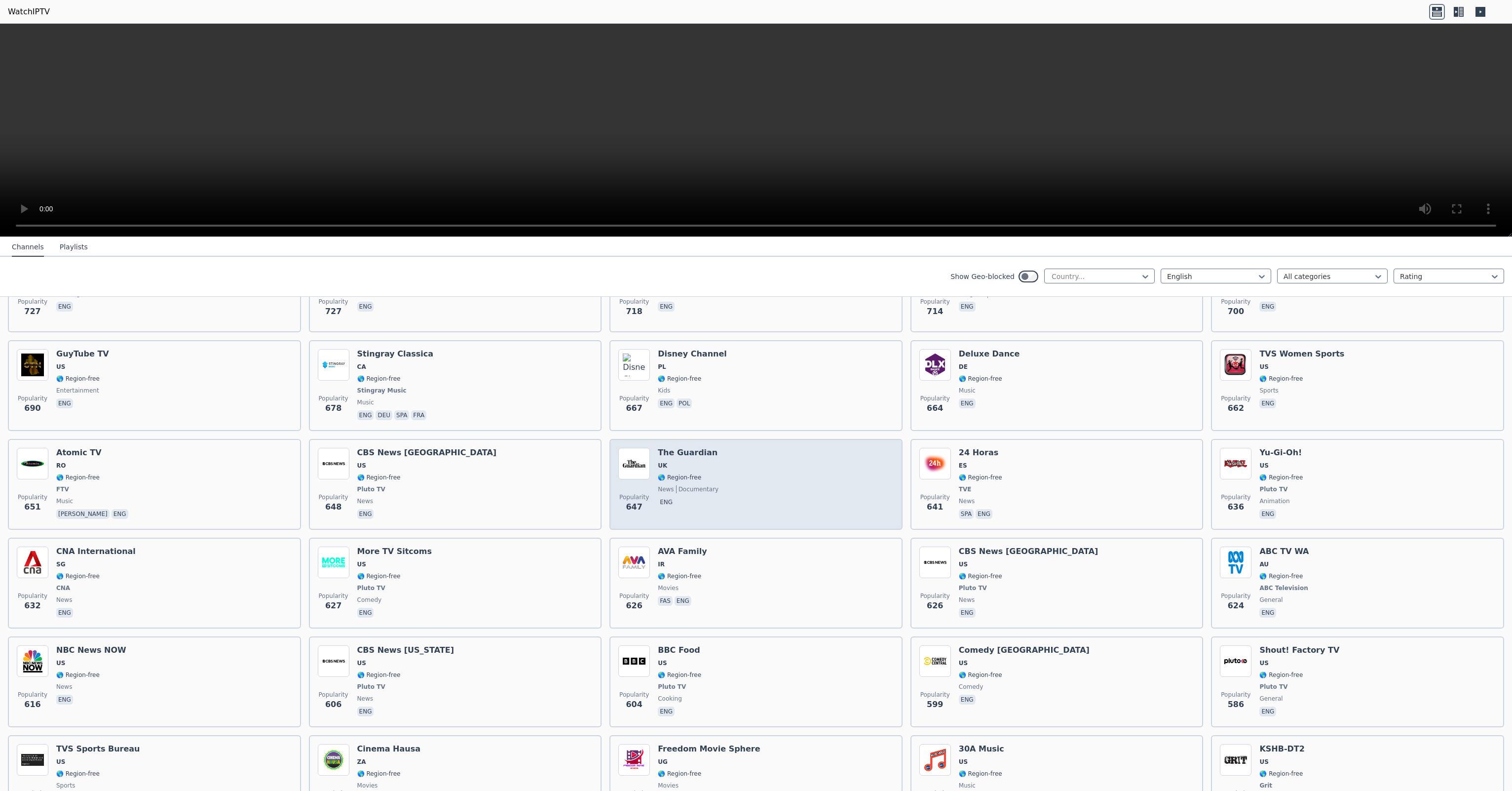
scroll to position [1645, 0]
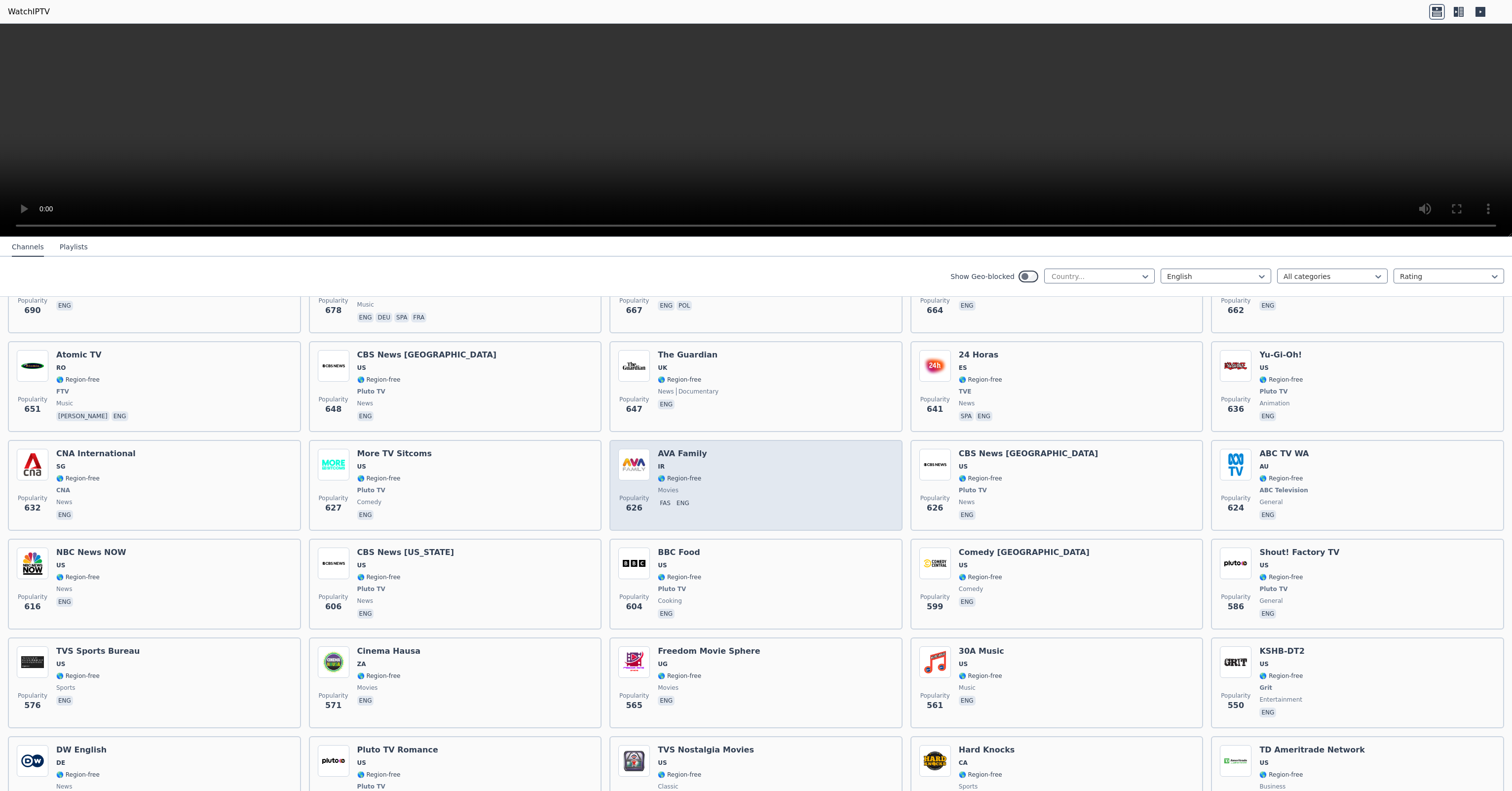
click at [744, 469] on div "Popularity 626 AVA Family IR 🌎 Region-free movies fas eng" at bounding box center [755, 485] width 275 height 73
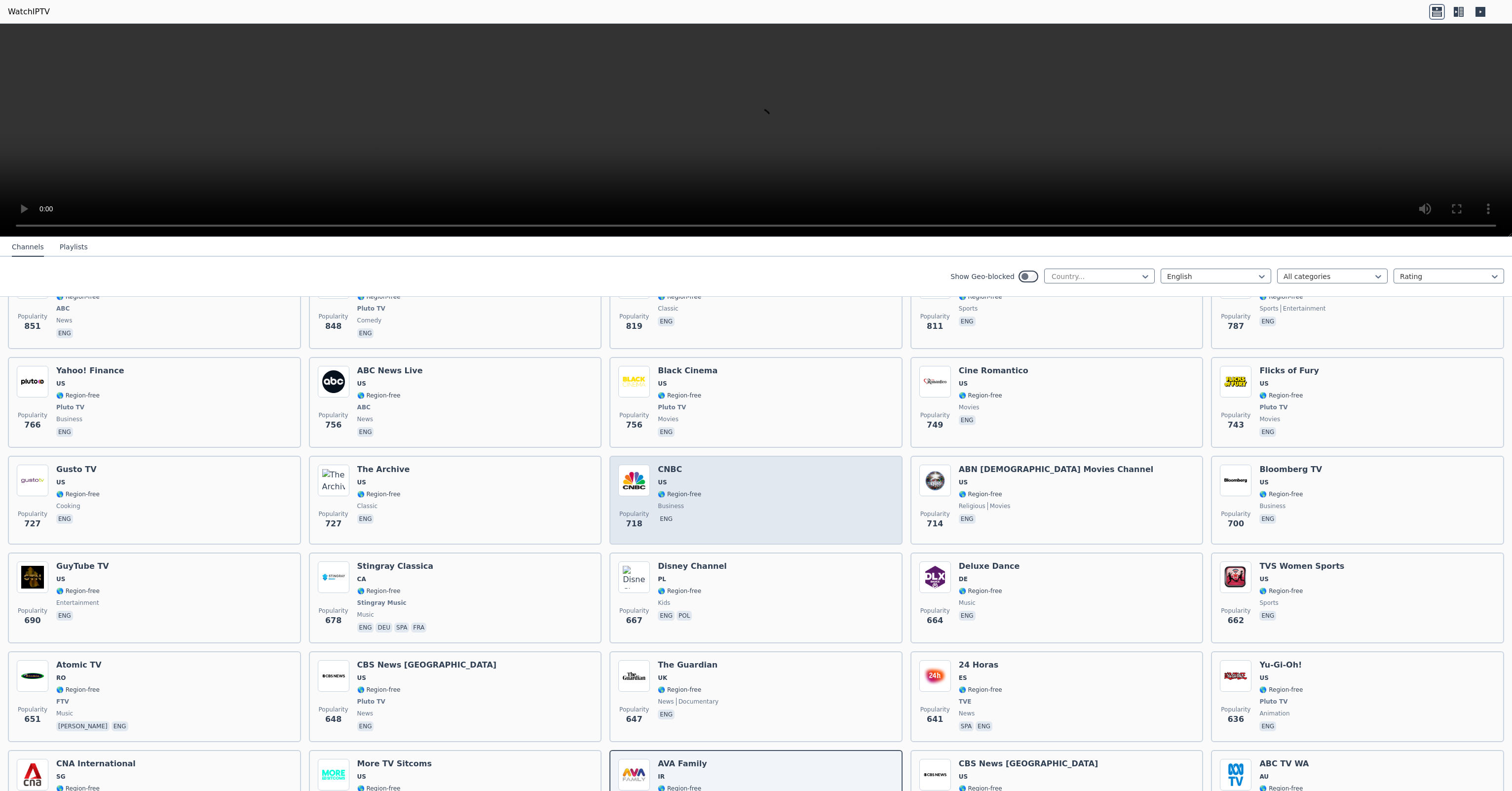
scroll to position [1316, 0]
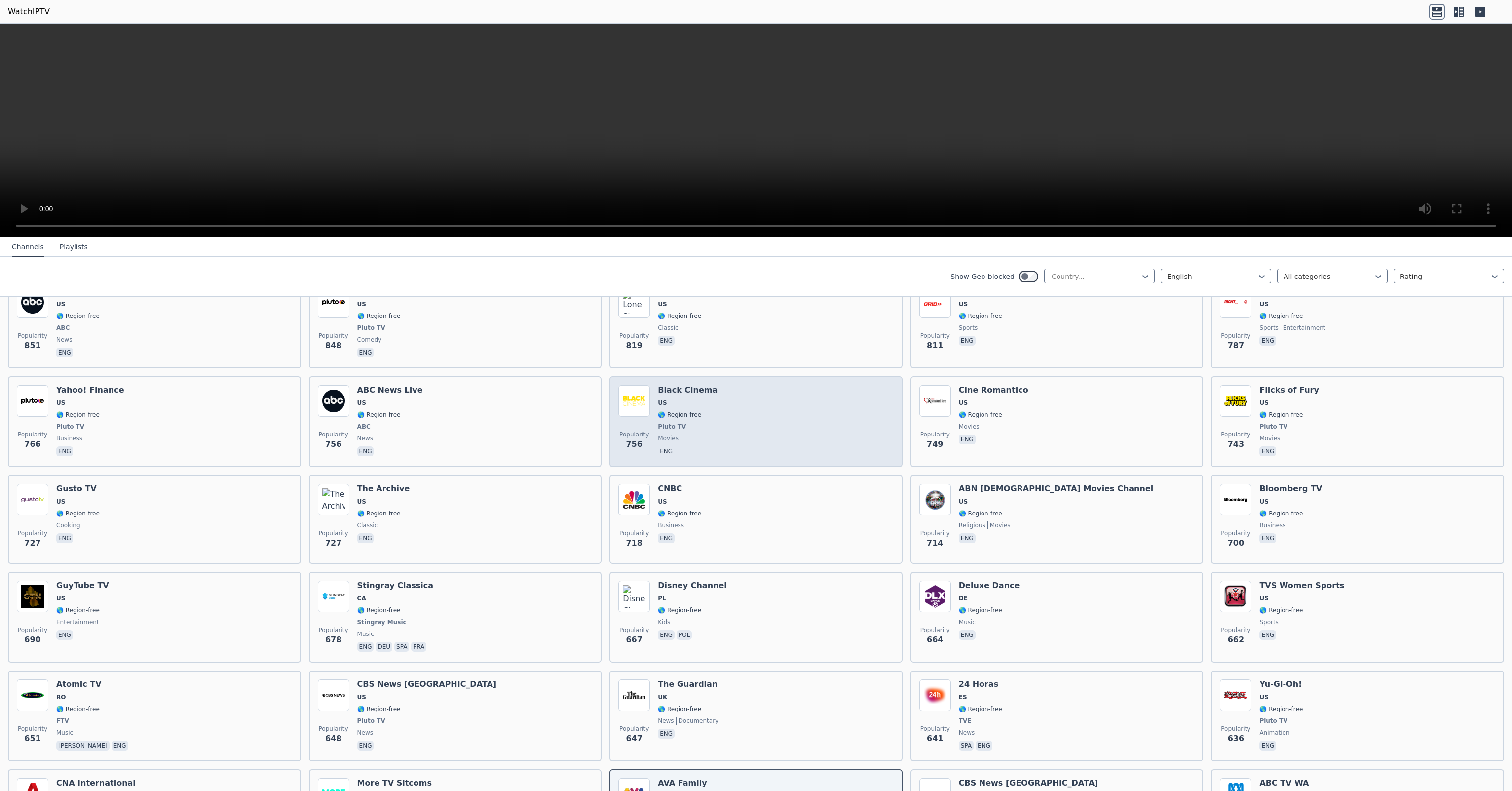
click at [792, 413] on div "Popularity 756 Black Cinema US 🌎 Region-free Pluto TV movies eng" at bounding box center [755, 422] width 275 height 73
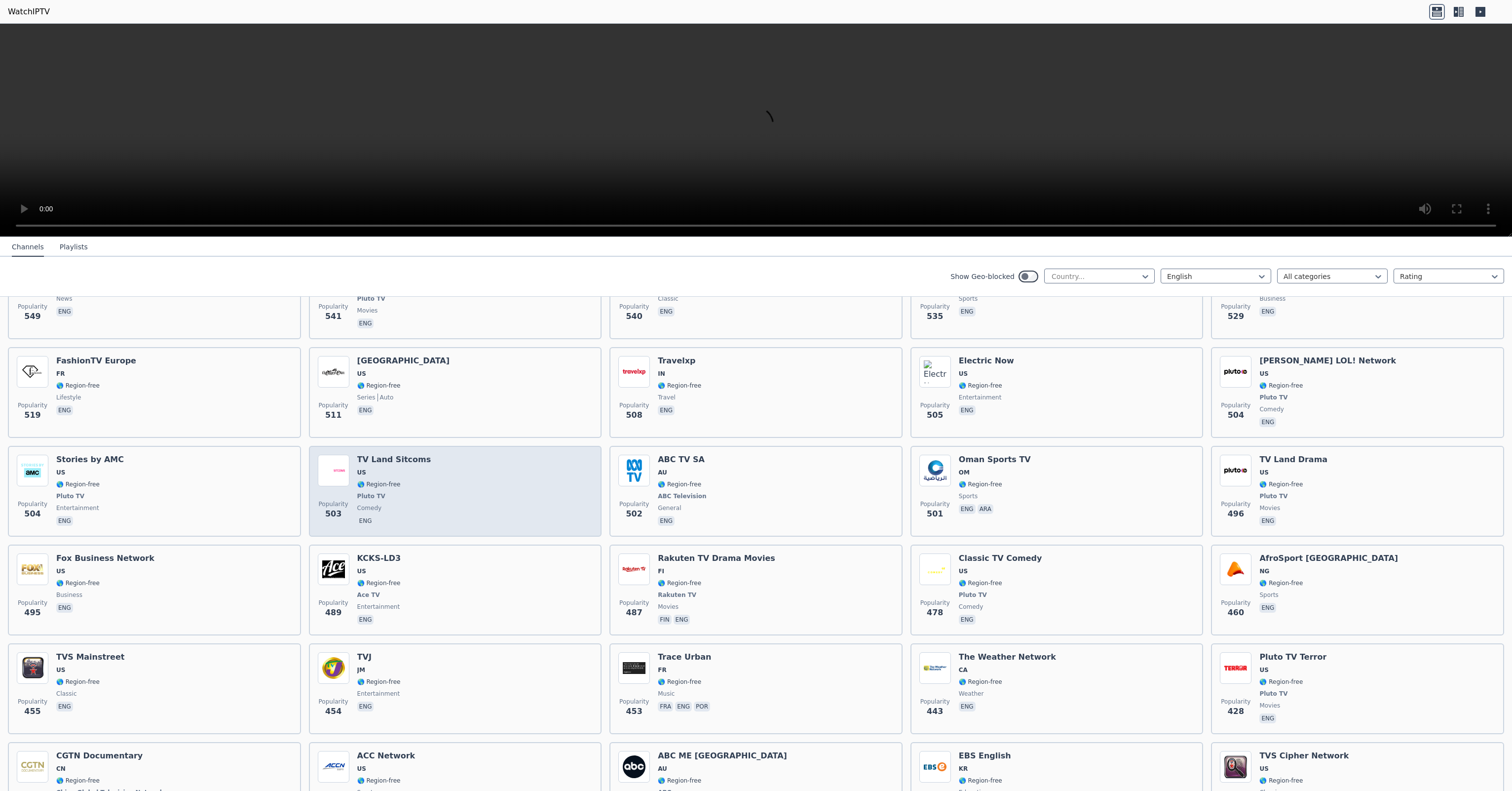
scroll to position [2304, 0]
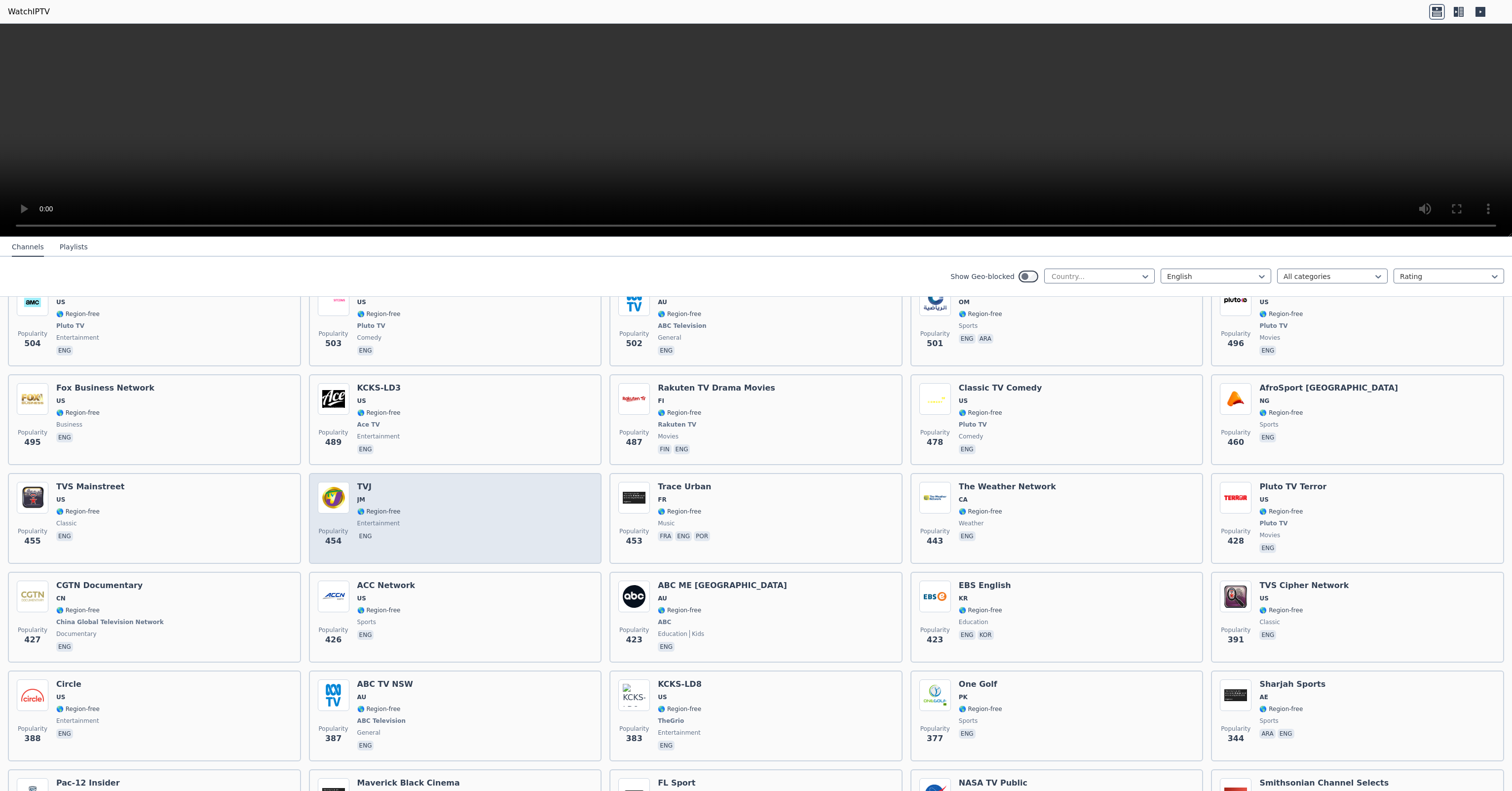
click at [434, 482] on div "Popularity 454 TVJ JM 🌎 Region-free entertainment eng" at bounding box center [455, 519] width 275 height 73
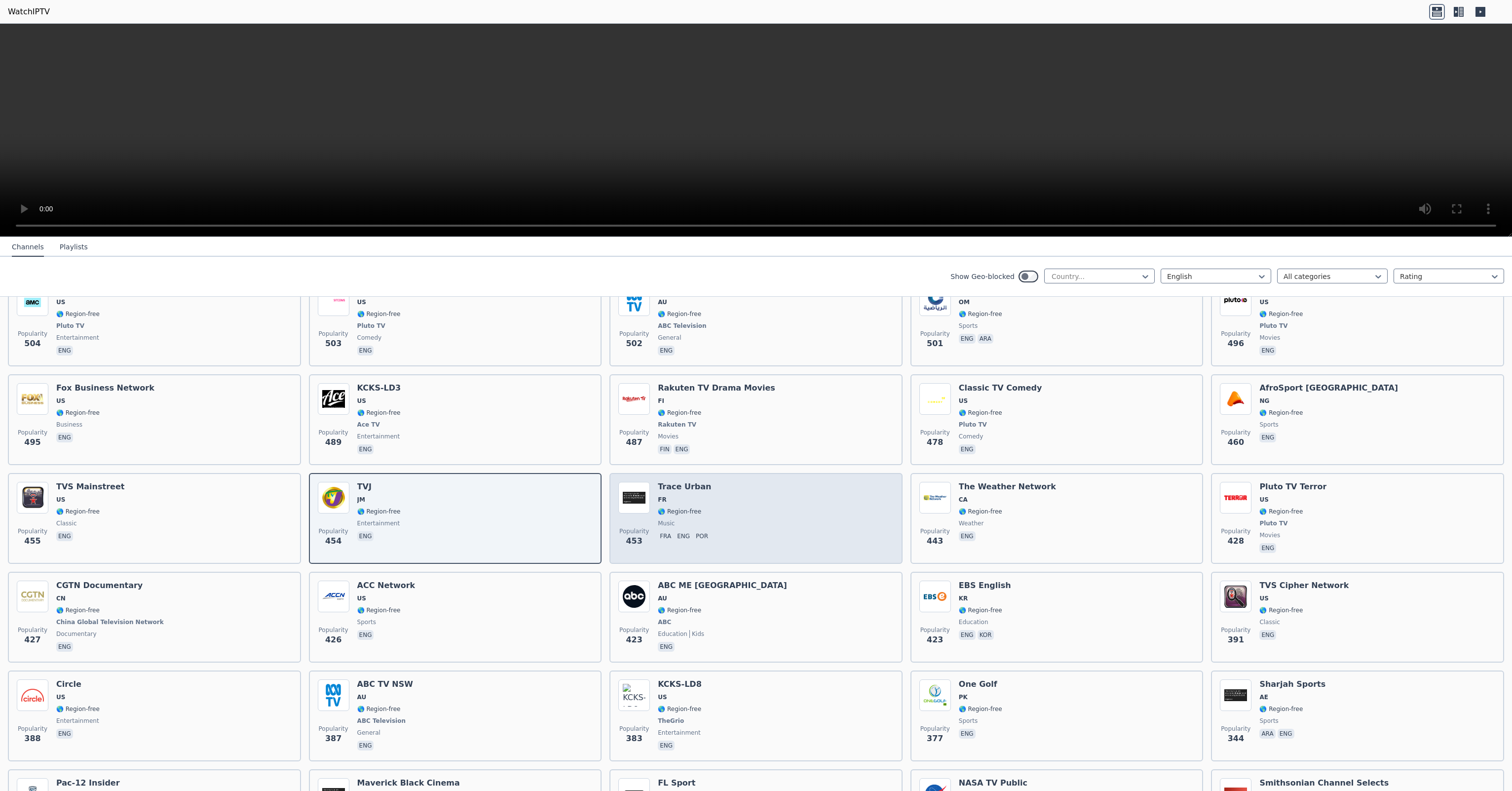
click at [750, 484] on div "Popularity 453 Trace Urban FR 🌎 Region-free music fra eng por" at bounding box center [755, 519] width 275 height 73
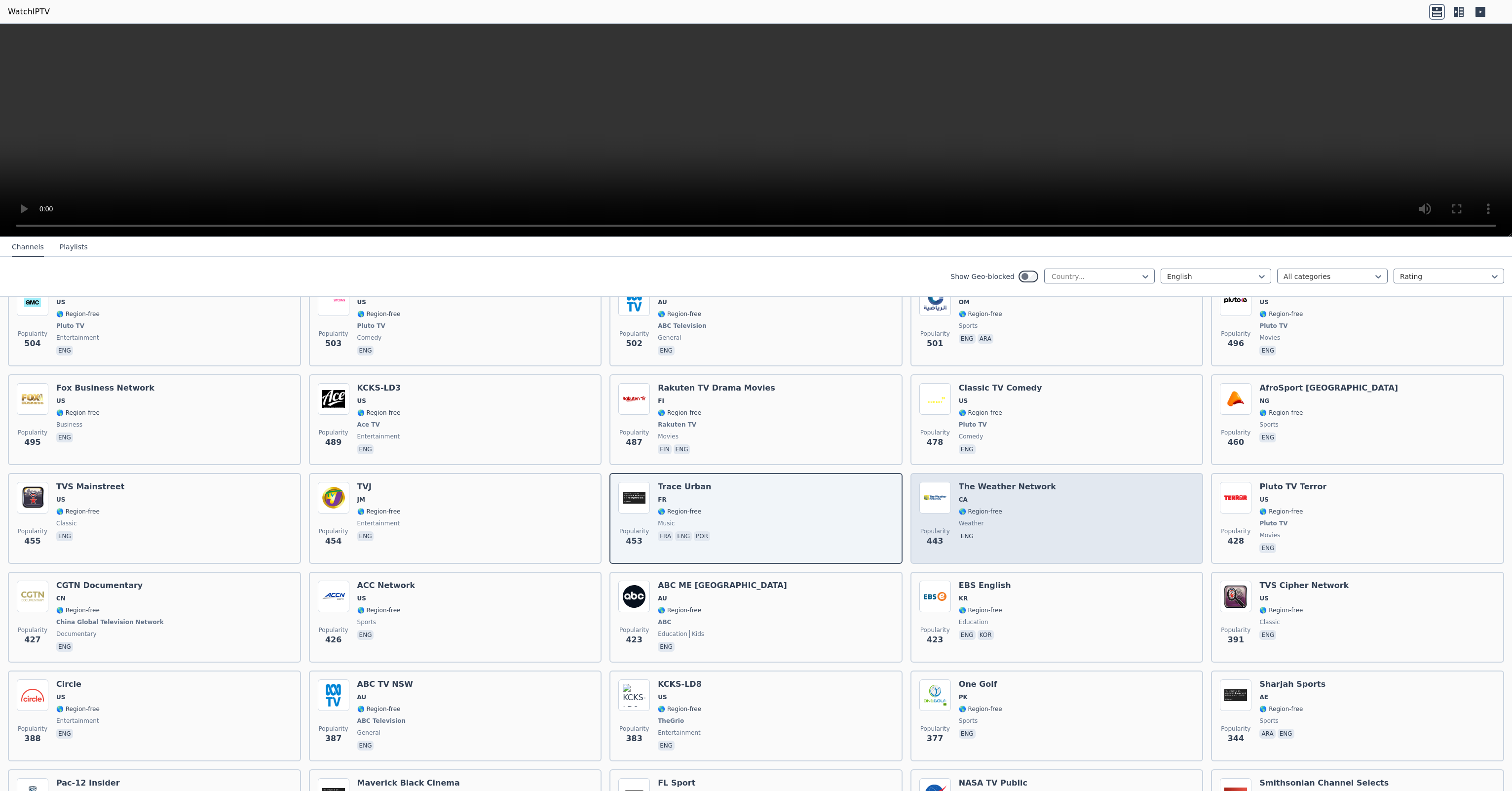
click at [1049, 519] on div "Popularity 443 The Weather Network CA 🌎 Region-free weather eng" at bounding box center [1057, 519] width 275 height 73
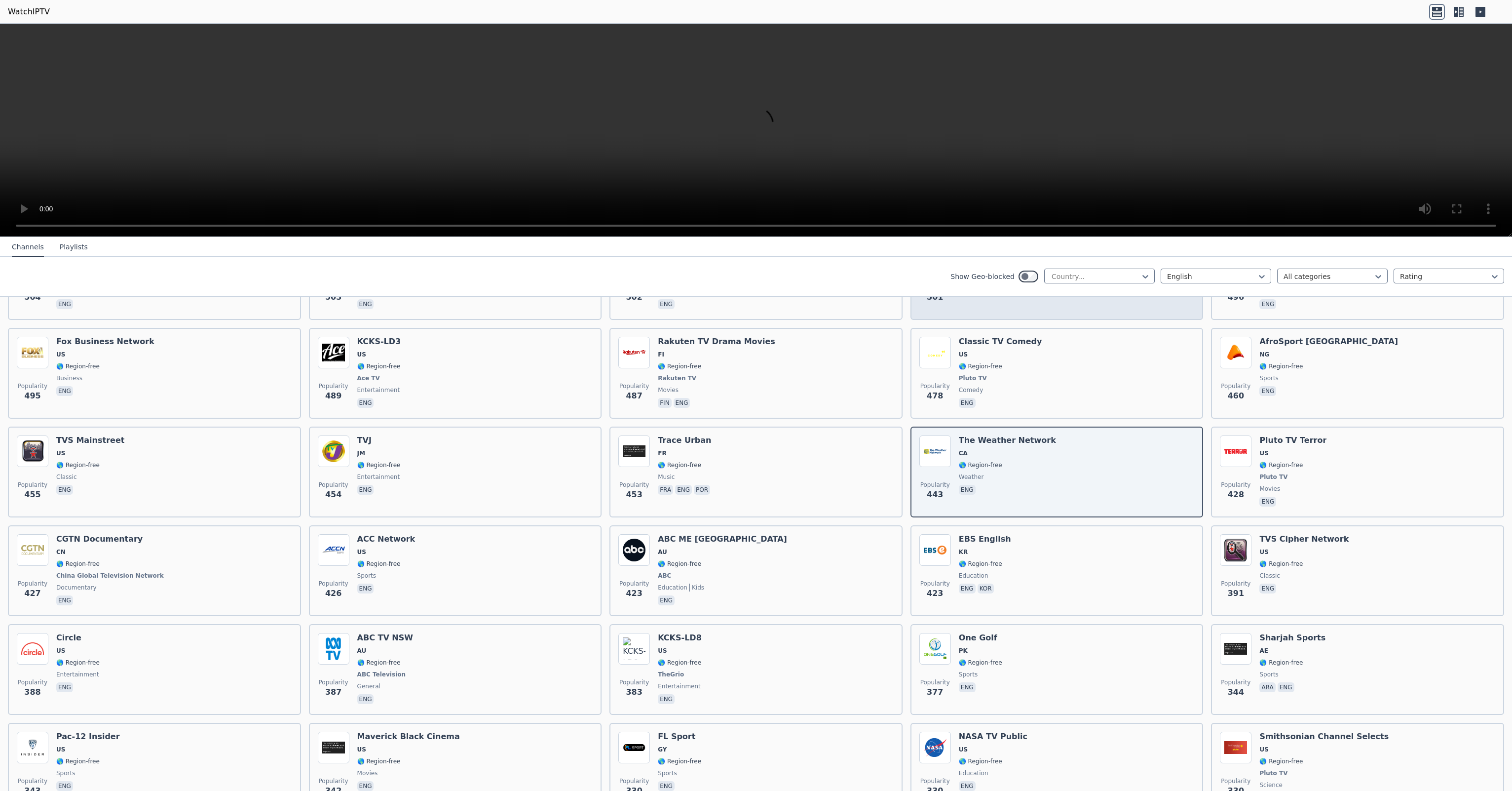
scroll to position [2386, 0]
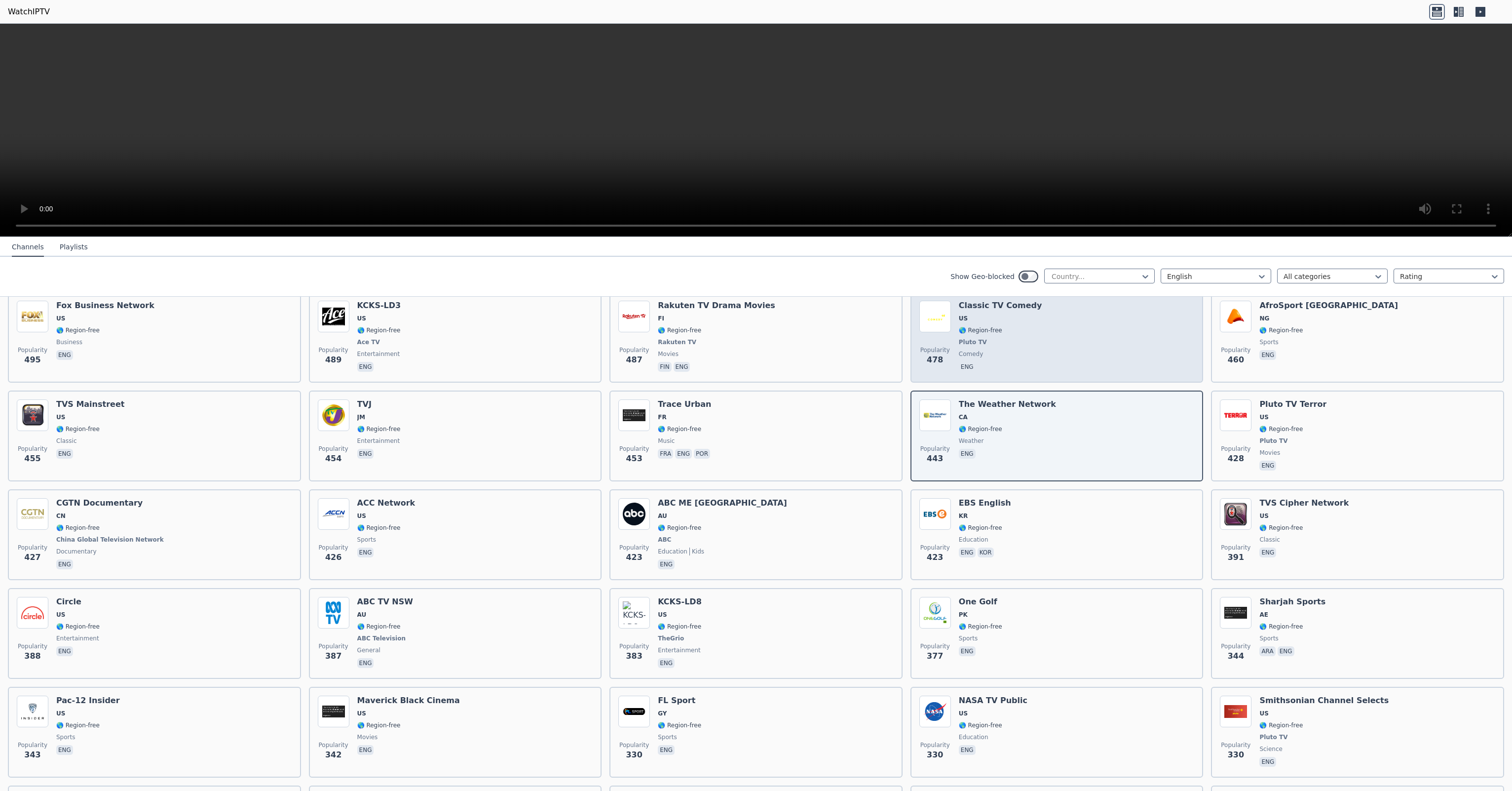
click at [1035, 355] on div "Popularity 478 Classic TV Comedy US 🌎 Region-free Pluto TV comedy eng" at bounding box center [1057, 337] width 275 height 73
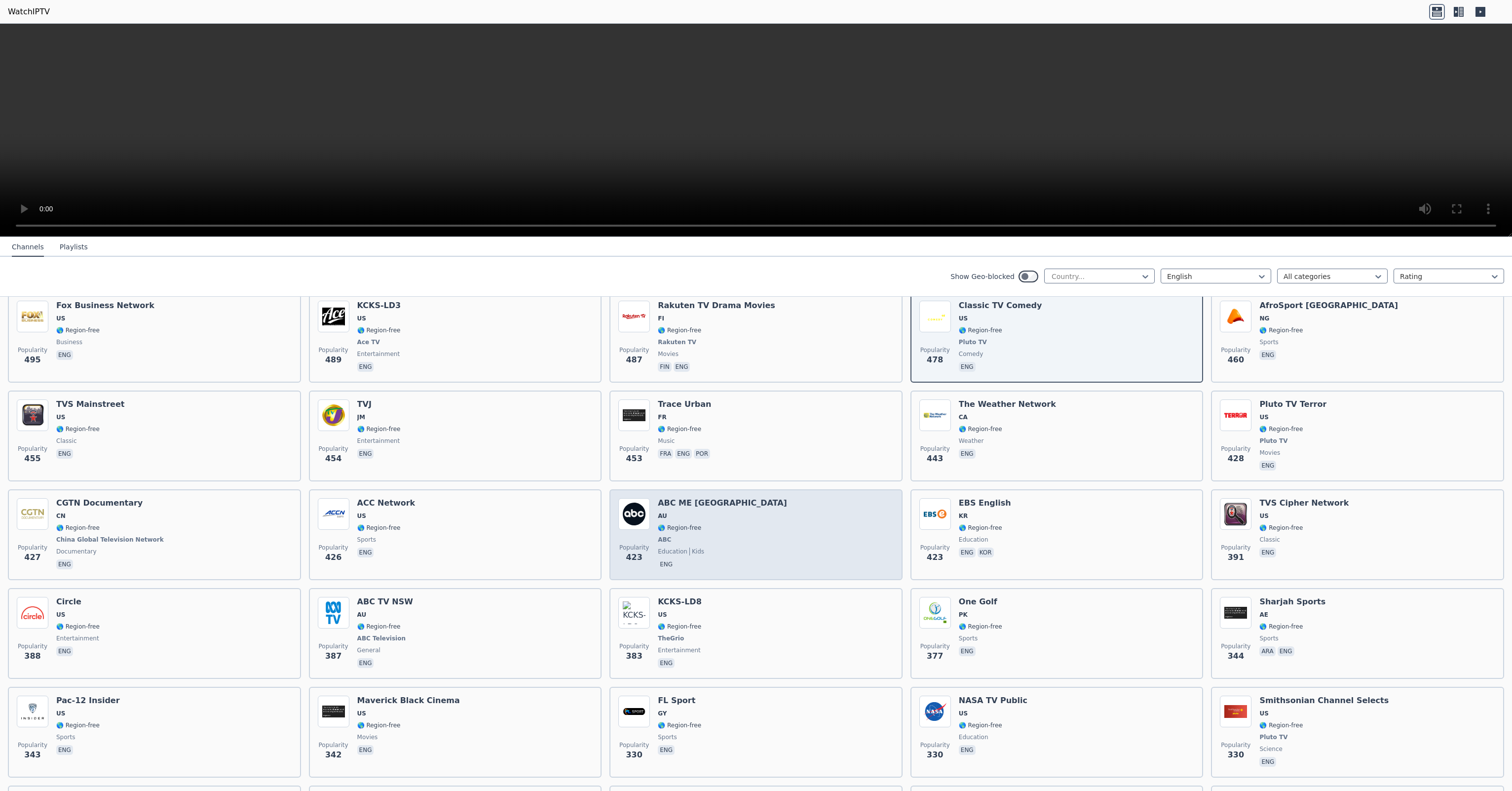
click at [703, 536] on span "ABC" at bounding box center [723, 539] width 129 height 8
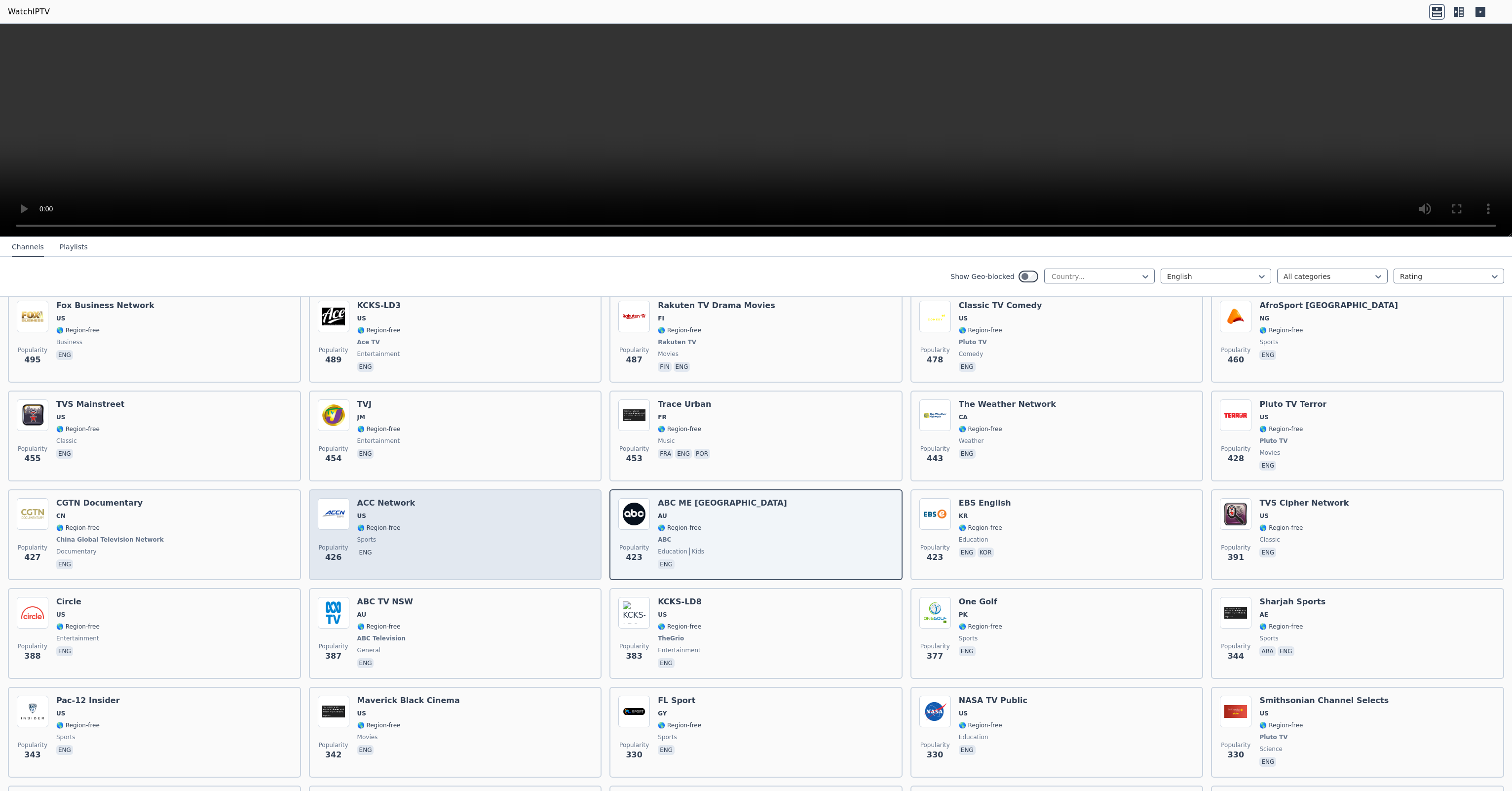
click at [519, 520] on div "Popularity 426 ACC Network US 🌎 Region-free sports eng" at bounding box center [455, 534] width 275 height 73
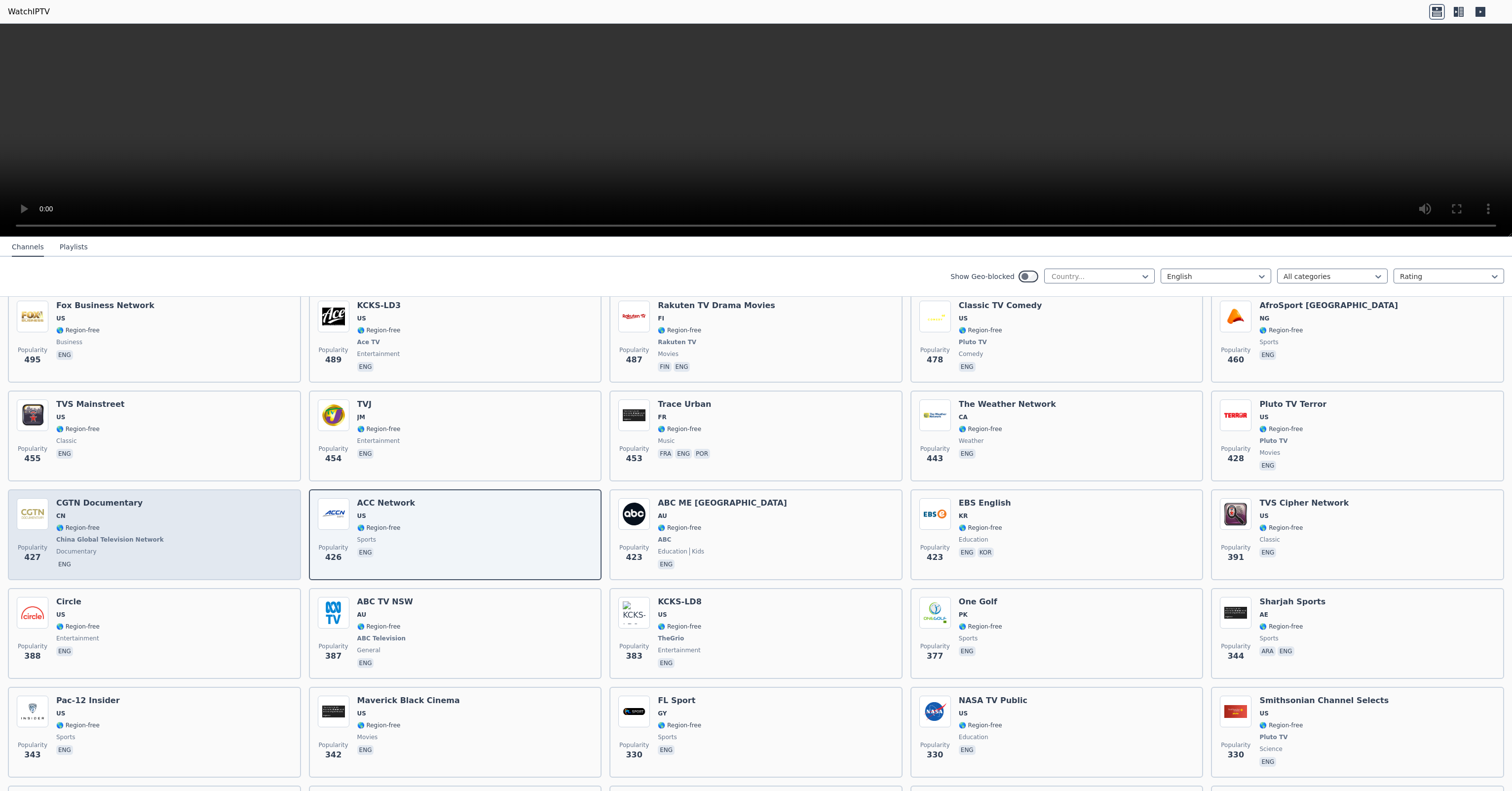
click at [220, 526] on div "Popularity 427 CGTN Documentary CN 🌎 Region-free [GEOGRAPHIC_DATA] Global Telev…" at bounding box center [154, 534] width 275 height 73
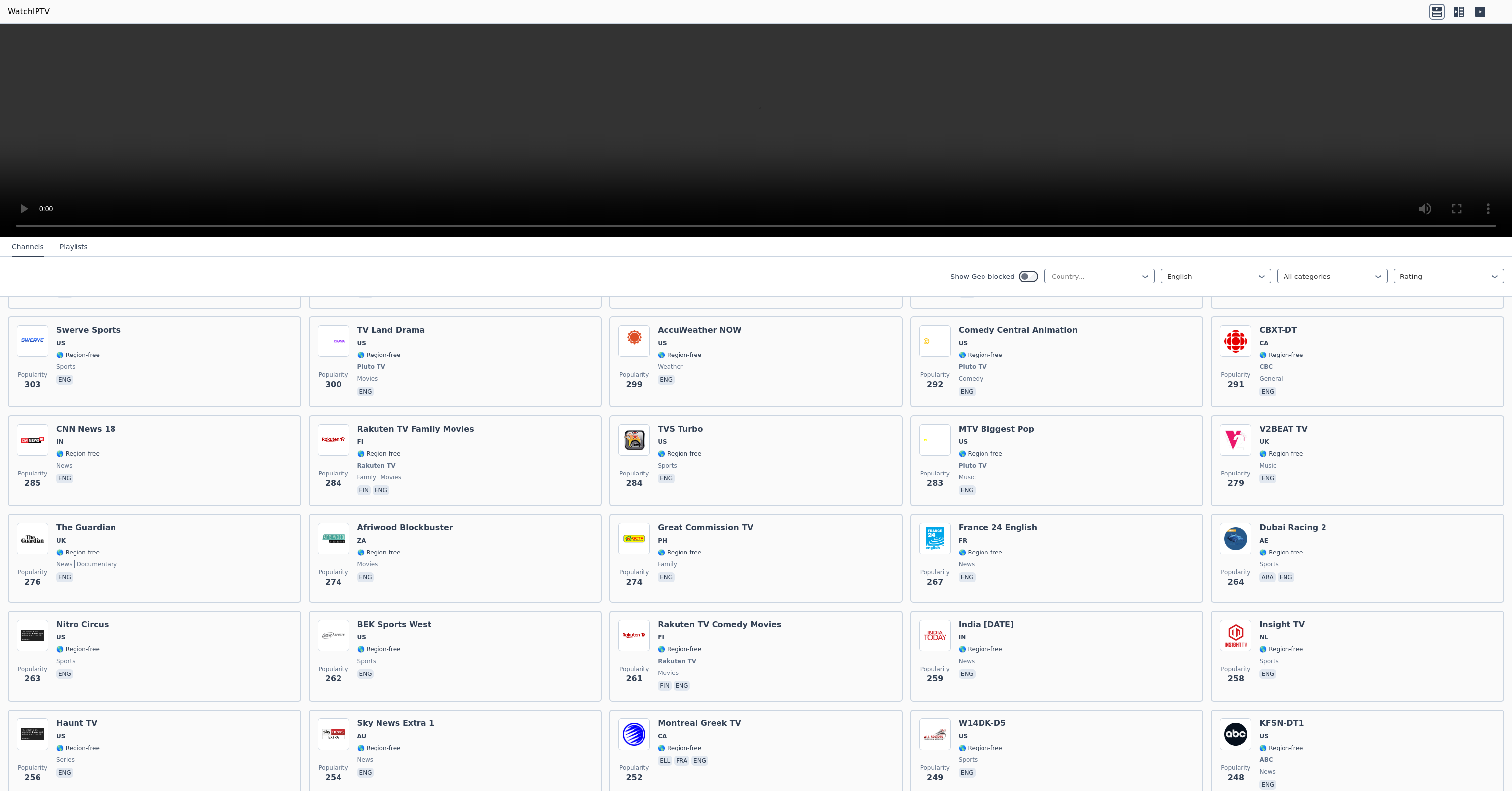
scroll to position [2962, 0]
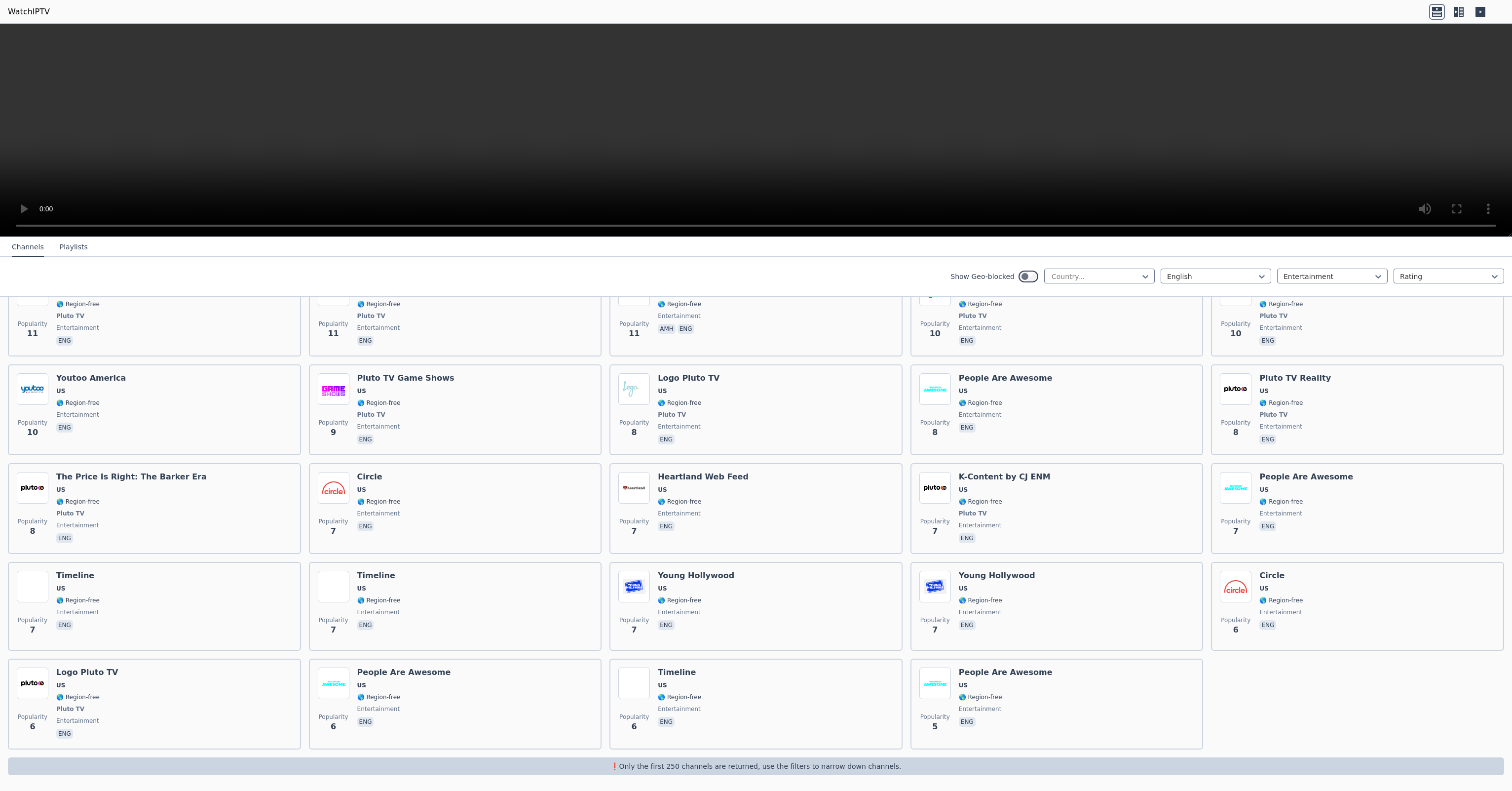
scroll to position [1904, 0]
